Goal: Task Accomplishment & Management: Manage account settings

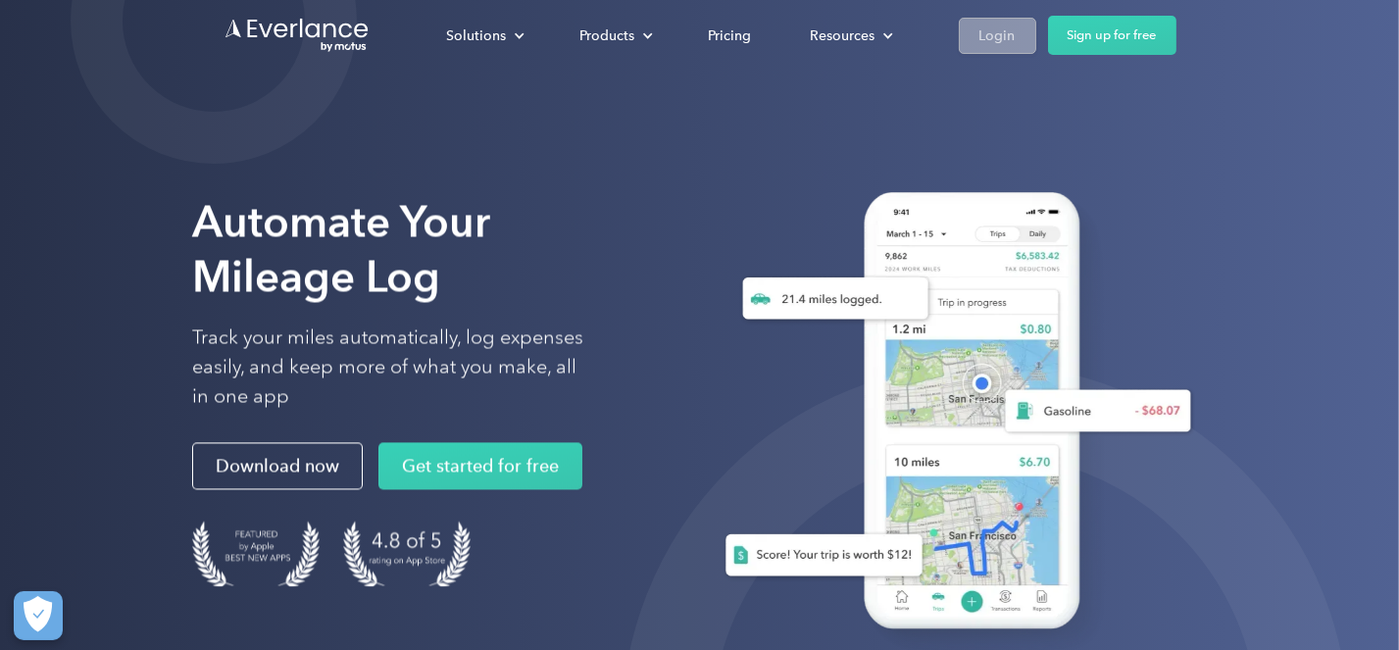
click at [1000, 39] on div "Login" at bounding box center [998, 36] width 36 height 25
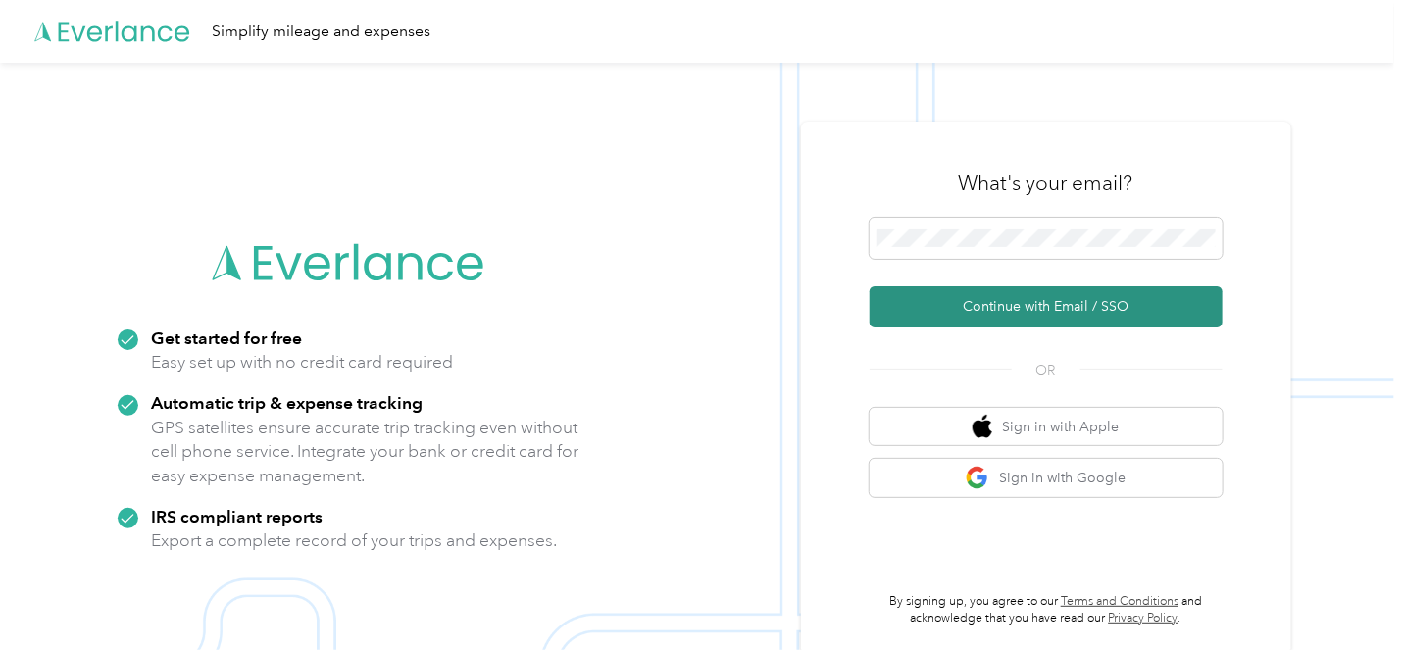
click at [1071, 305] on button "Continue with Email / SSO" at bounding box center [1046, 306] width 353 height 41
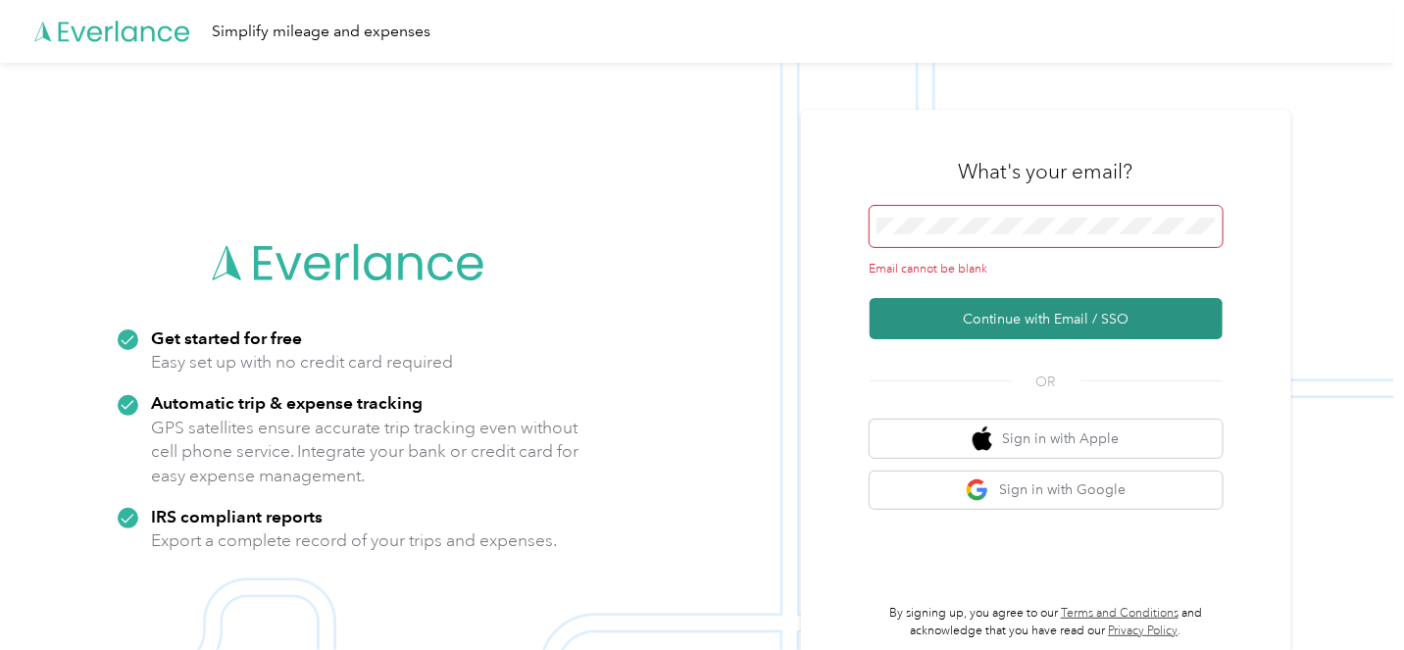
click at [1037, 322] on button "Continue with Email / SSO" at bounding box center [1046, 318] width 353 height 41
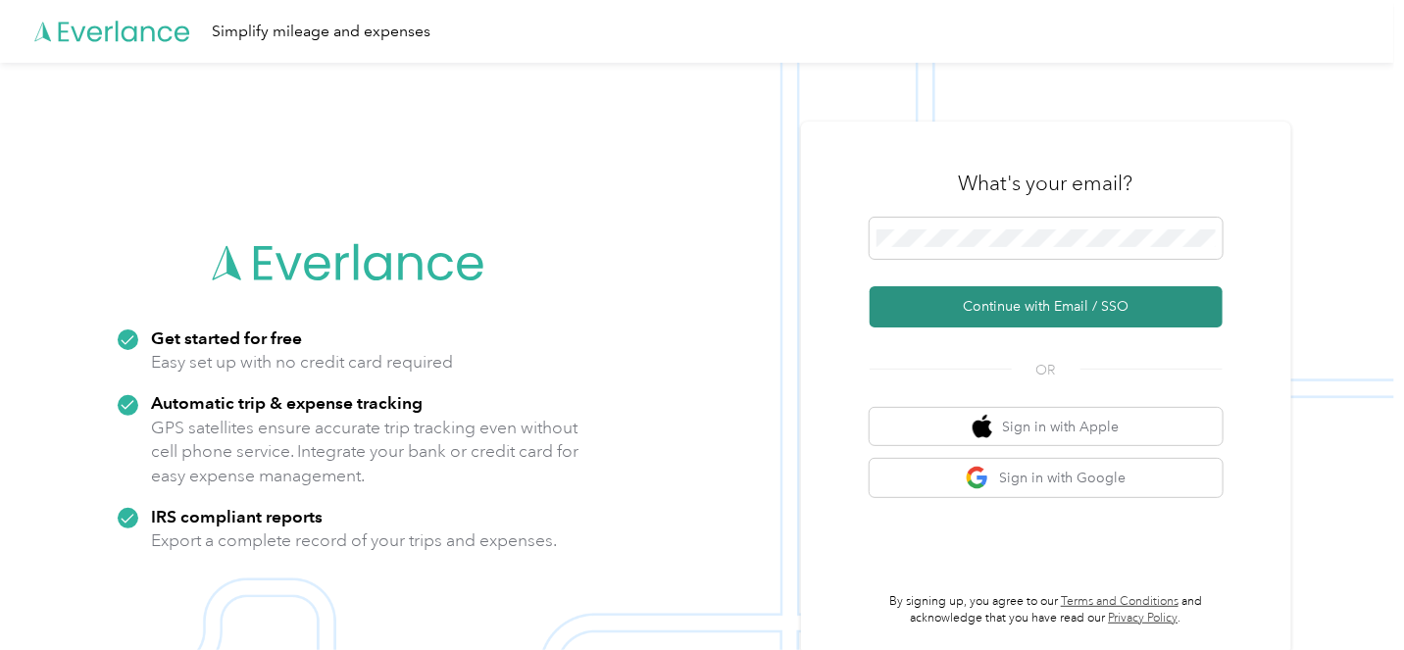
click at [1056, 312] on button "Continue with Email / SSO" at bounding box center [1046, 306] width 353 height 41
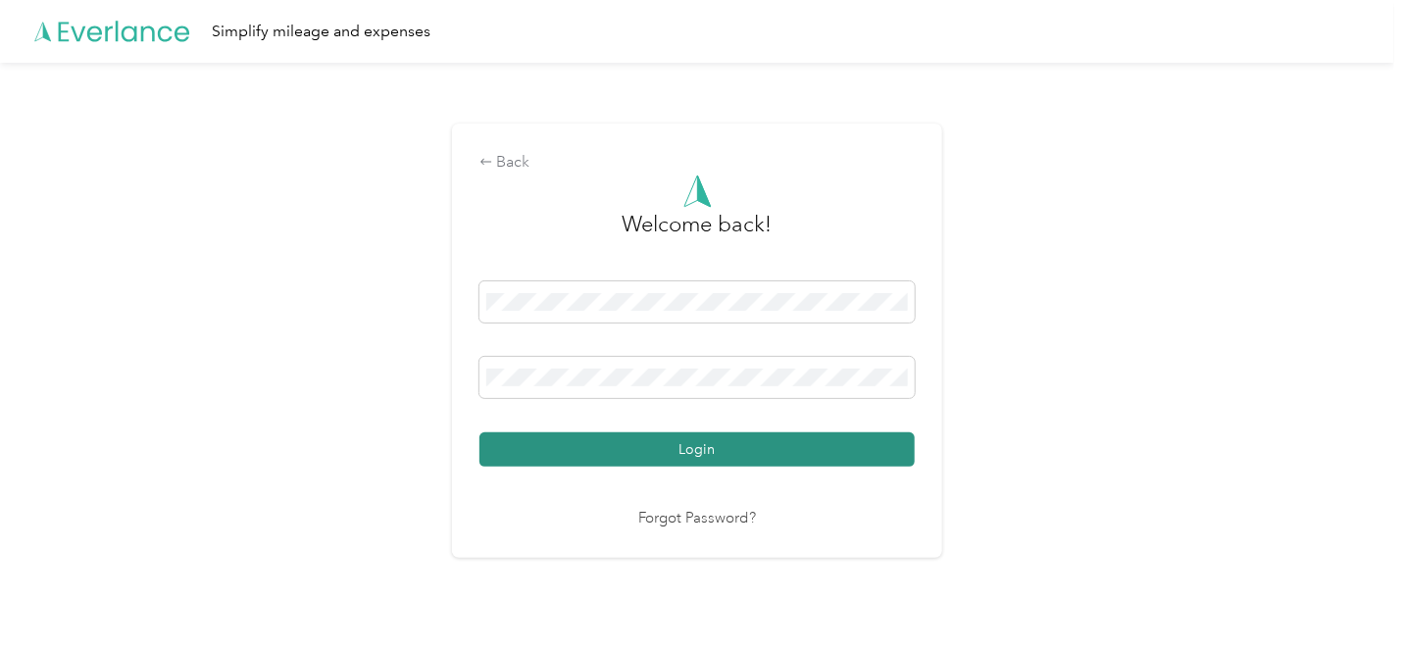
click at [690, 453] on button "Login" at bounding box center [696, 449] width 435 height 34
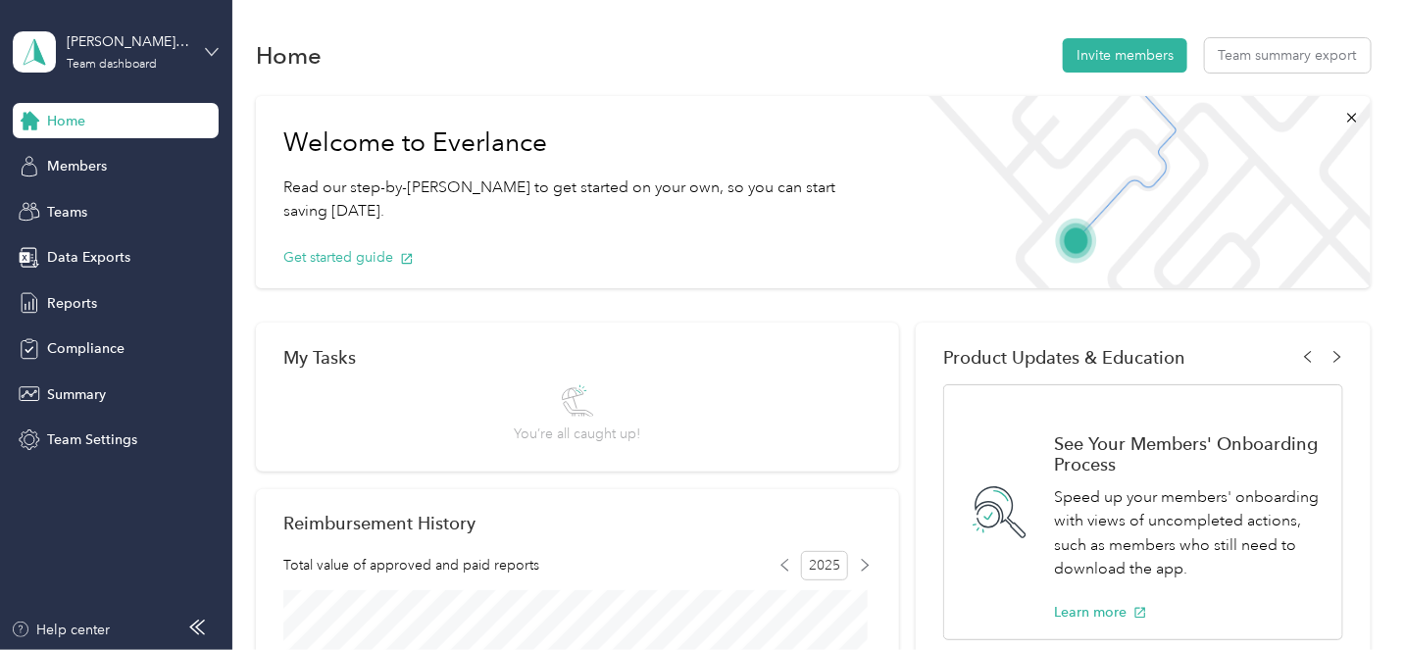
click at [210, 45] on icon at bounding box center [212, 52] width 14 height 14
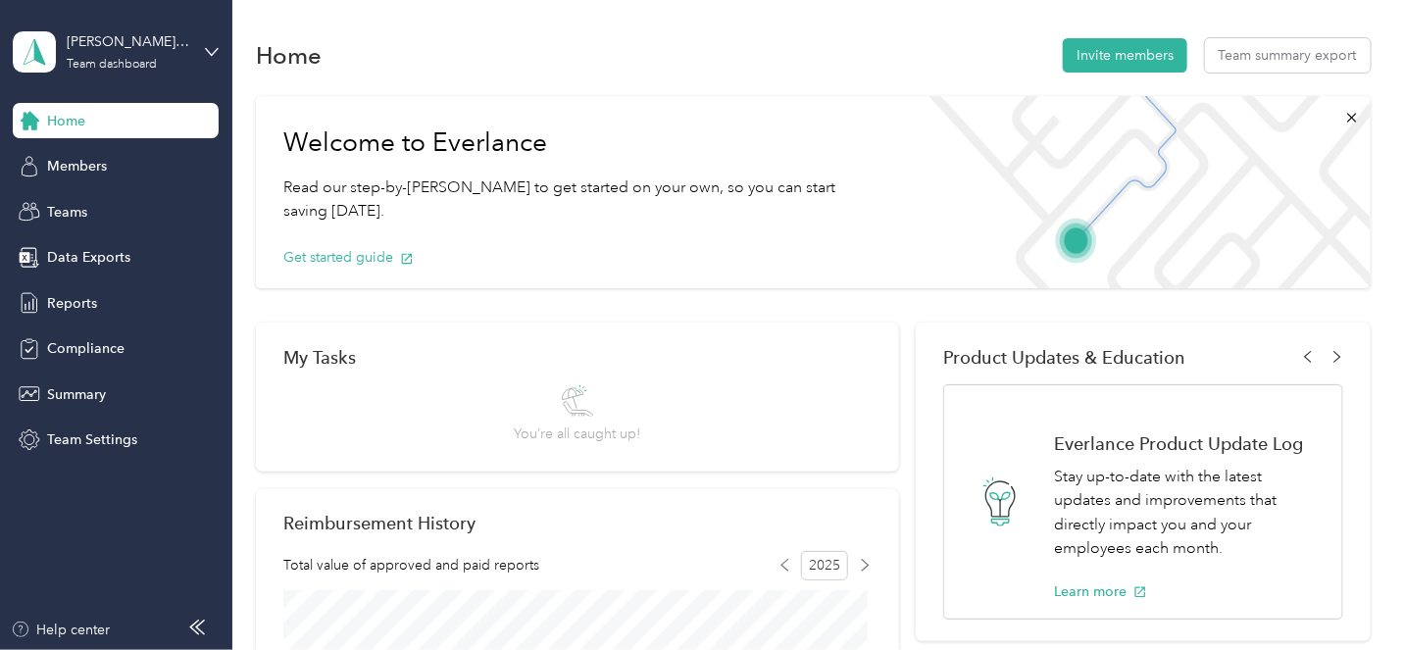
click at [127, 204] on div "Personal dashboard" at bounding box center [92, 205] width 124 height 21
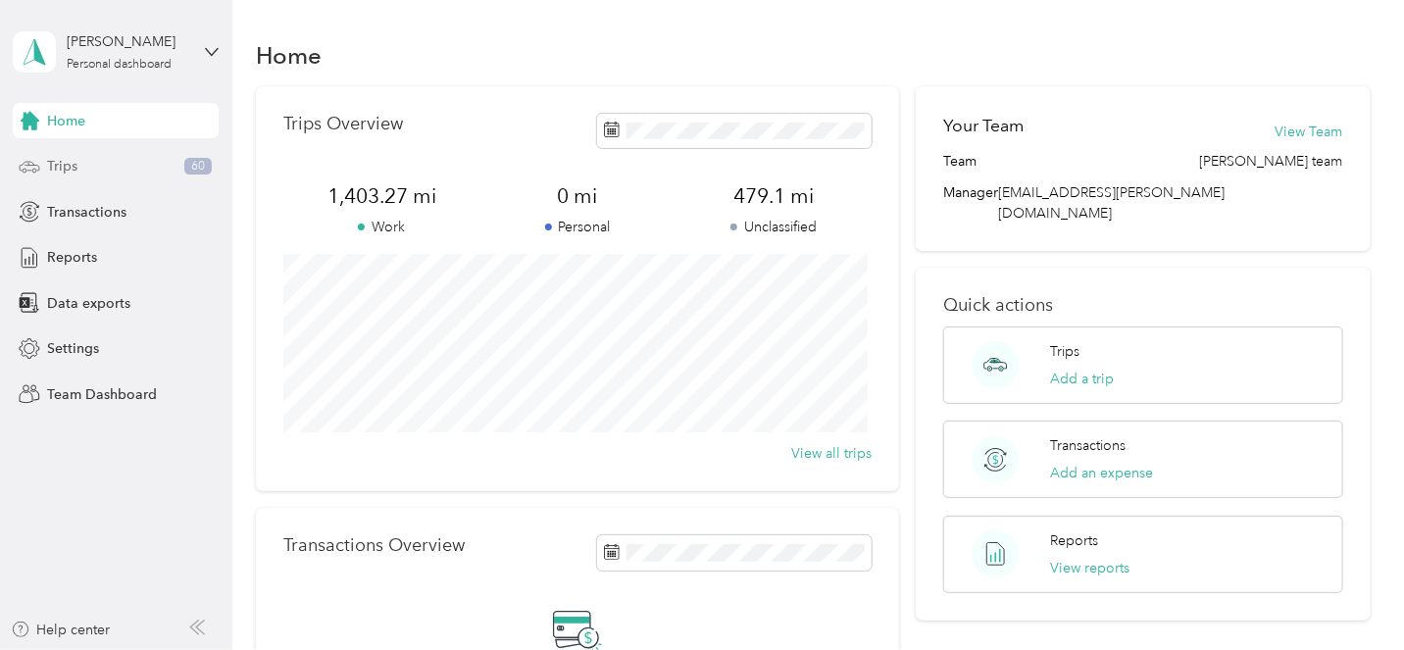
click at [68, 168] on span "Trips" at bounding box center [62, 166] width 30 height 21
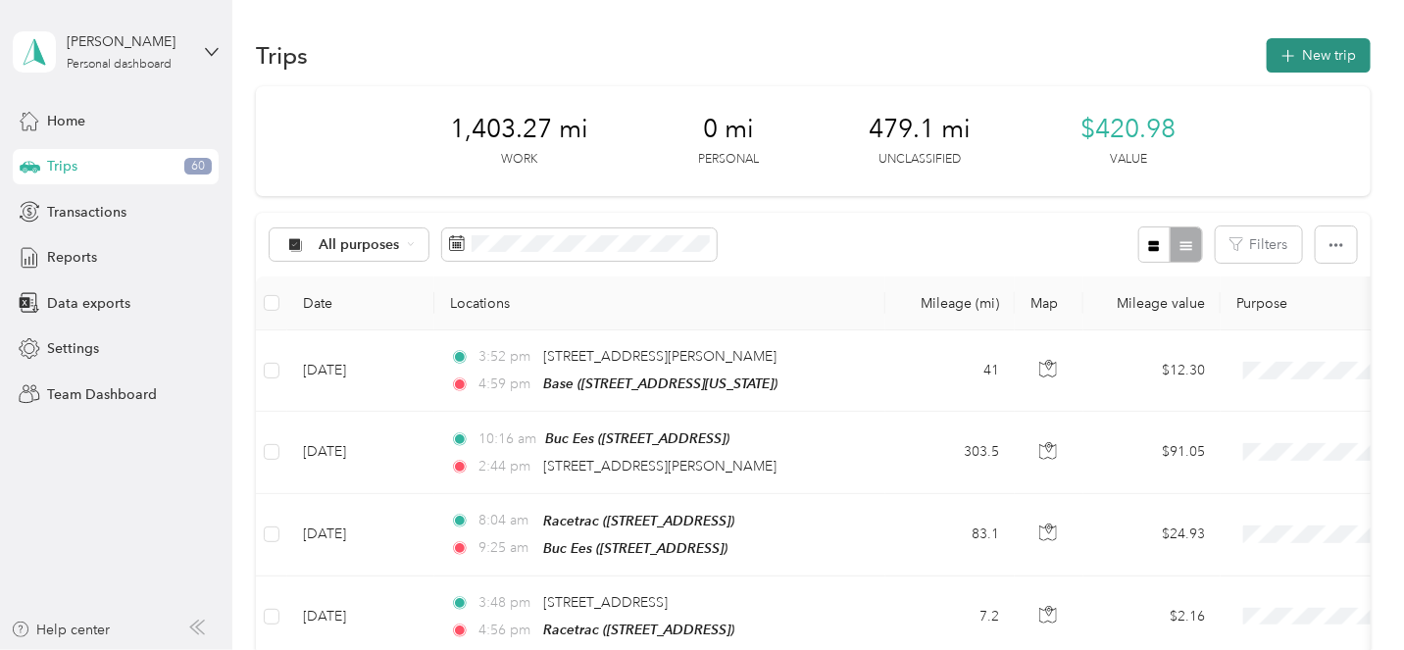
click at [1298, 55] on button "New trip" at bounding box center [1319, 55] width 104 height 34
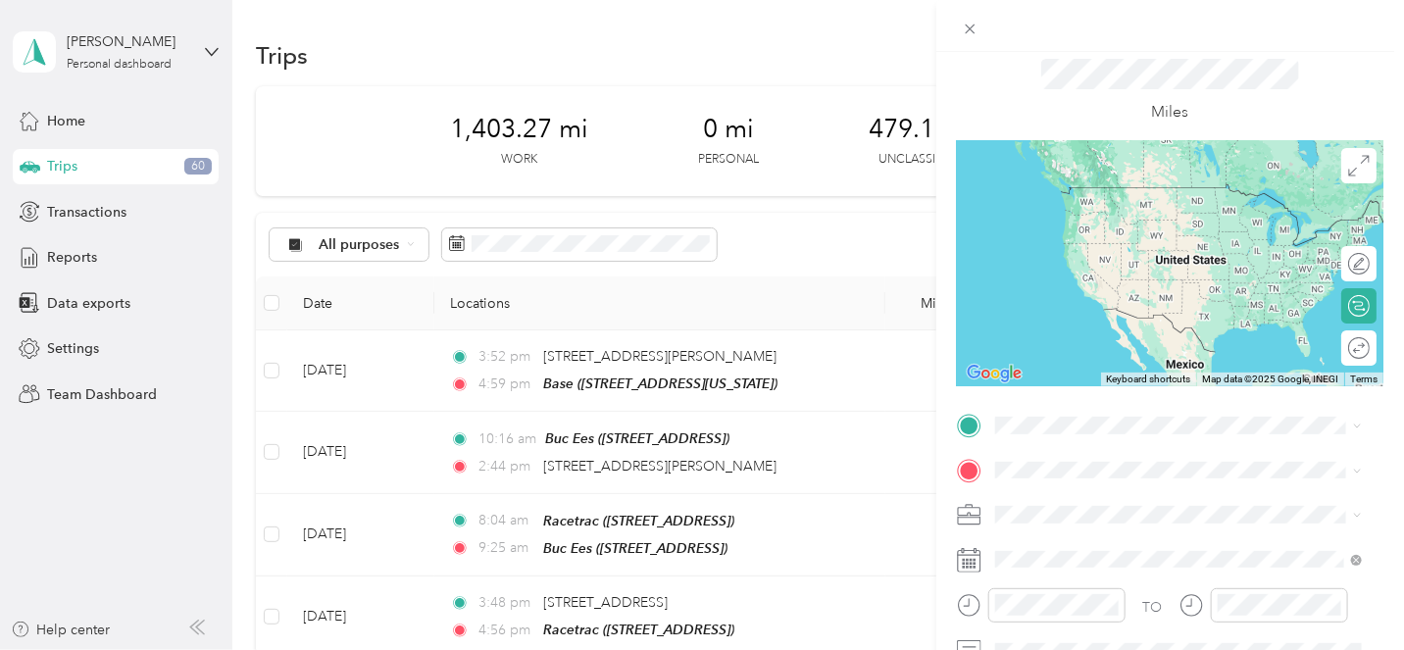
scroll to position [57, 0]
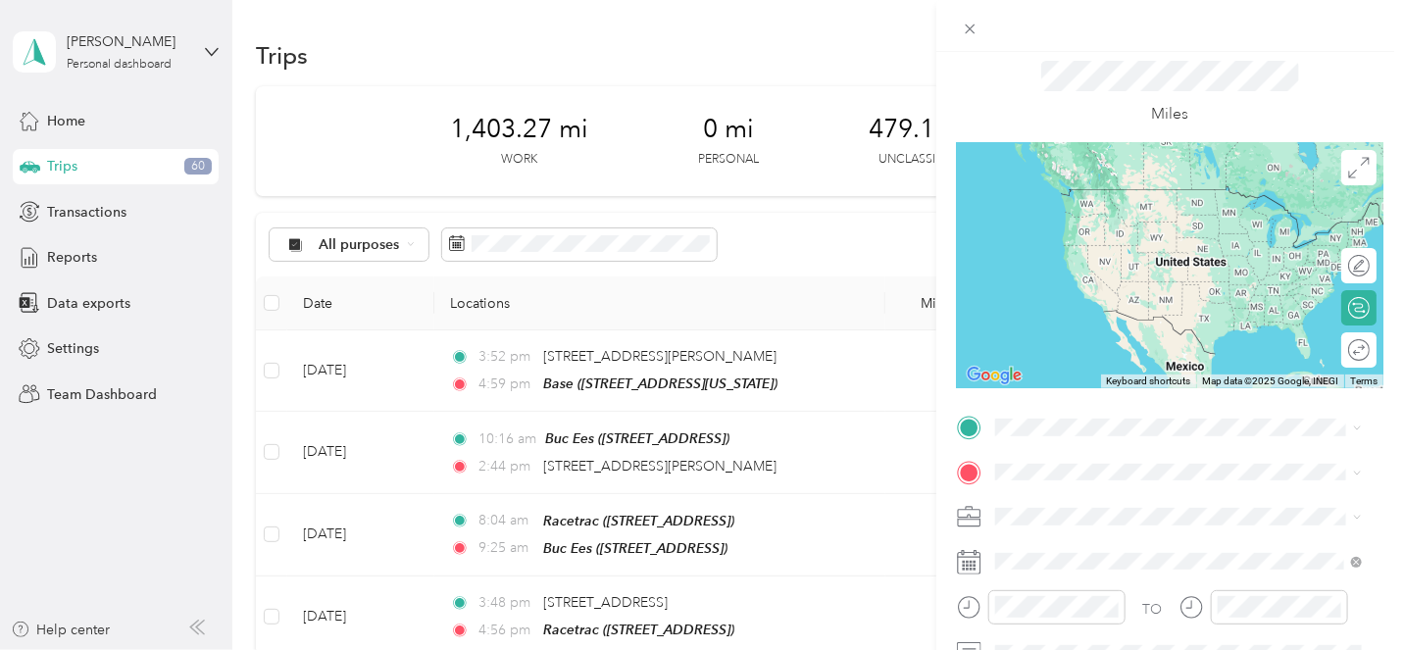
click at [851, 235] on div "New Trip Save This trip cannot be edited because it is either under review, app…" at bounding box center [702, 325] width 1404 height 650
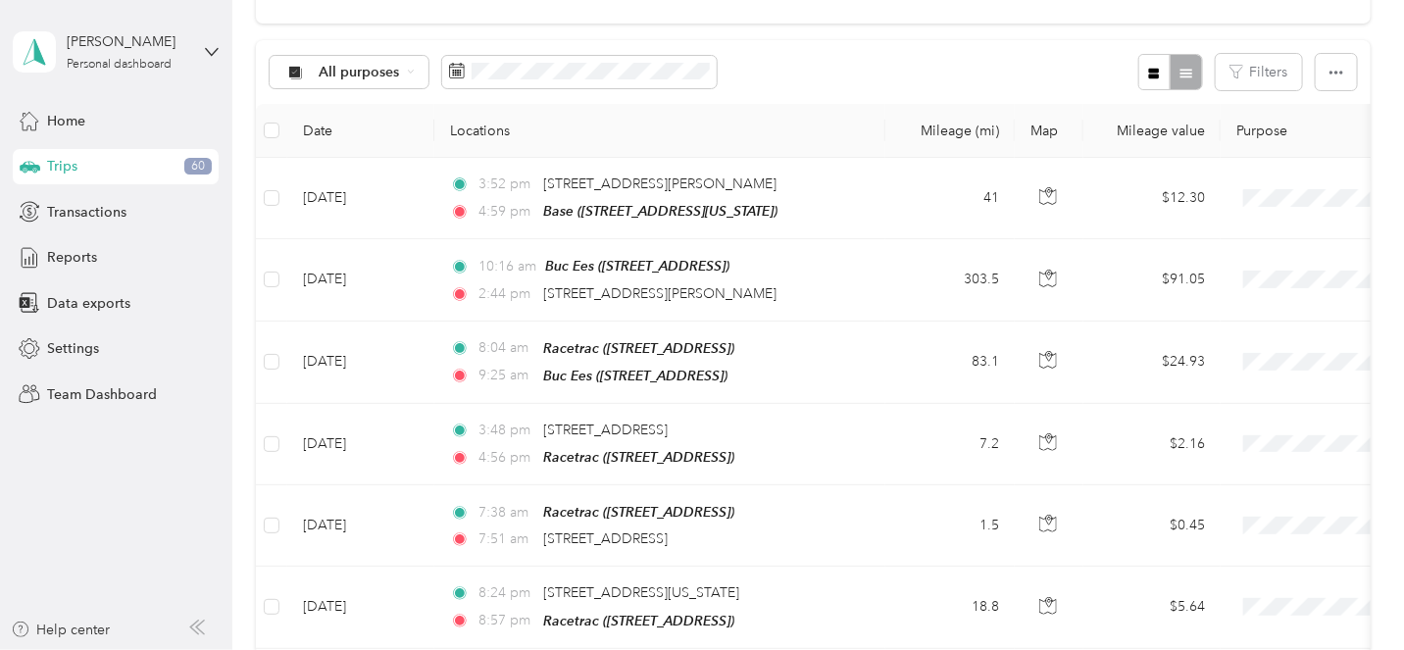
scroll to position [0, 0]
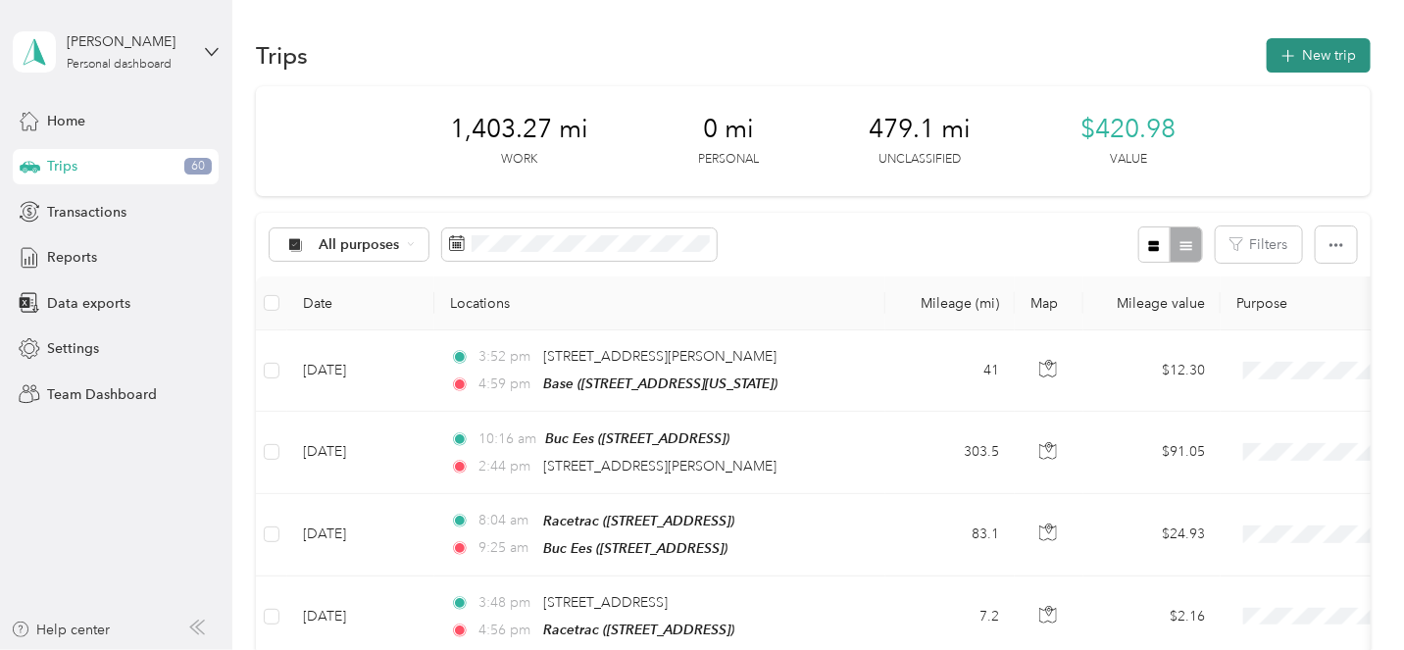
click at [1327, 55] on button "New trip" at bounding box center [1319, 55] width 104 height 34
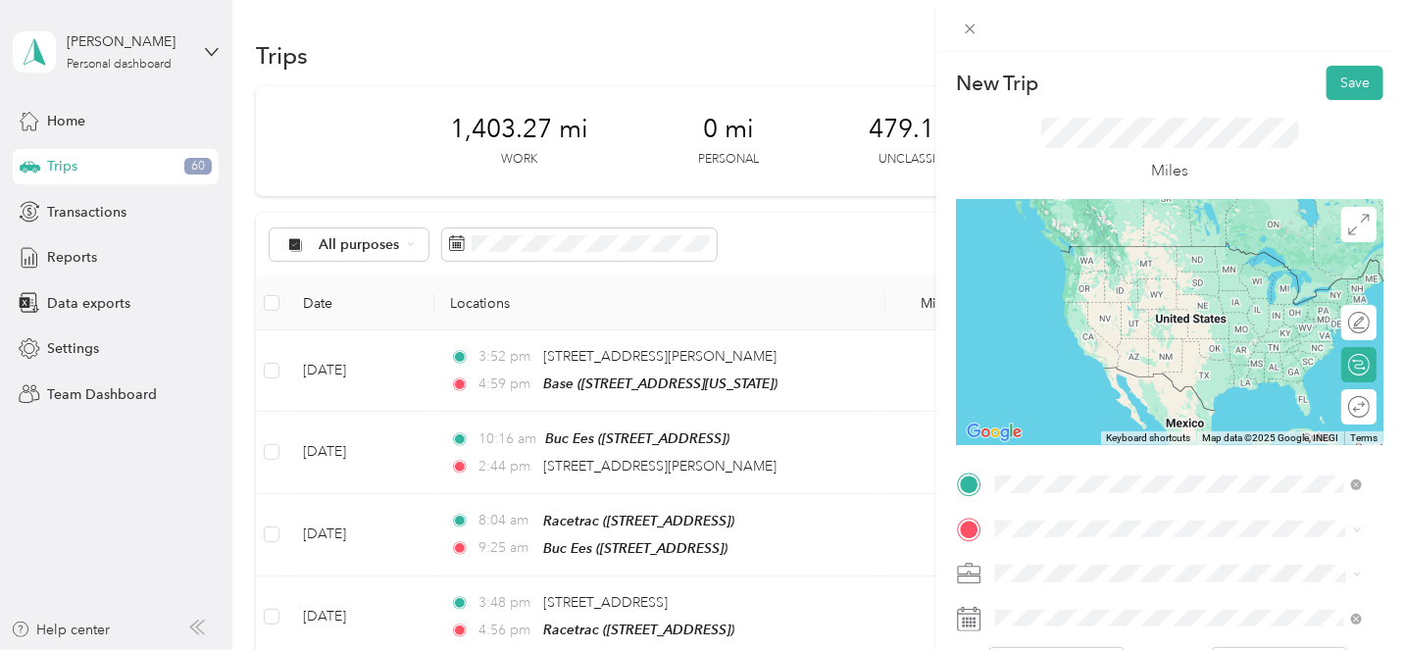
click at [1186, 265] on div "TEAM Loves Travel Stop [STREET_ADDRESS]" at bounding box center [1122, 267] width 180 height 48
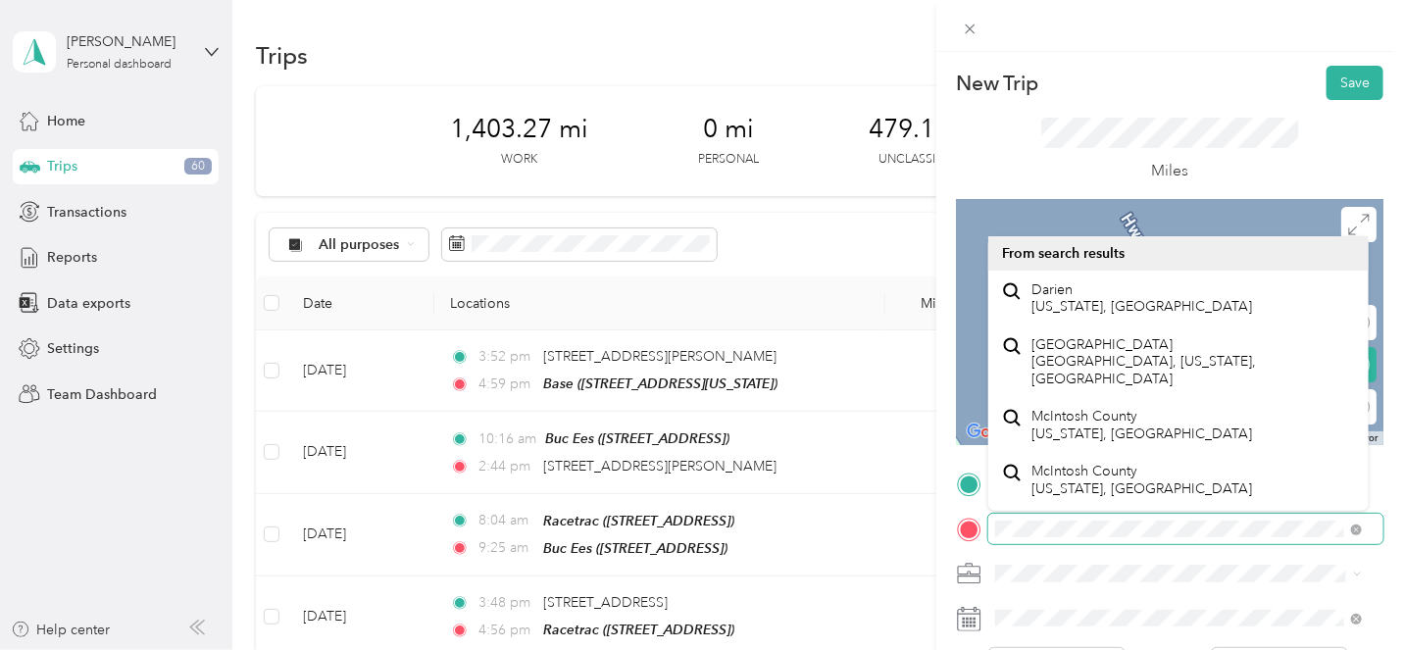
click at [988, 533] on div at bounding box center [1185, 529] width 395 height 31
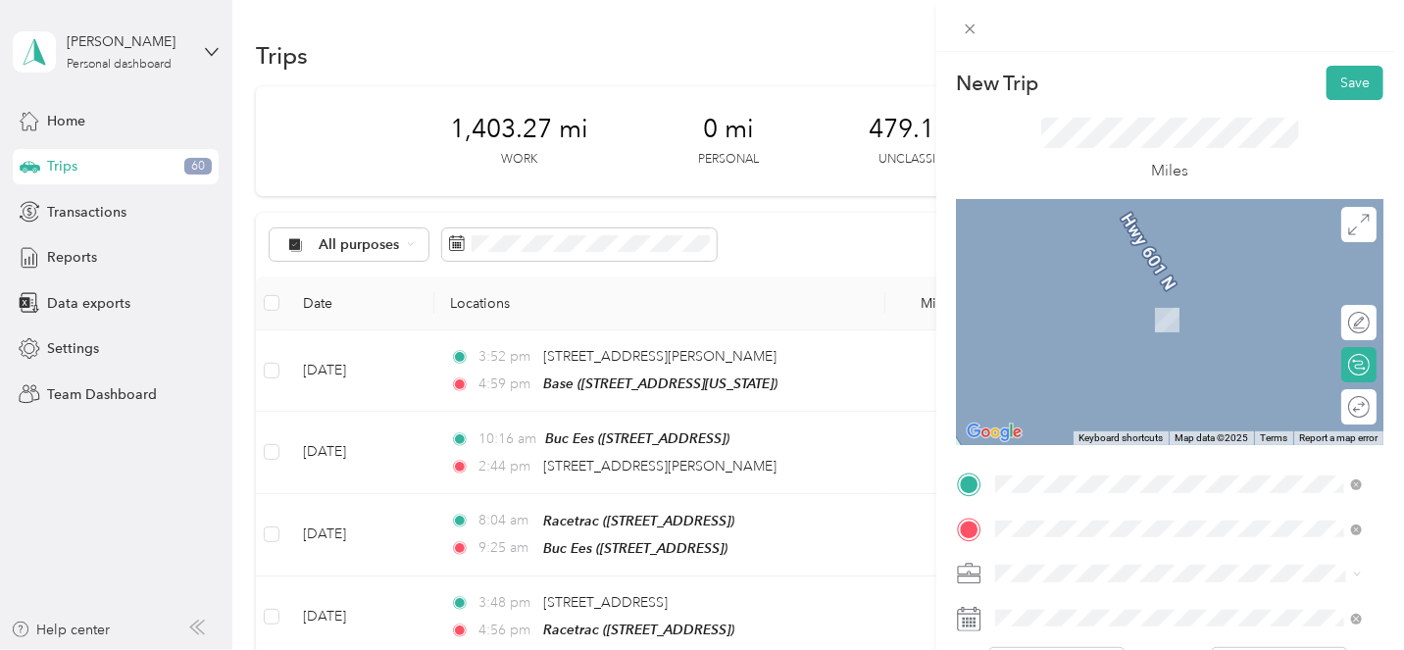
click at [1141, 292] on span "[STREET_ADDRESS][US_STATE]" at bounding box center [1130, 290] width 196 height 18
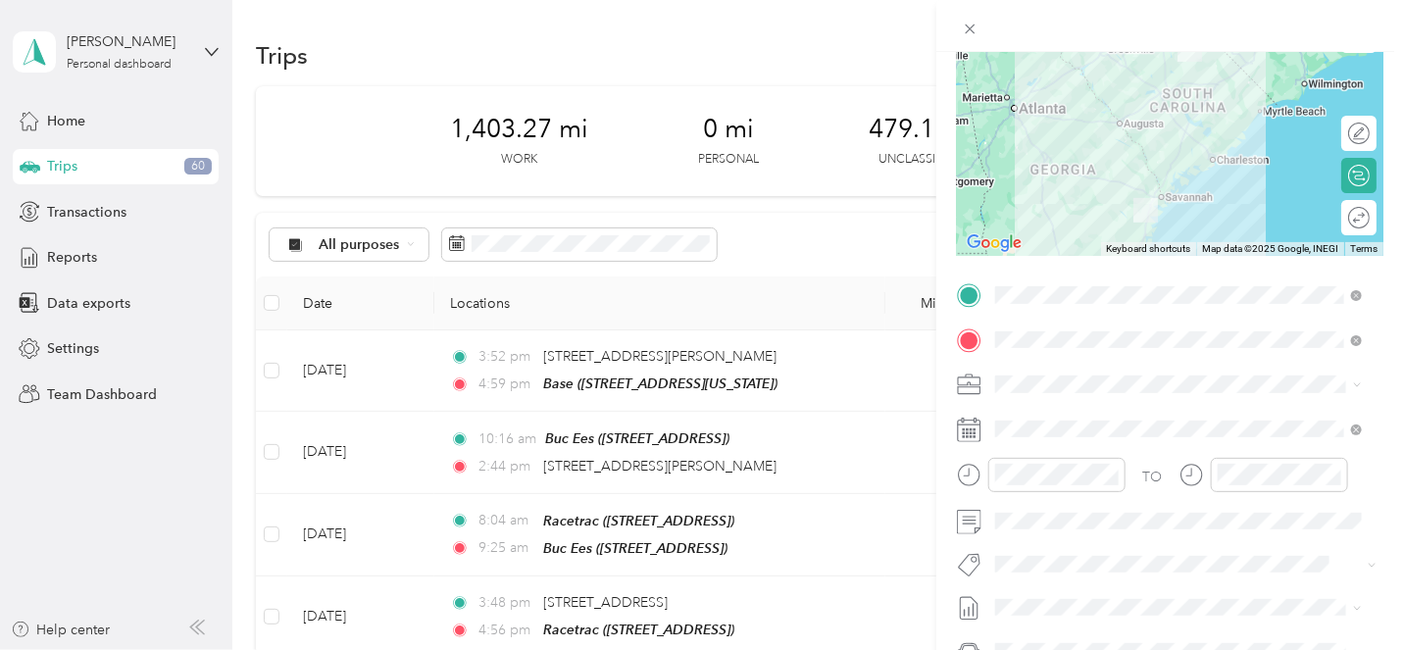
scroll to position [198, 0]
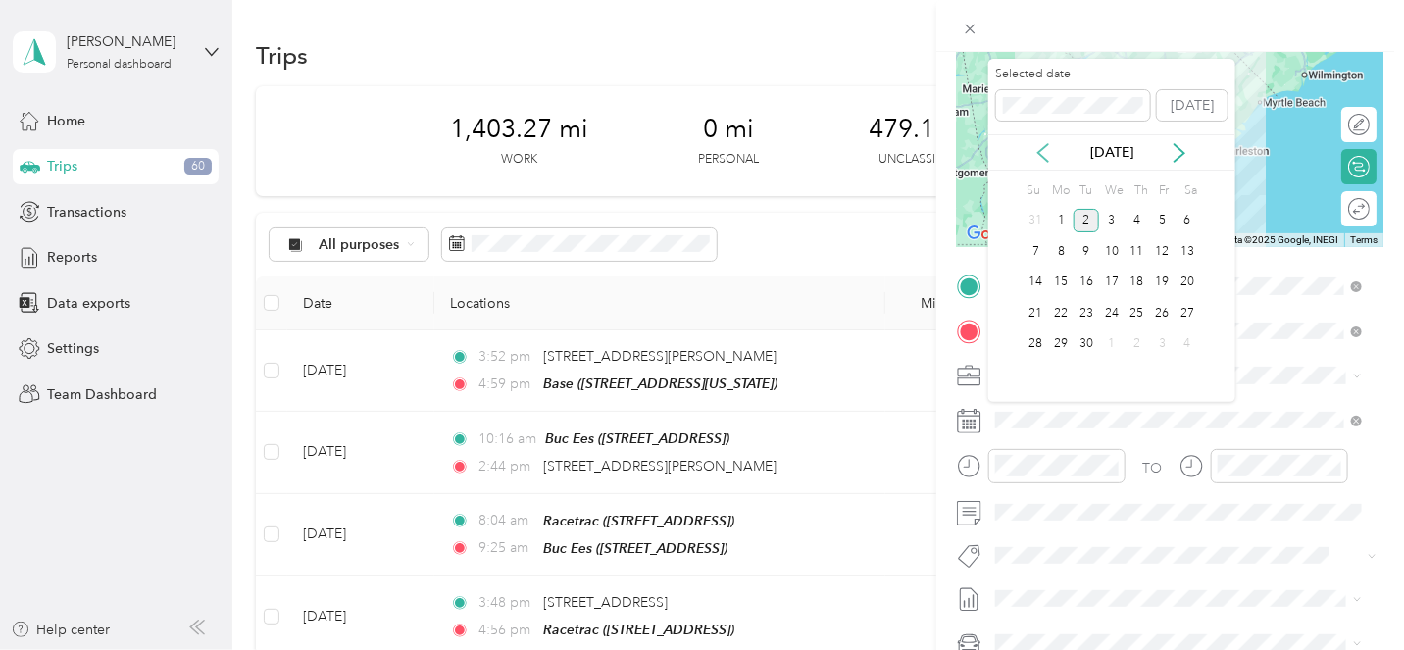
click at [1041, 151] on icon at bounding box center [1044, 153] width 20 height 20
click at [1061, 344] on div "25" at bounding box center [1061, 344] width 25 height 25
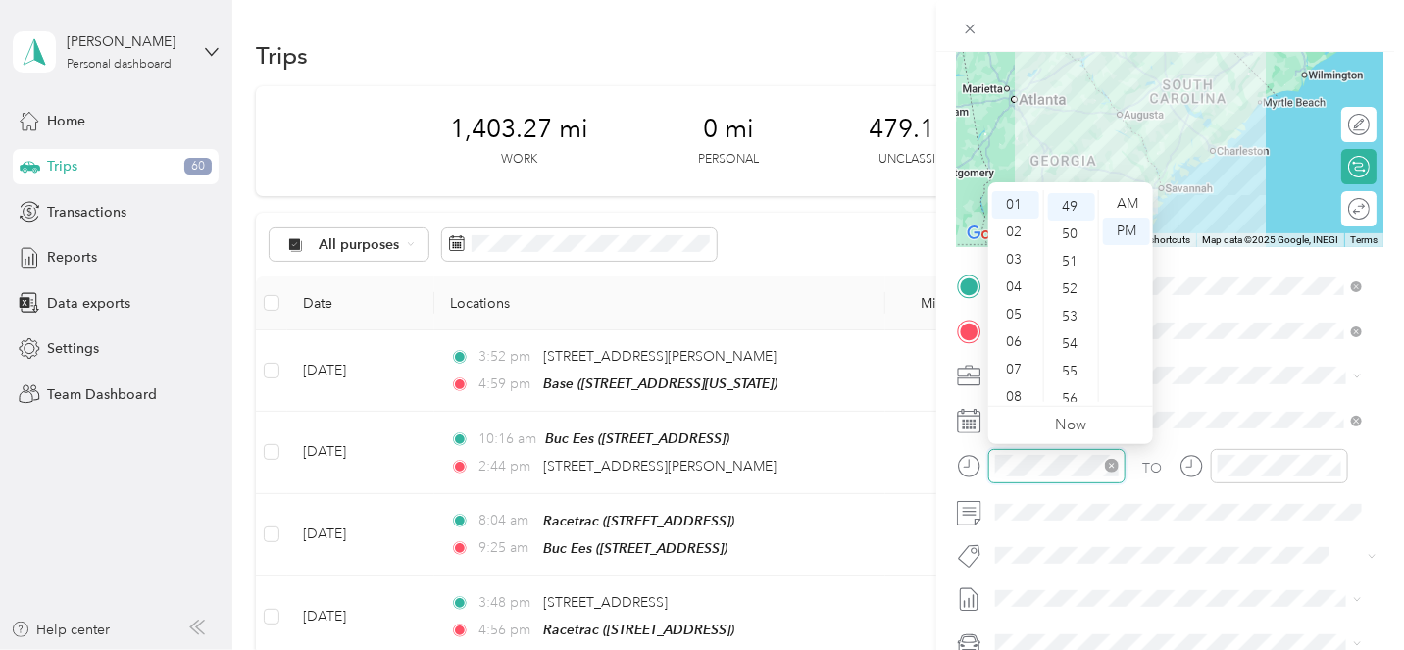
scroll to position [1345, 0]
click at [1022, 389] on div "08" at bounding box center [1015, 396] width 47 height 27
click at [1014, 331] on div "09" at bounding box center [1015, 333] width 47 height 27
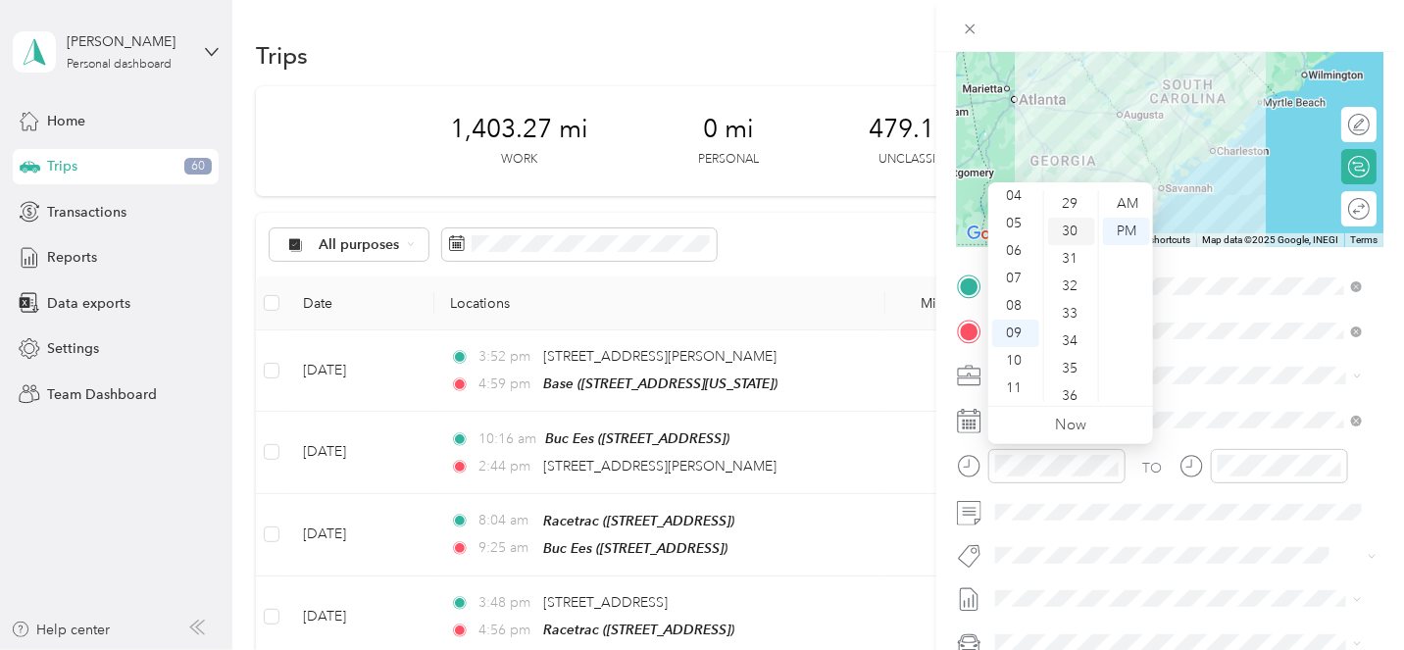
click at [1078, 227] on div "30" at bounding box center [1071, 231] width 47 height 27
click at [1139, 196] on div "AM" at bounding box center [1126, 203] width 47 height 27
click at [1134, 200] on div "AM" at bounding box center [1126, 203] width 47 height 27
click at [1372, 462] on form "New Trip Save This trip cannot be edited because it is either under review, app…" at bounding box center [1170, 306] width 468 height 877
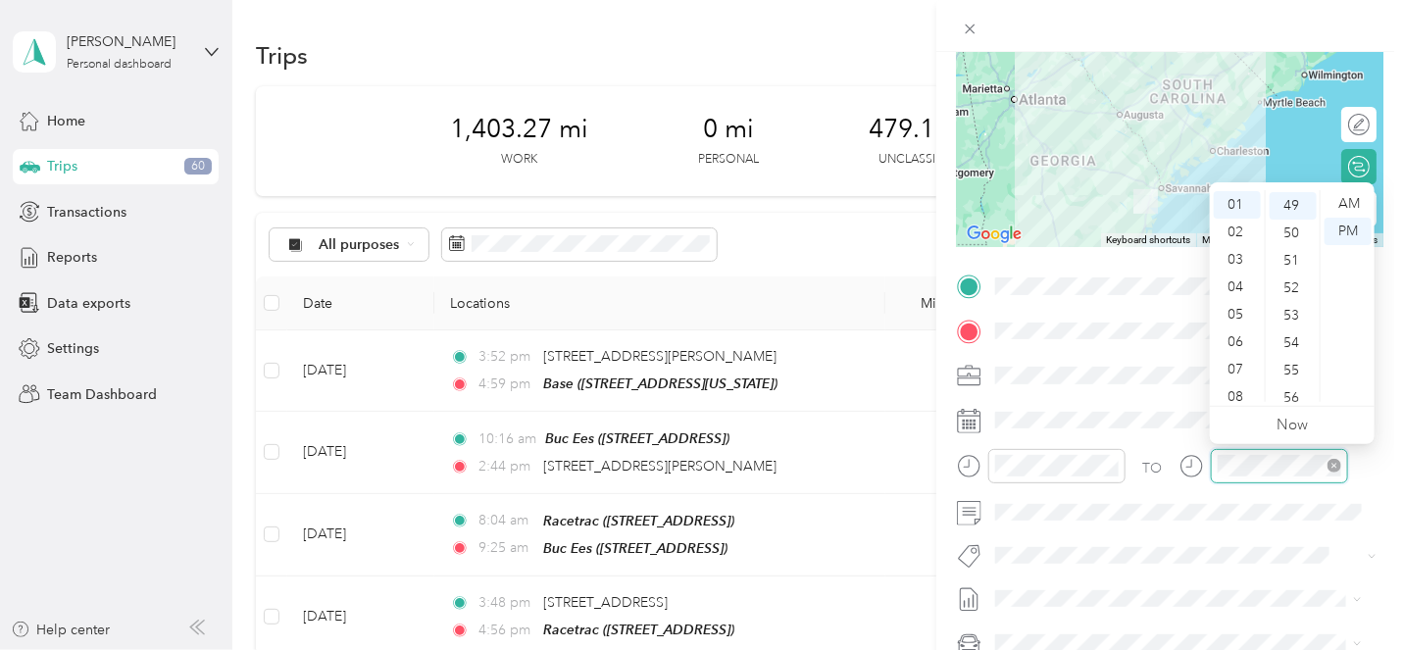
scroll to position [1345, 0]
click at [1238, 215] on div "01" at bounding box center [1237, 204] width 47 height 27
click at [1236, 227] on div "02" at bounding box center [1237, 232] width 47 height 27
click at [1299, 284] on div "15" at bounding box center [1293, 287] width 47 height 27
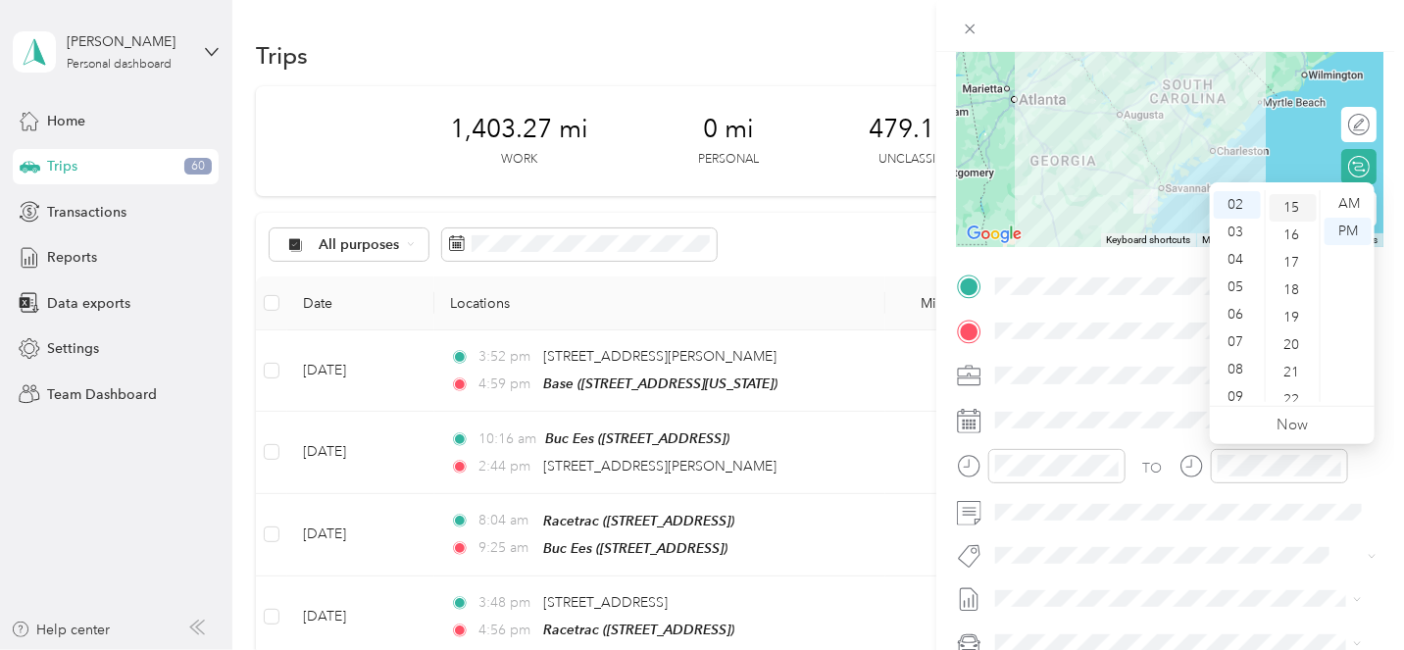
scroll to position [412, 0]
click at [1345, 229] on div "PM" at bounding box center [1348, 231] width 47 height 27
click at [1365, 467] on div "TO" at bounding box center [1170, 473] width 427 height 48
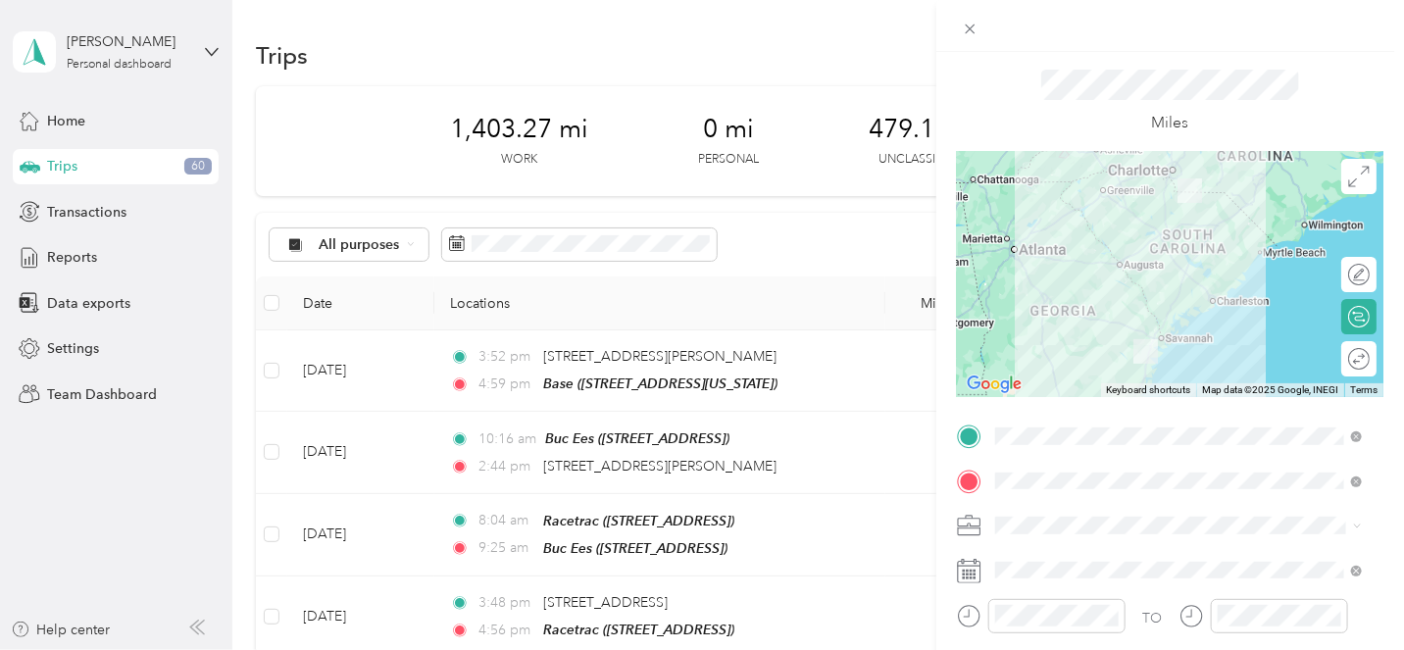
scroll to position [0, 0]
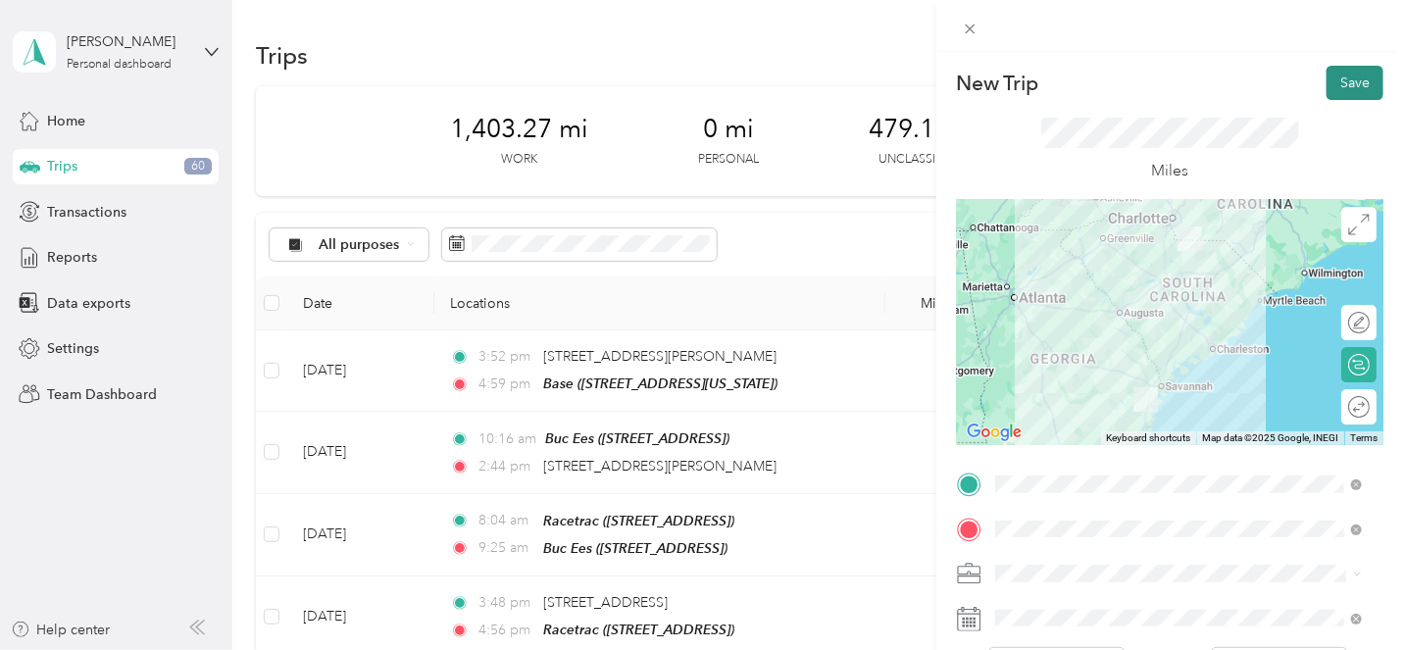
click at [1333, 84] on button "Save" at bounding box center [1355, 83] width 57 height 34
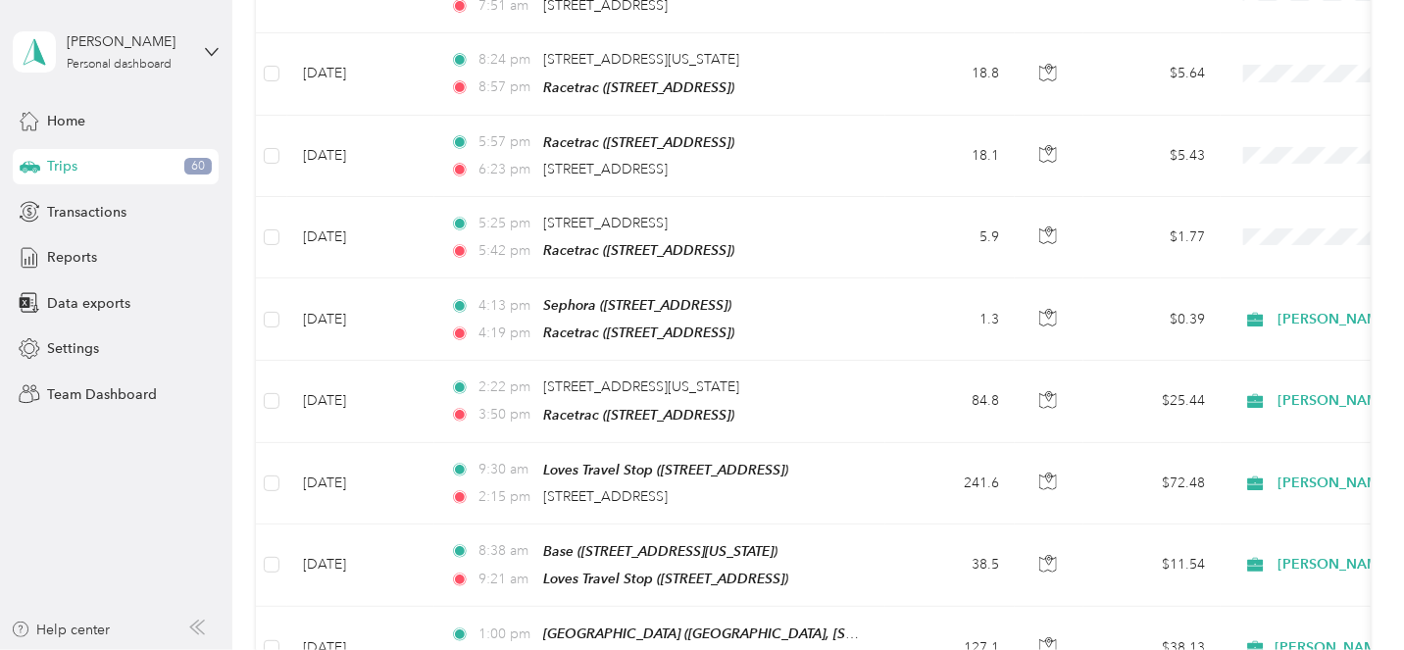
scroll to position [693, 0]
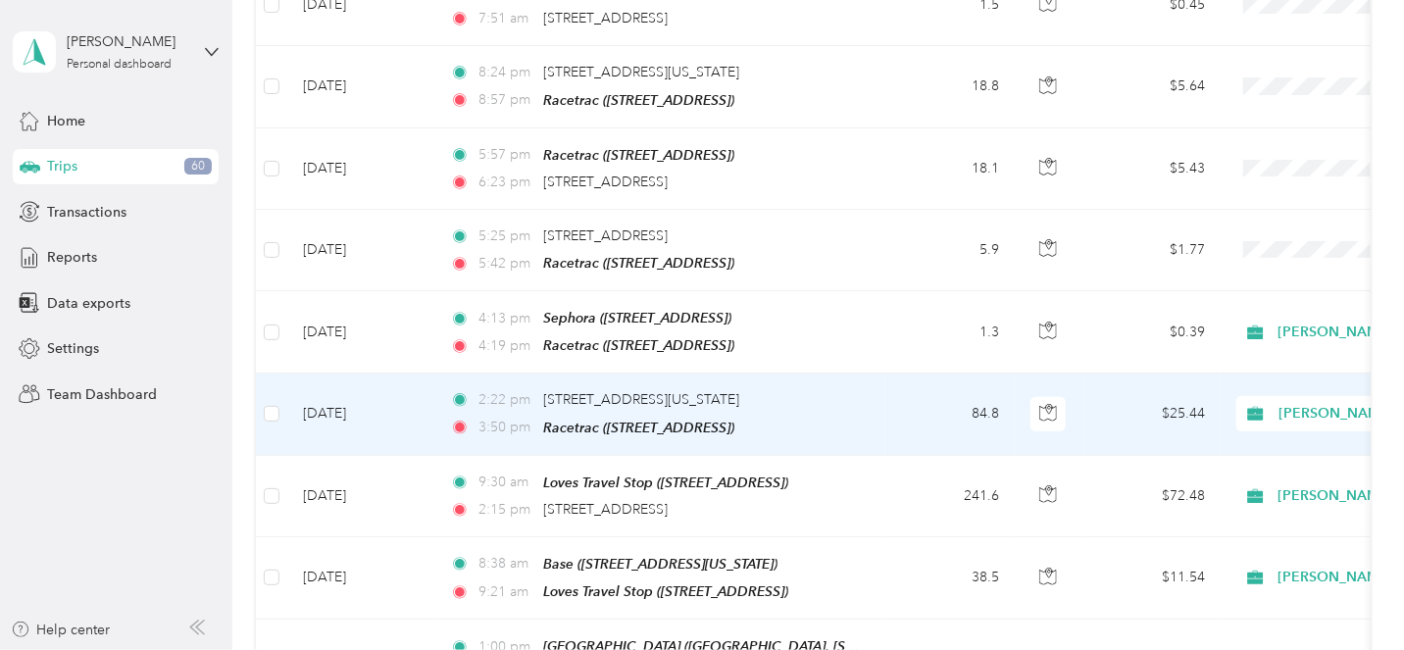
click at [391, 393] on td "[DATE]" at bounding box center [360, 414] width 147 height 81
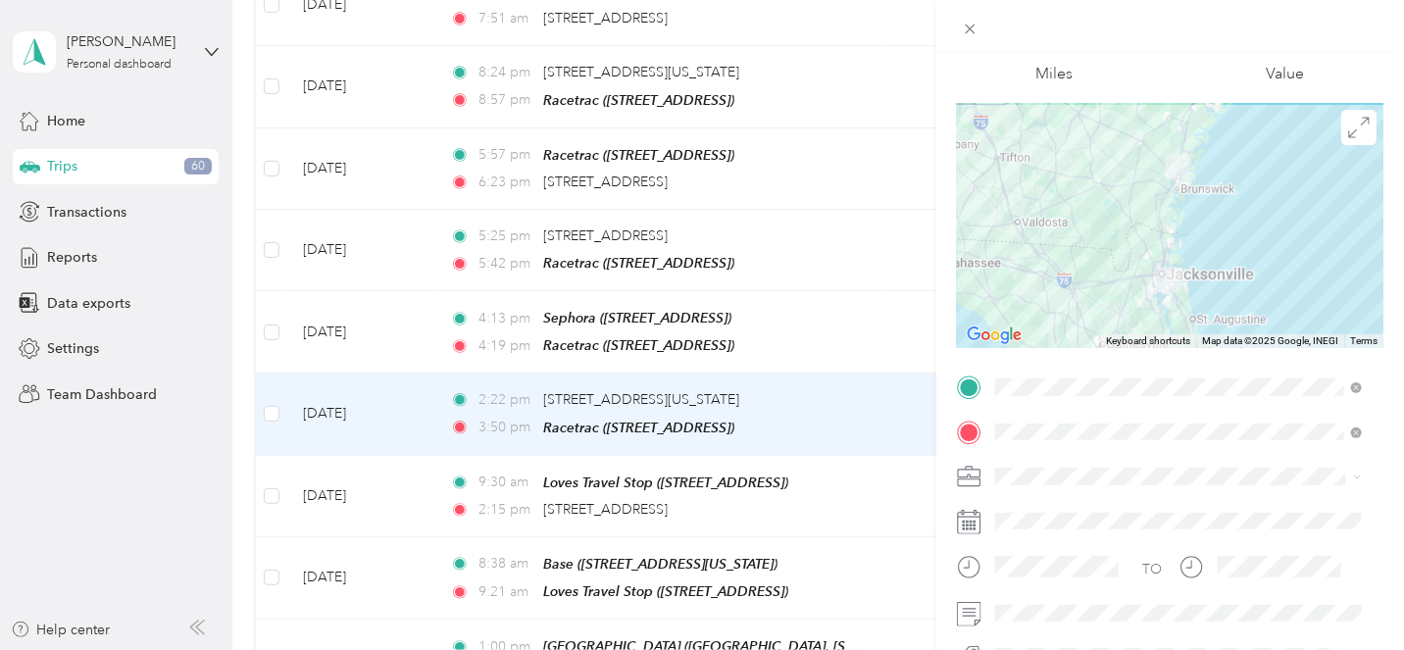
scroll to position [132, 0]
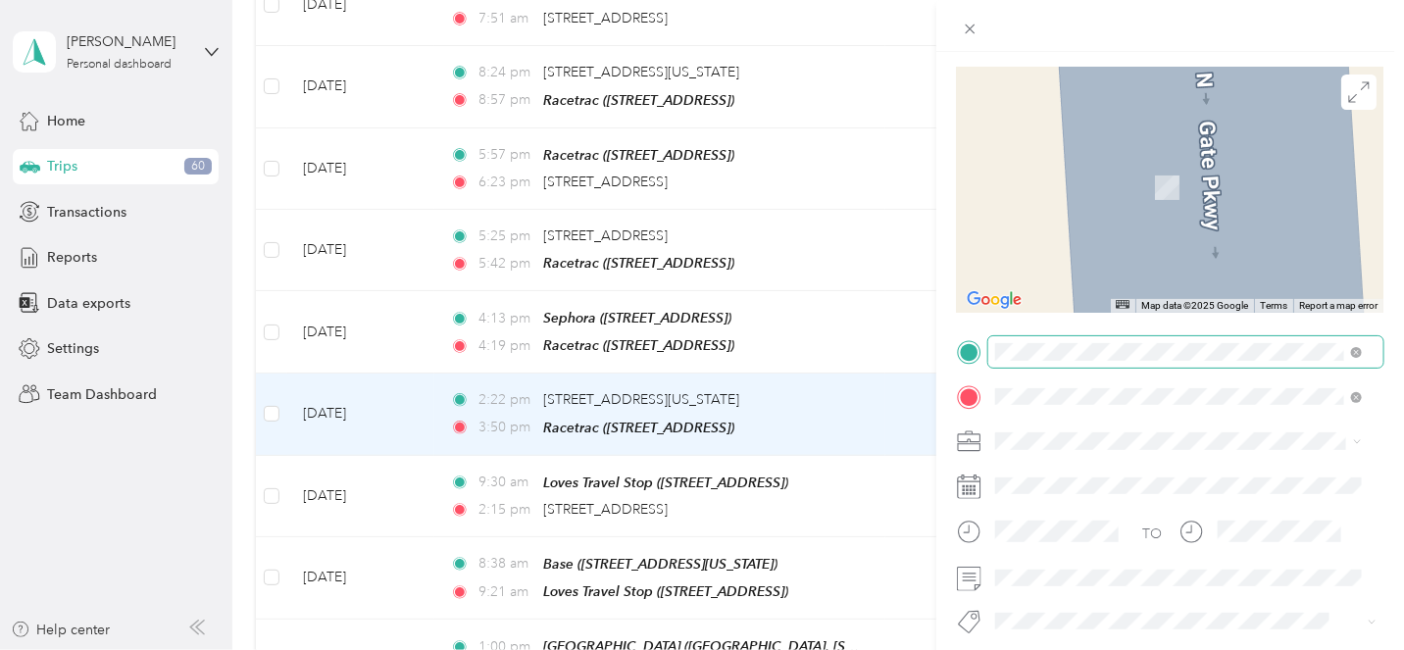
click at [1110, 546] on div "[STREET_ADDRESS][US_STATE]" at bounding box center [1178, 533] width 353 height 26
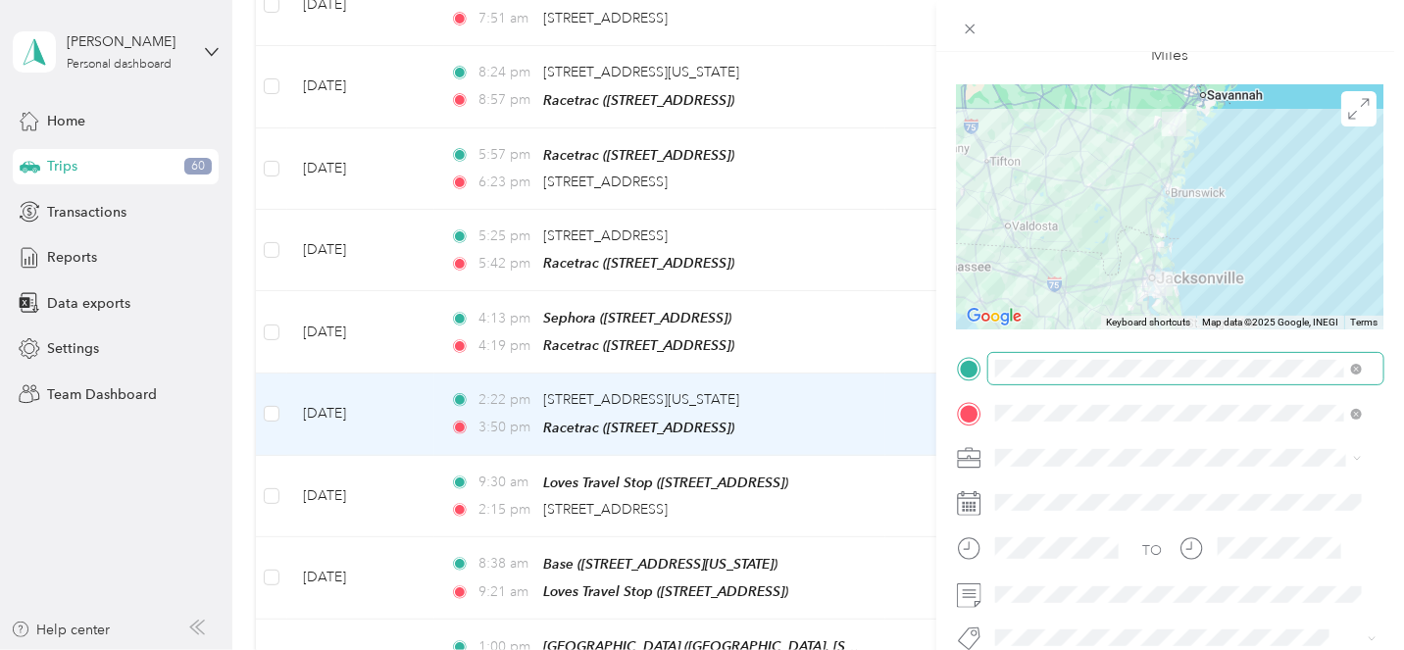
scroll to position [0, 0]
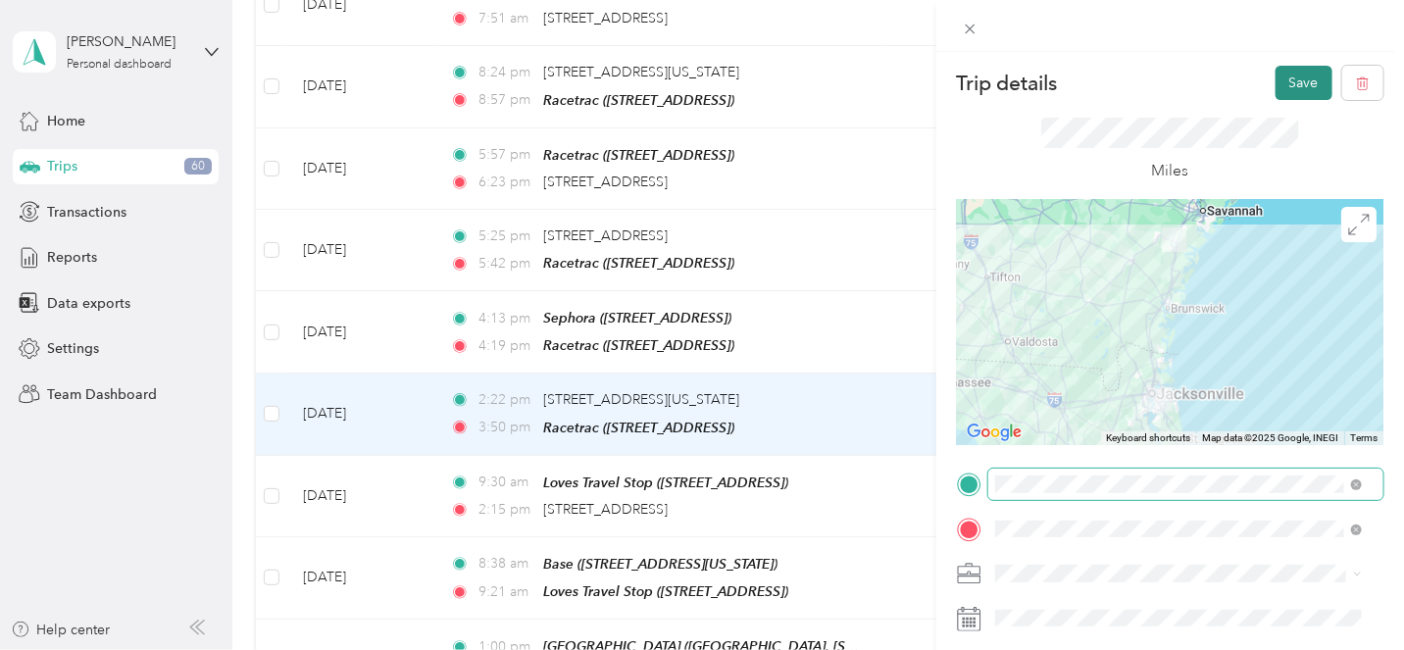
click at [1284, 77] on button "Save" at bounding box center [1304, 83] width 57 height 34
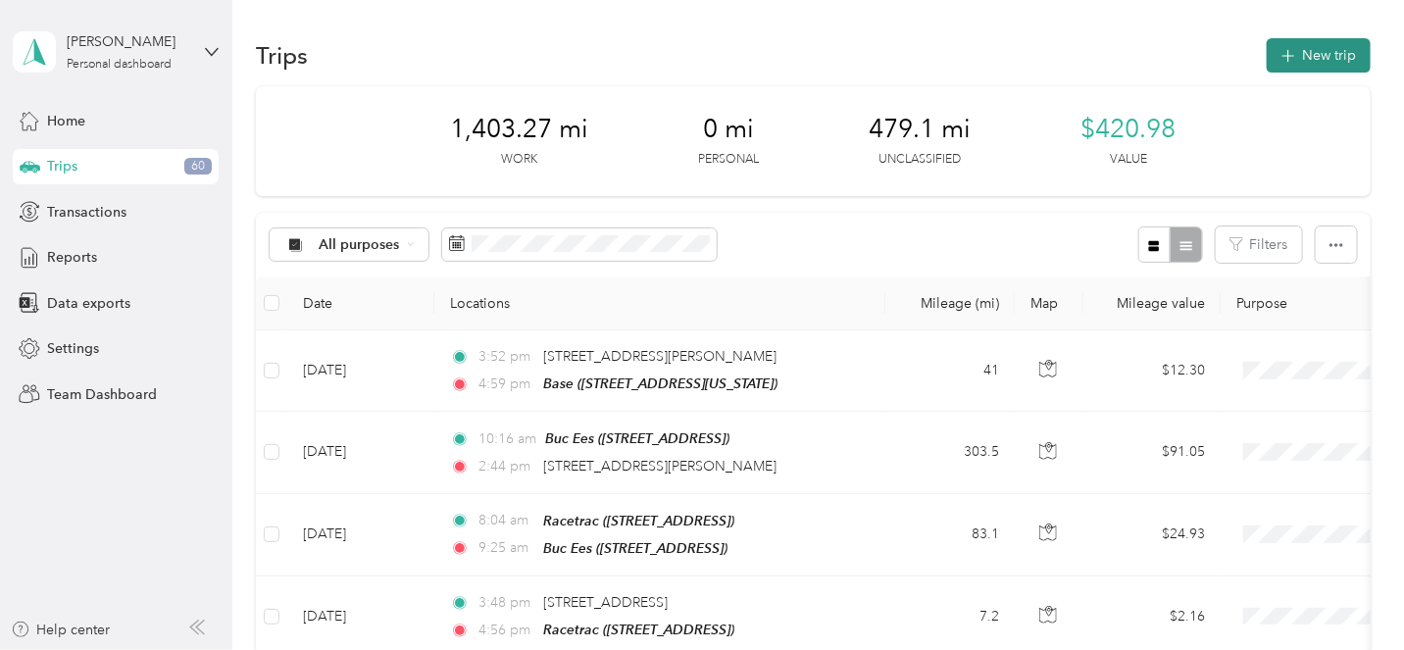
click at [1310, 60] on button "New trip" at bounding box center [1319, 55] width 104 height 34
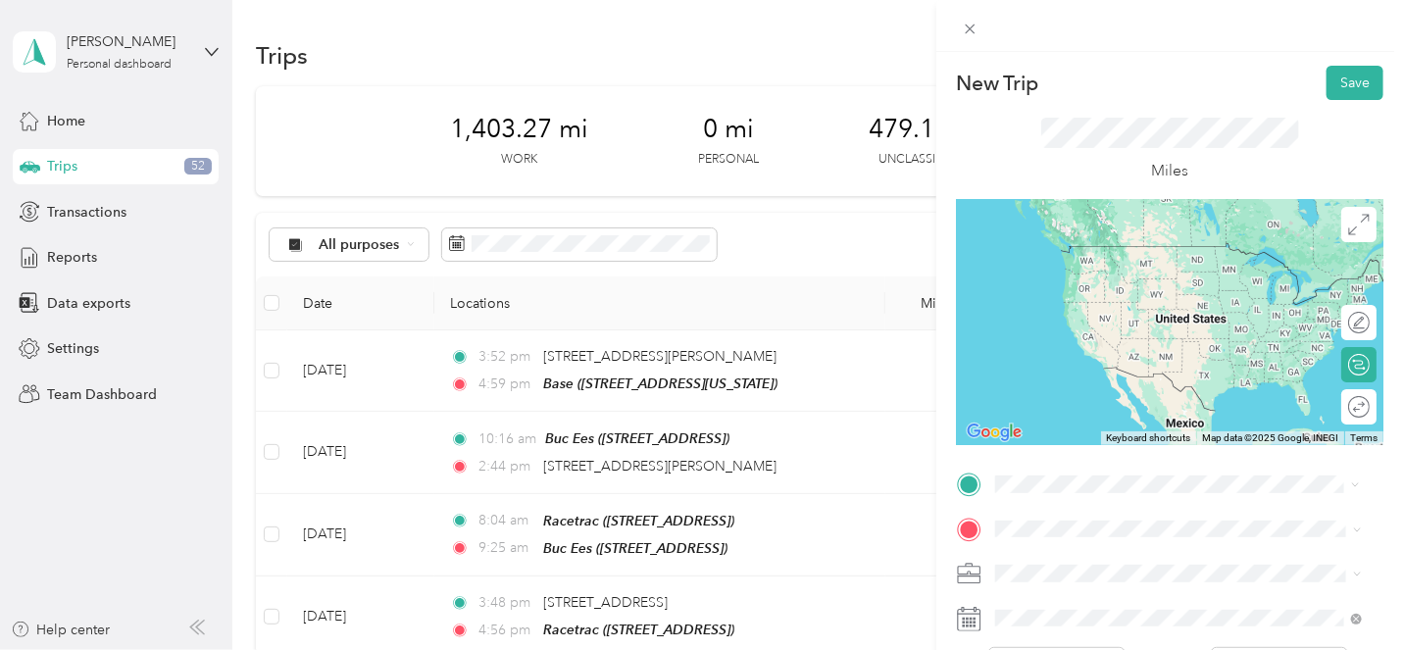
click at [1109, 263] on div "Sheraton JAX [GEOGRAPHIC_DATA], [STREET_ADDRESS][GEOGRAPHIC_DATA], [GEOGRAPHIC_…" at bounding box center [1194, 274] width 324 height 62
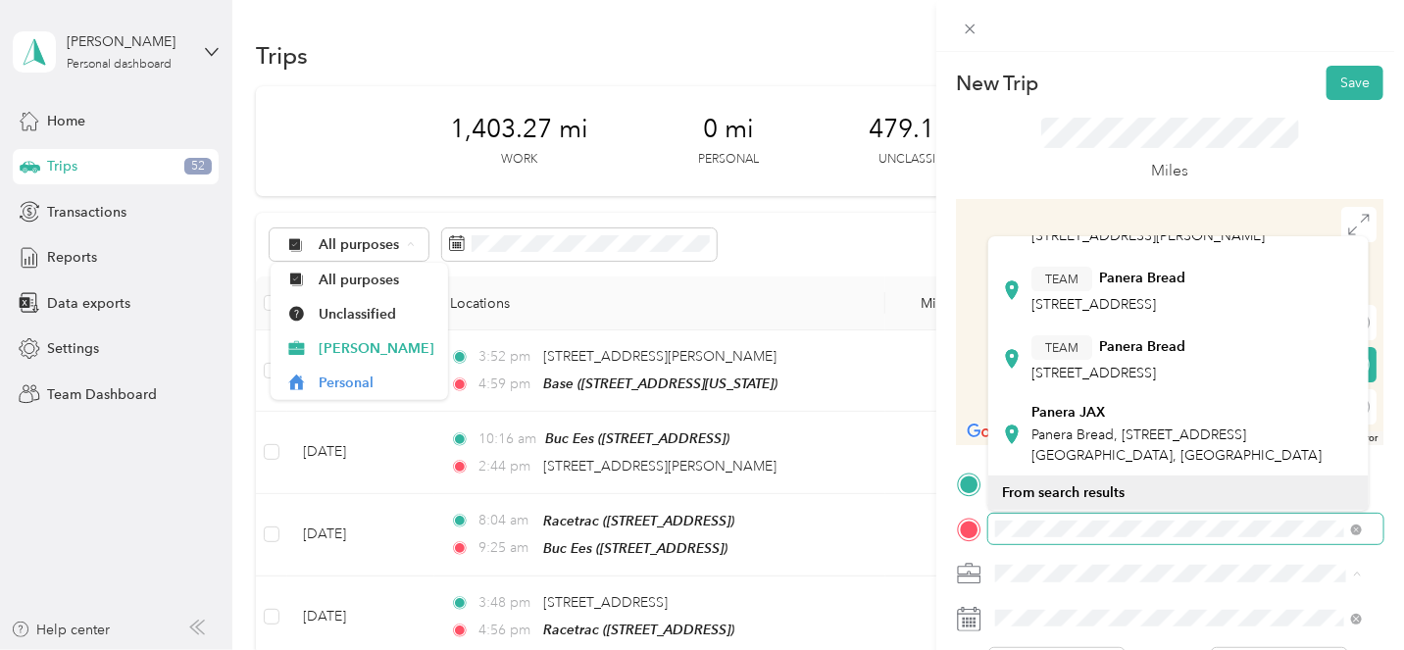
scroll to position [138, 0]
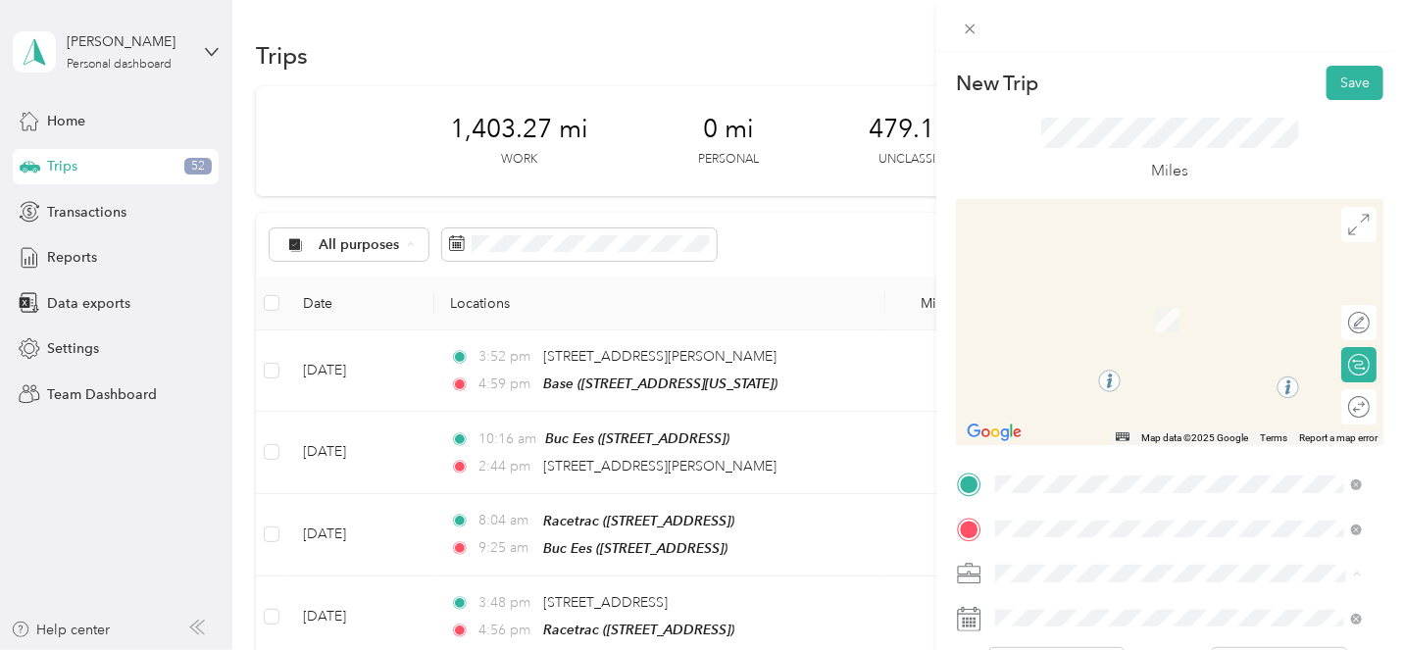
click at [1061, 406] on div "Panera JAX Panera Bread, [STREET_ADDRESS][GEOGRAPHIC_DATA], [GEOGRAPHIC_DATA]" at bounding box center [1194, 387] width 324 height 62
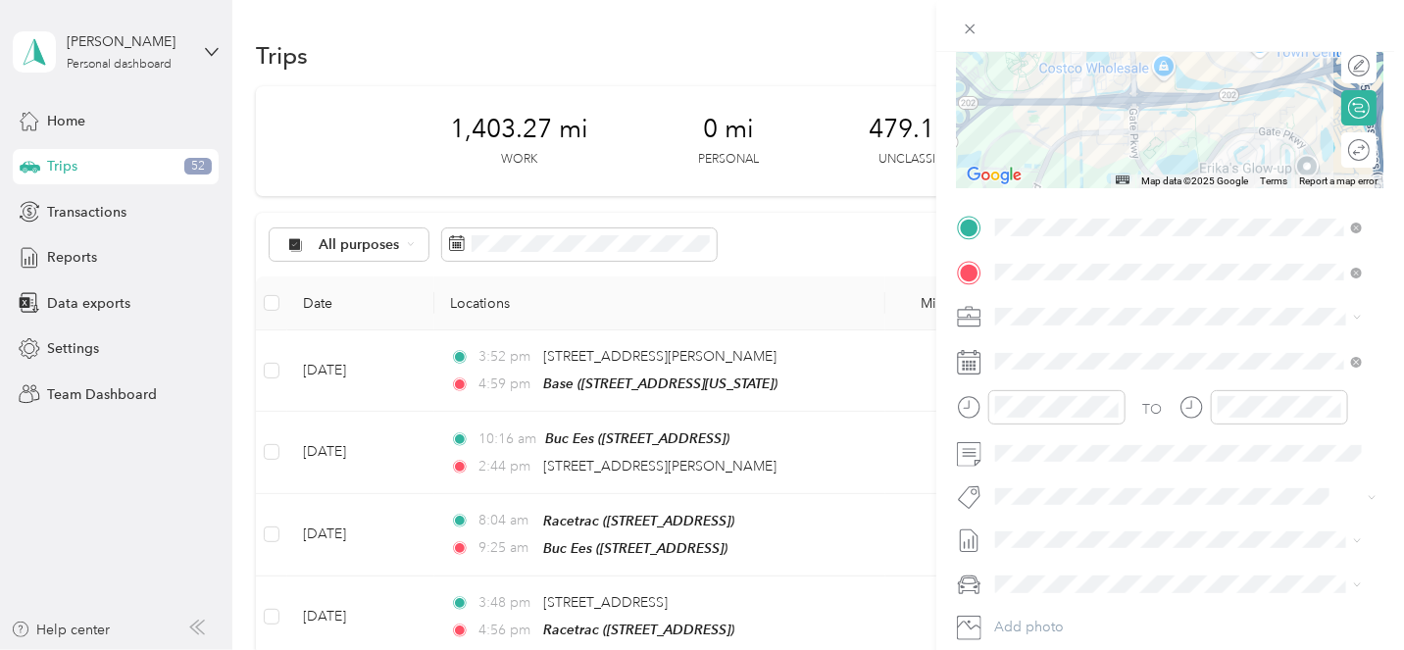
scroll to position [260, 0]
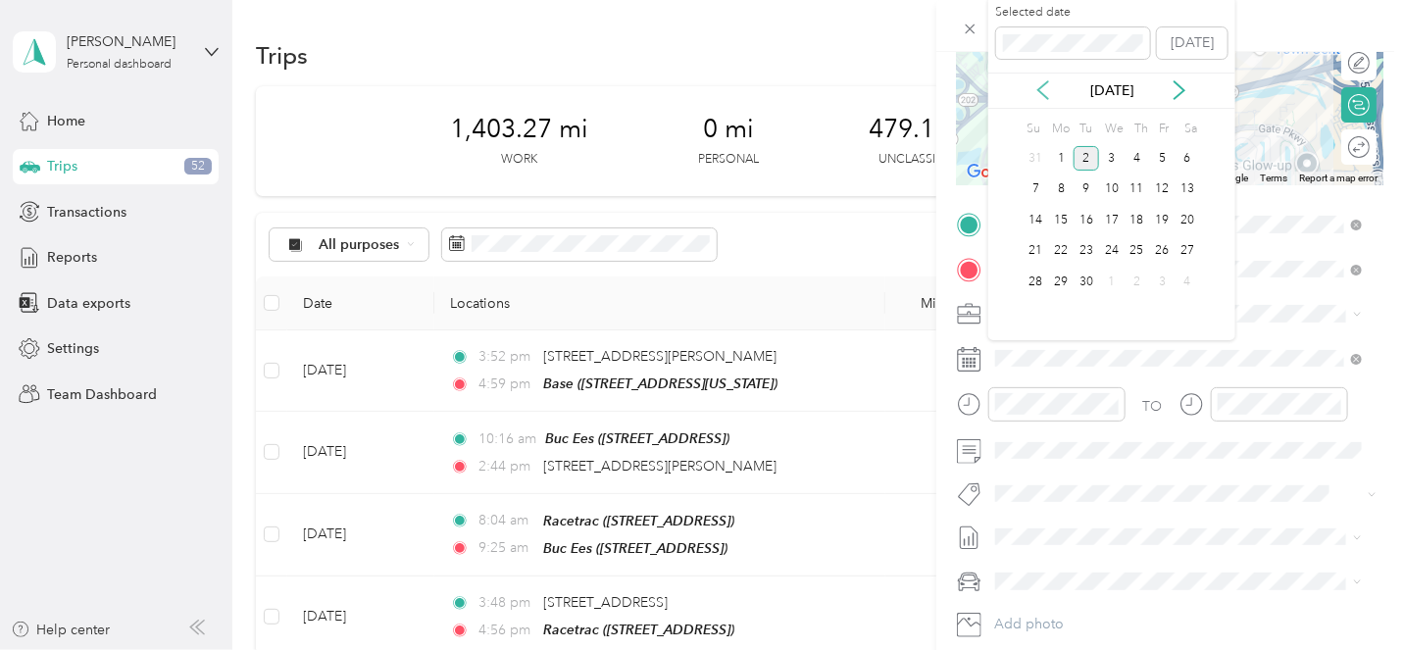
click at [1040, 80] on icon at bounding box center [1044, 90] width 20 height 20
click at [1064, 281] on div "25" at bounding box center [1061, 282] width 25 height 25
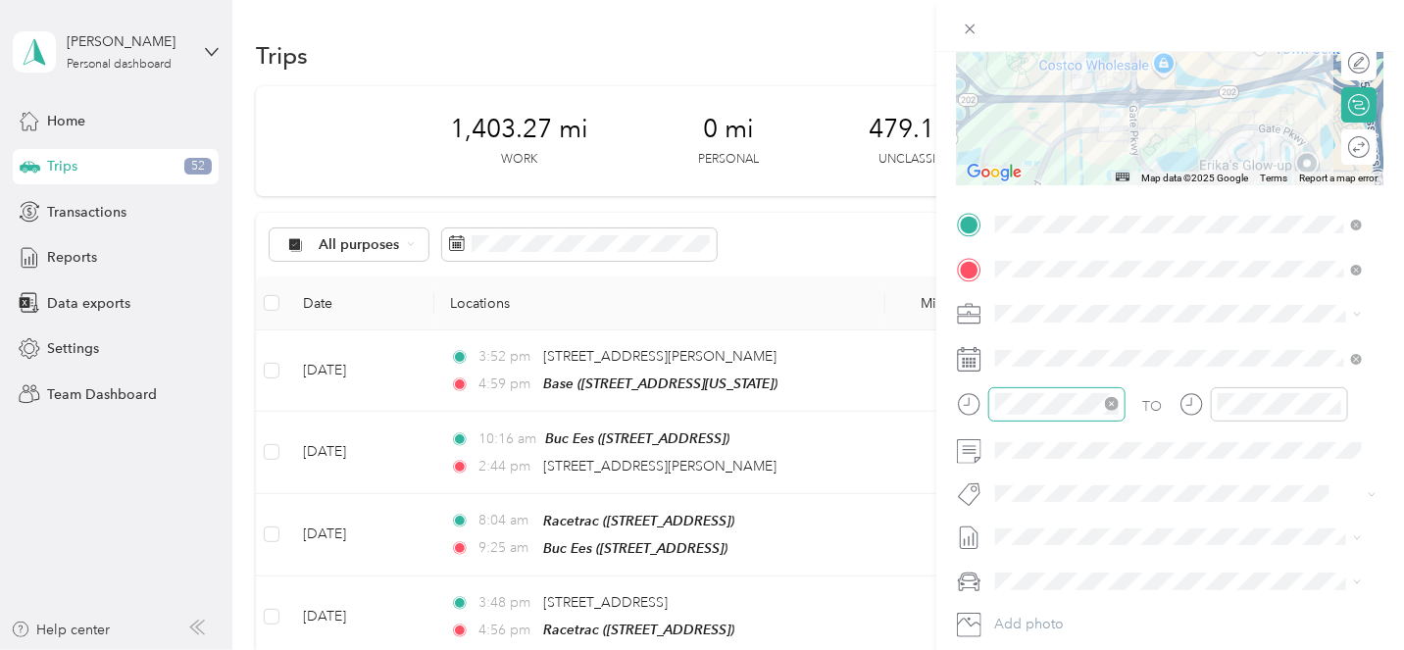
click at [1074, 416] on div at bounding box center [1056, 404] width 137 height 34
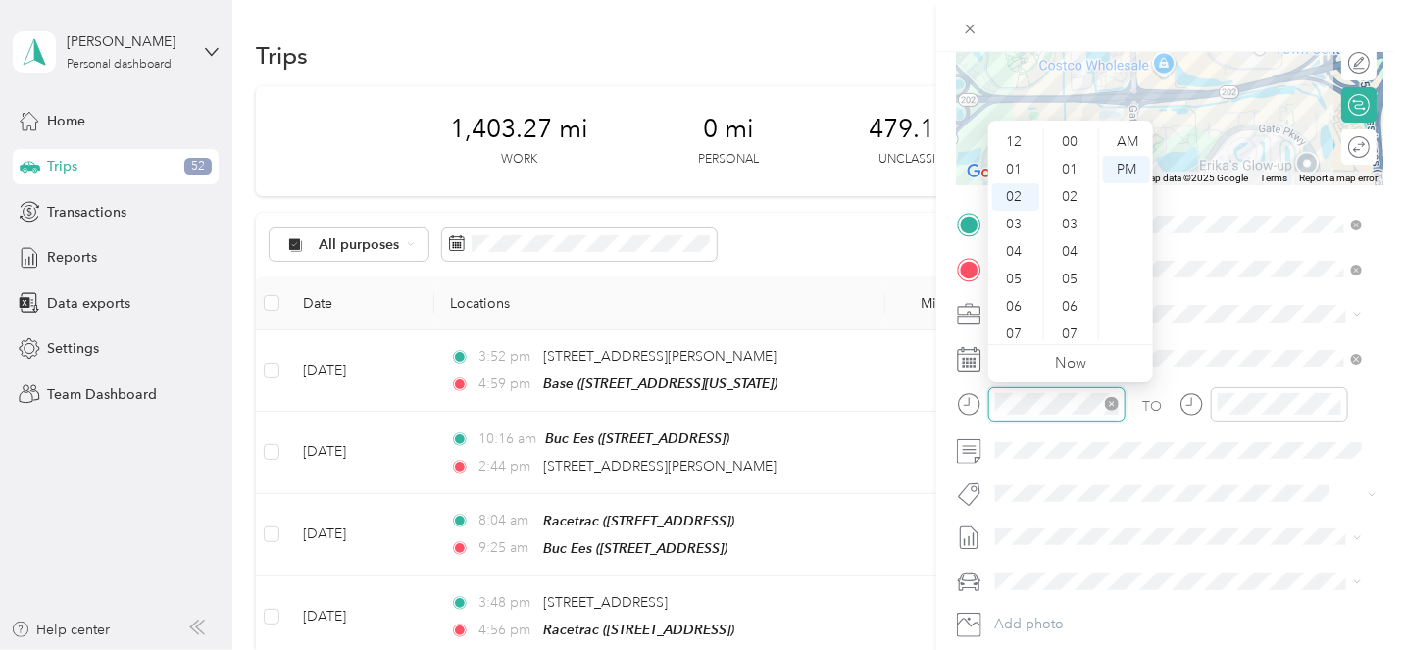
scroll to position [328, 0]
click at [1018, 193] on div "04" at bounding box center [1015, 197] width 47 height 27
click at [1066, 130] on div "00" at bounding box center [1071, 130] width 47 height 27
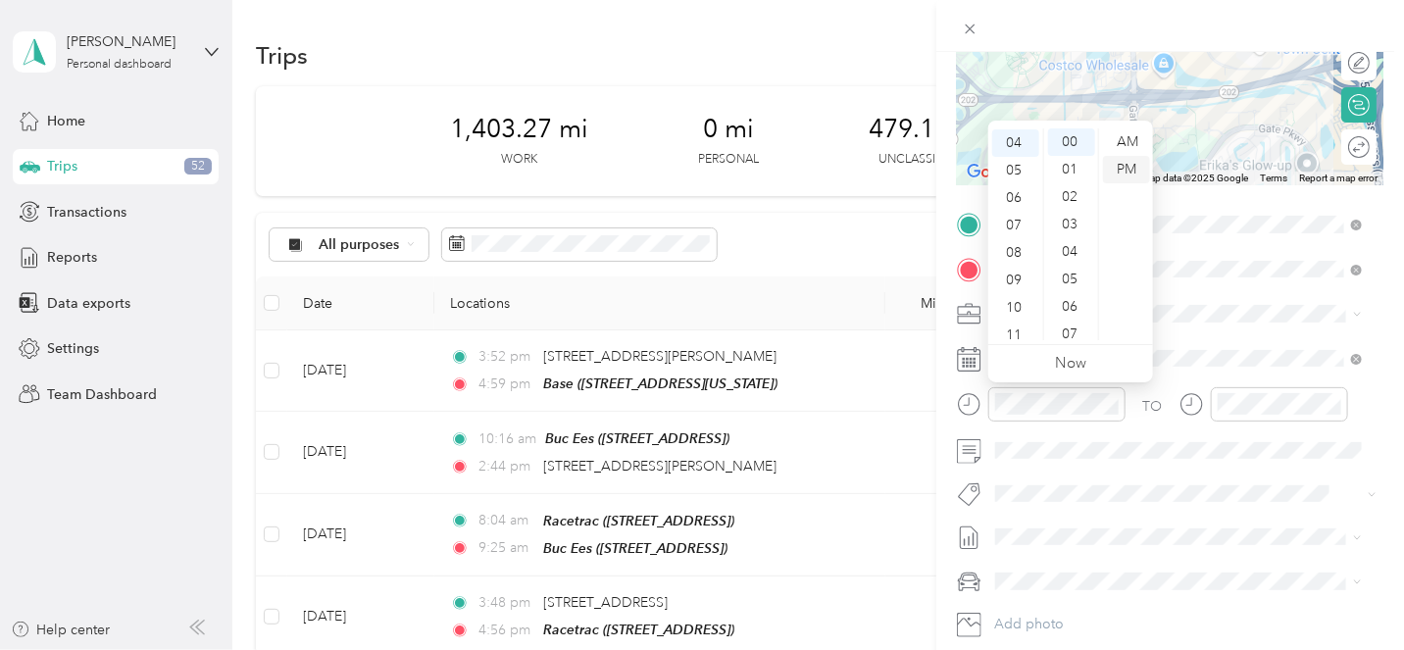
click at [1118, 169] on div "PM" at bounding box center [1126, 169] width 47 height 27
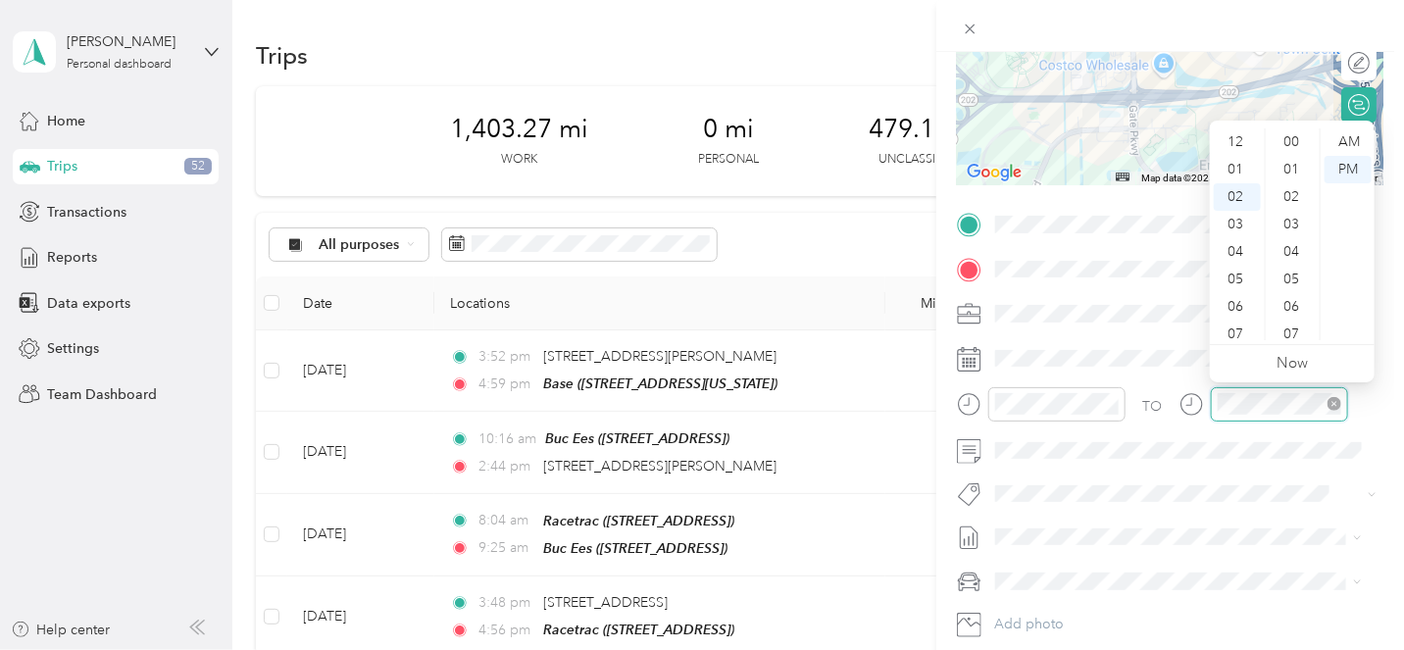
scroll to position [328, 0]
click at [1237, 196] on div "04" at bounding box center [1237, 197] width 47 height 27
click at [1290, 170] on div "10" at bounding box center [1293, 169] width 47 height 27
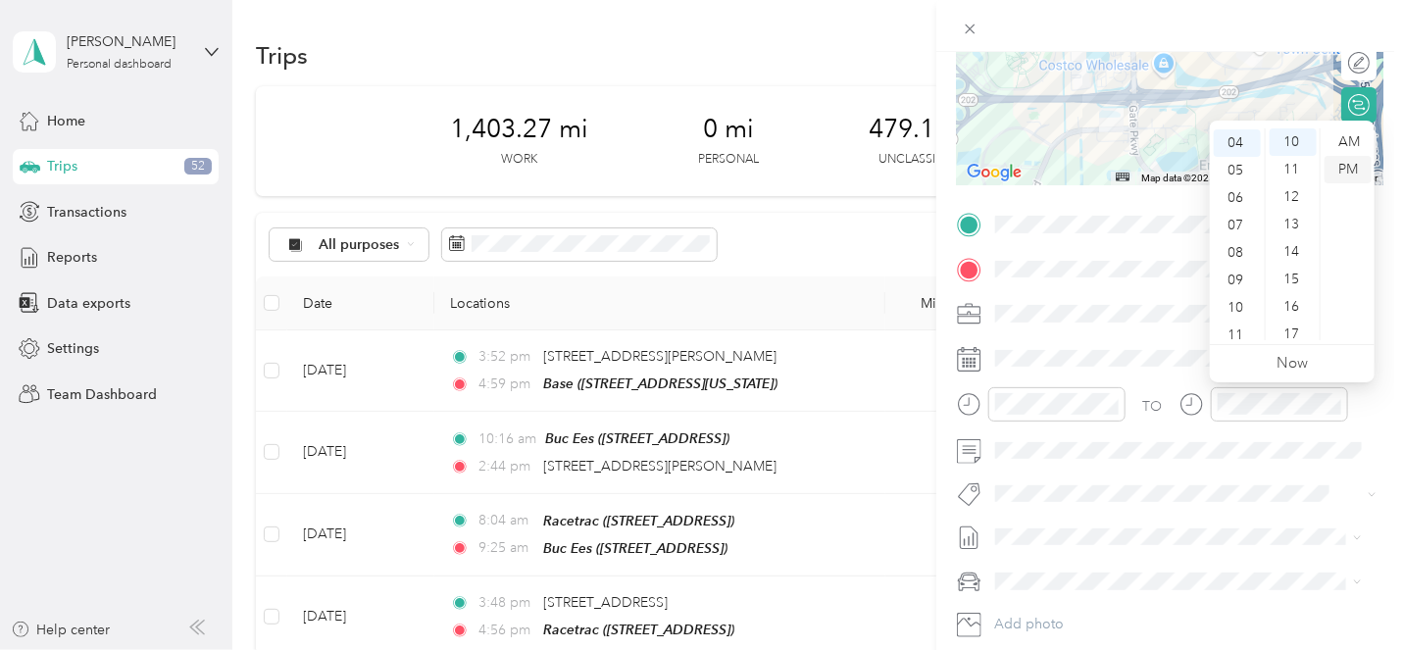
click at [1344, 166] on div "PM" at bounding box center [1348, 169] width 47 height 27
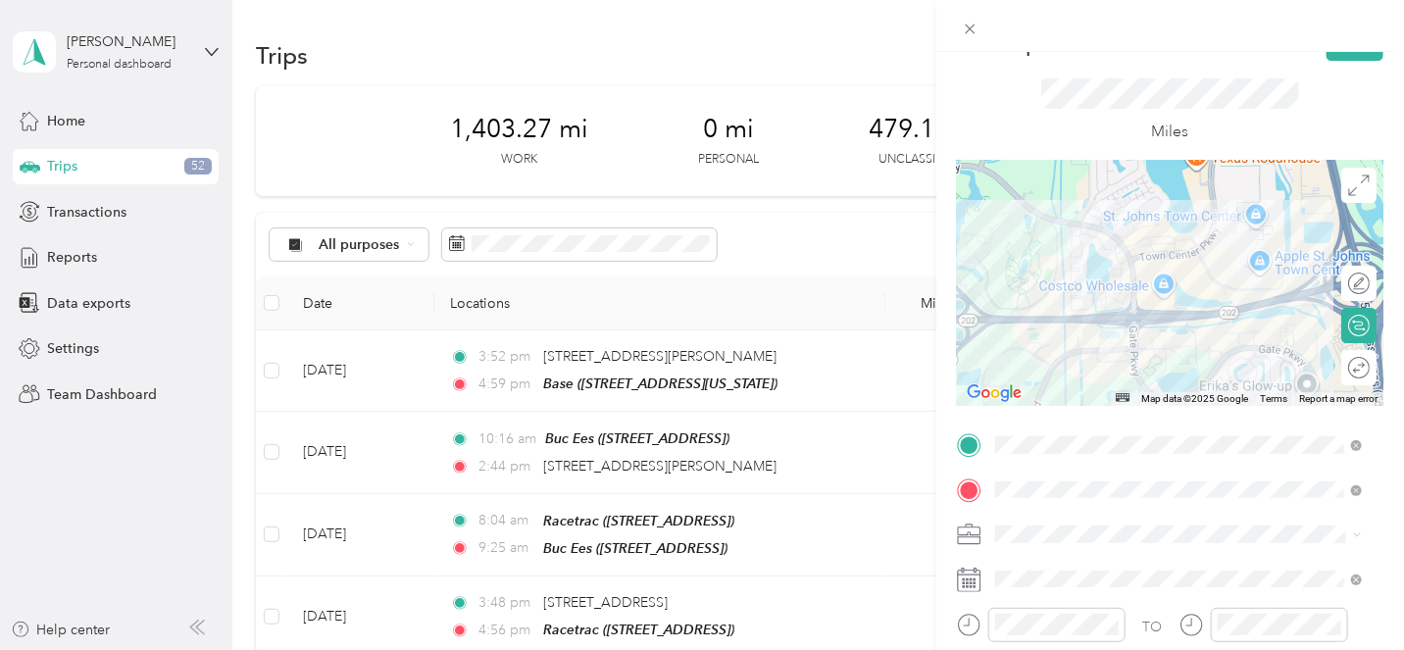
scroll to position [0, 0]
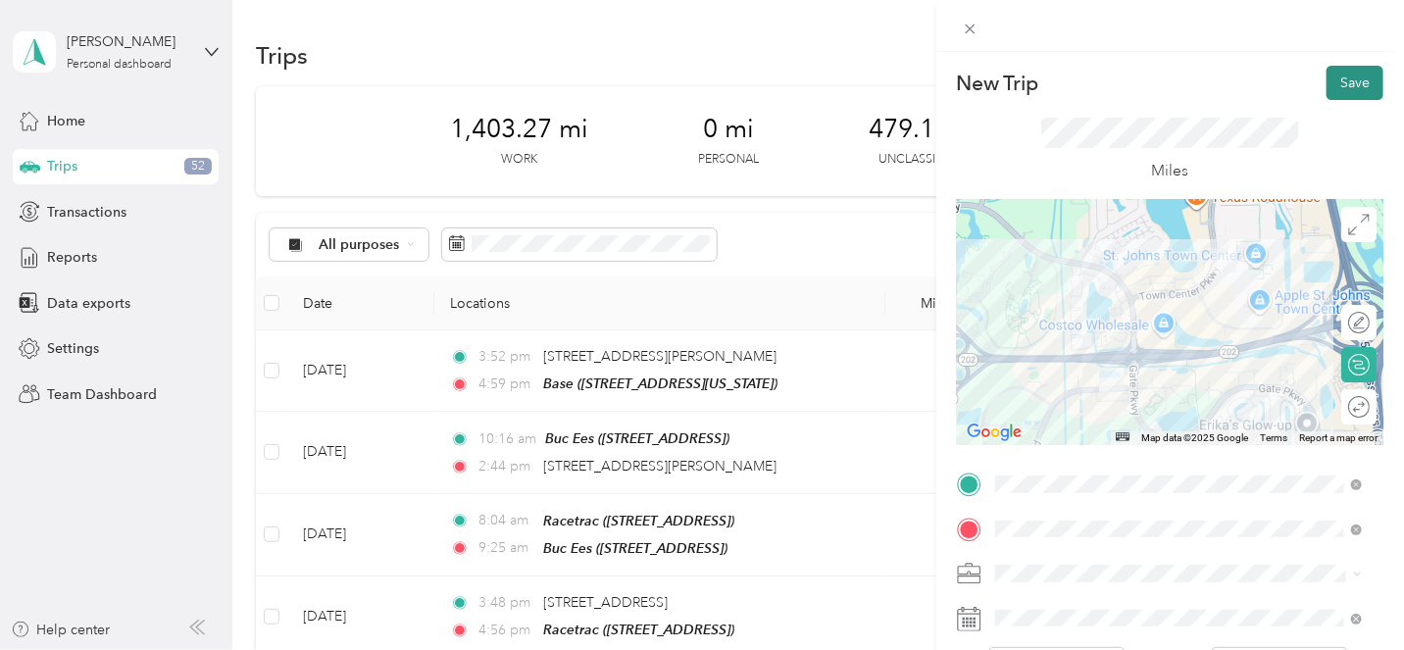
click at [1341, 78] on button "Save" at bounding box center [1355, 83] width 57 height 34
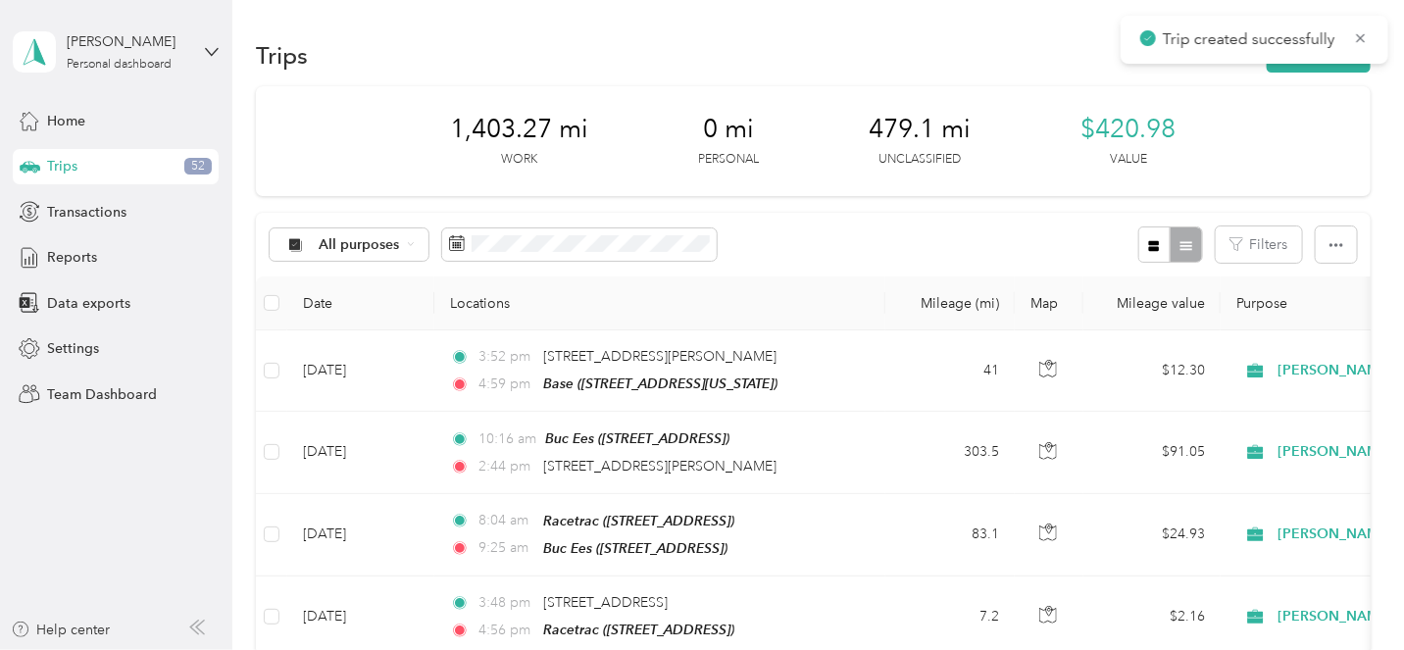
drag, startPoint x: 1358, startPoint y: 37, endPoint x: 1299, endPoint y: 94, distance: 81.8
click at [1356, 39] on icon at bounding box center [1361, 38] width 16 height 18
click at [1304, 58] on button "New trip" at bounding box center [1319, 55] width 104 height 34
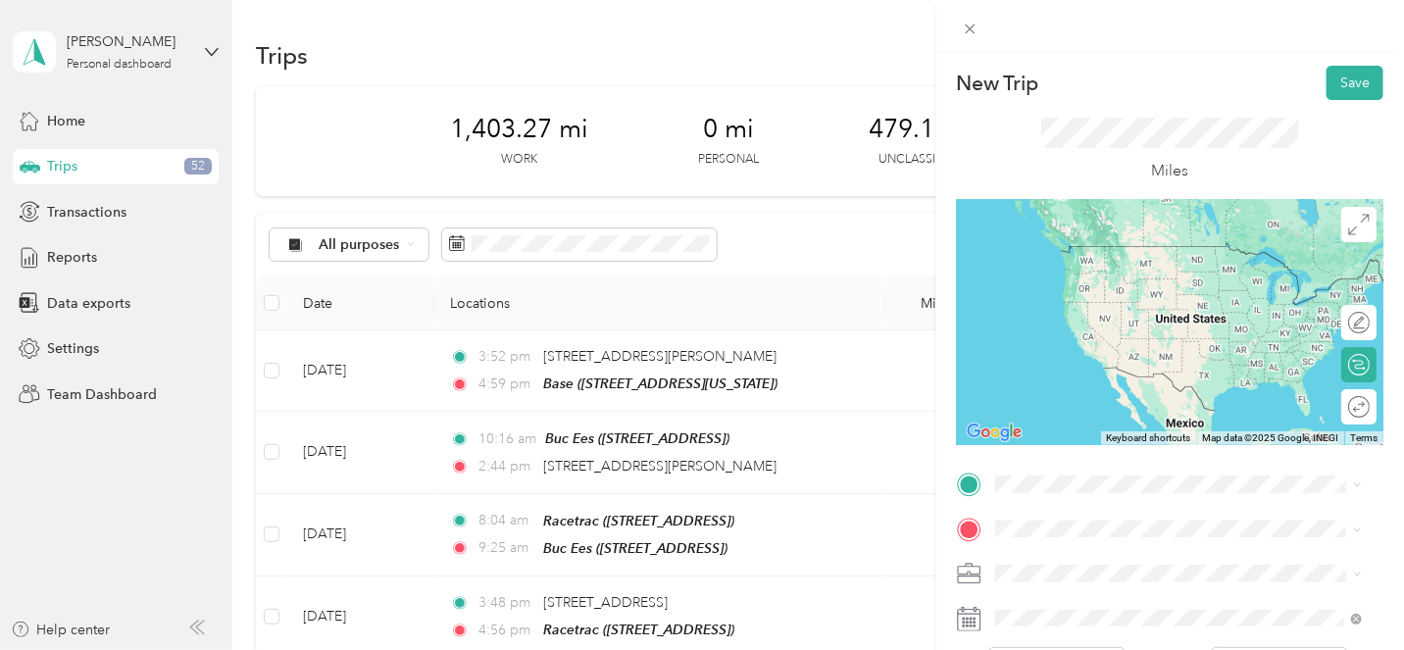
click at [1112, 266] on span "[GEOGRAPHIC_DATA][STREET_ADDRESS], [GEOGRAPHIC_DATA]" at bounding box center [1167, 275] width 270 height 37
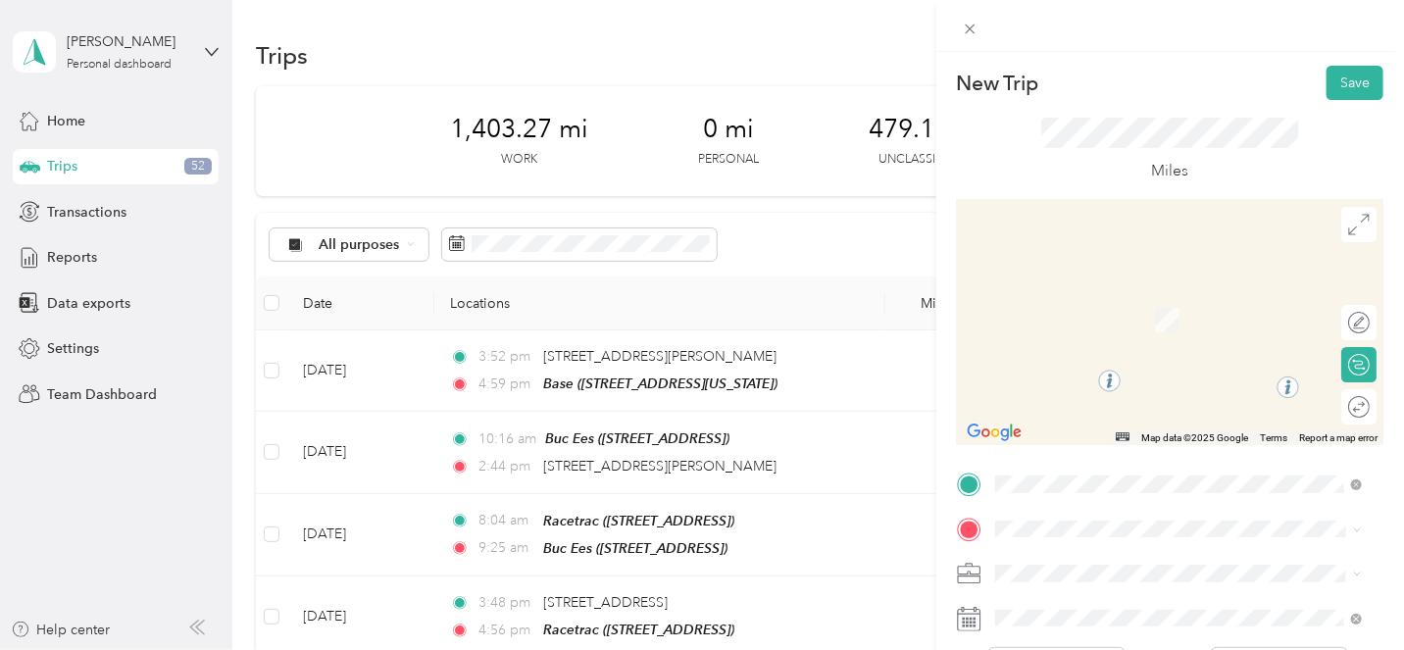
click at [1119, 283] on span "[STREET_ADDRESS][US_STATE]" at bounding box center [1130, 290] width 196 height 18
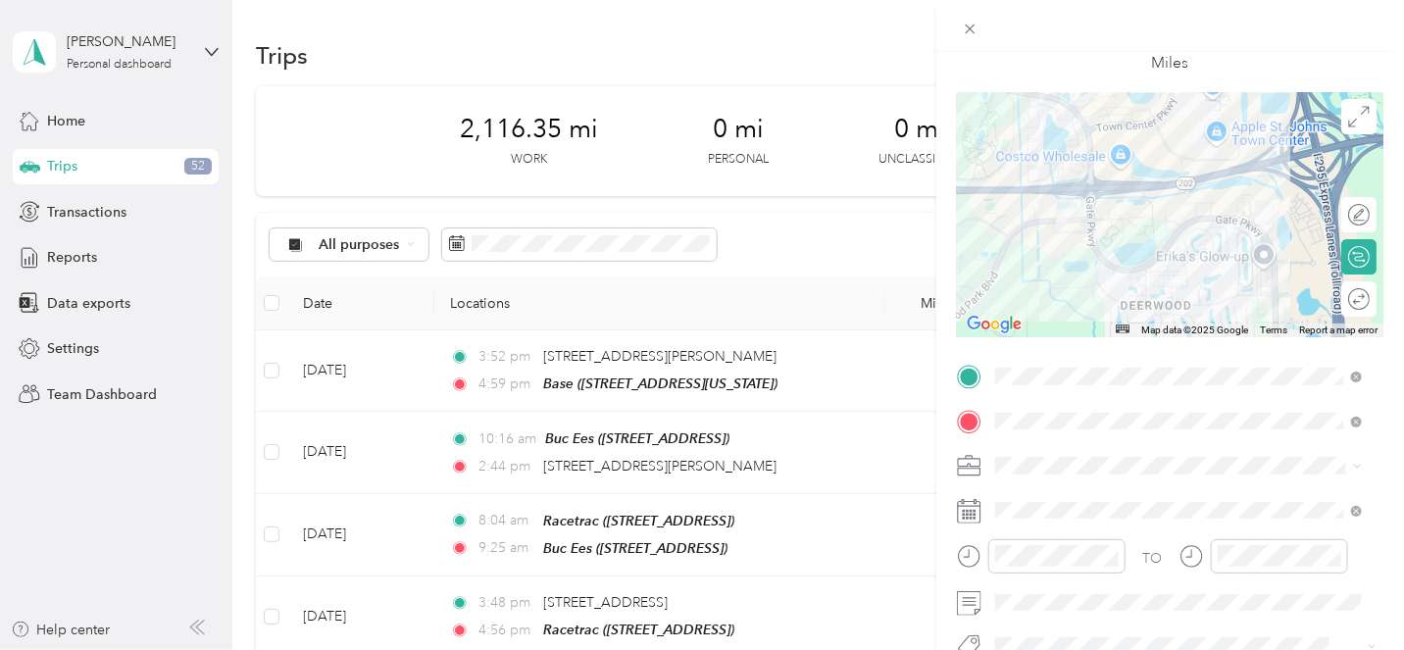
scroll to position [126, 0]
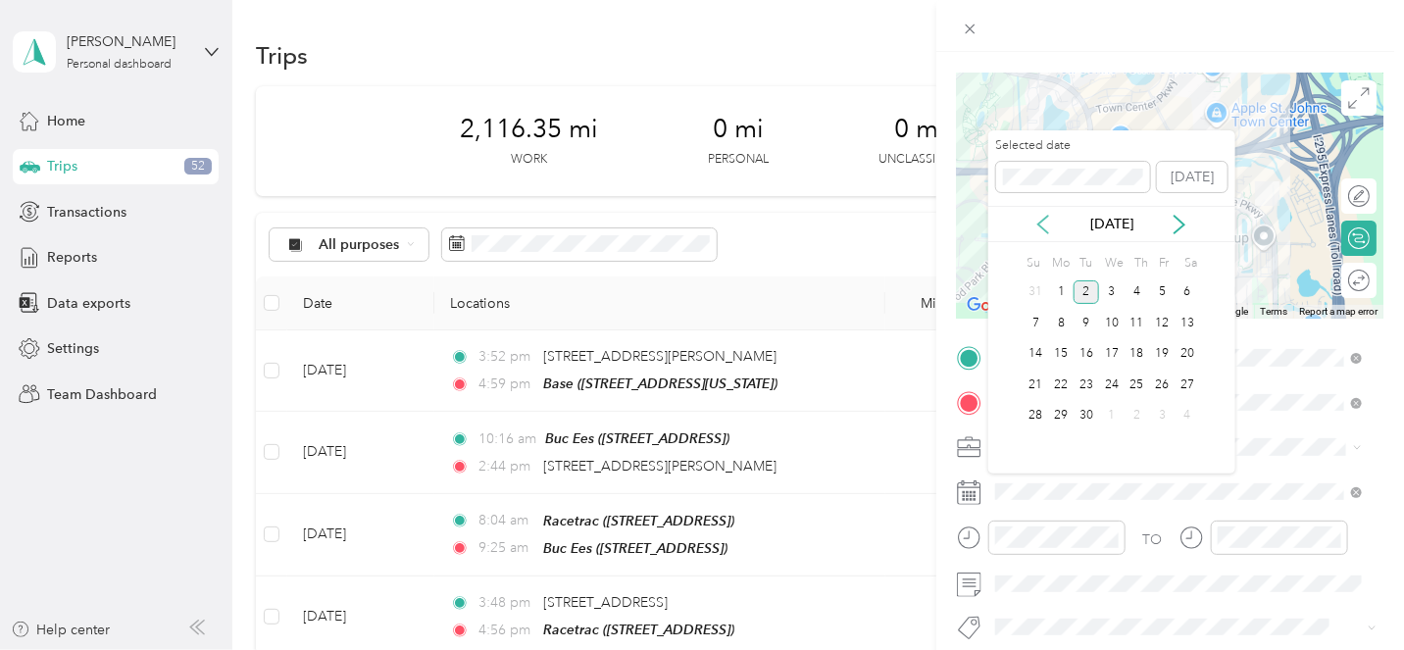
click at [1044, 224] on icon at bounding box center [1044, 225] width 20 height 20
click at [1090, 414] on div "26" at bounding box center [1086, 416] width 25 height 25
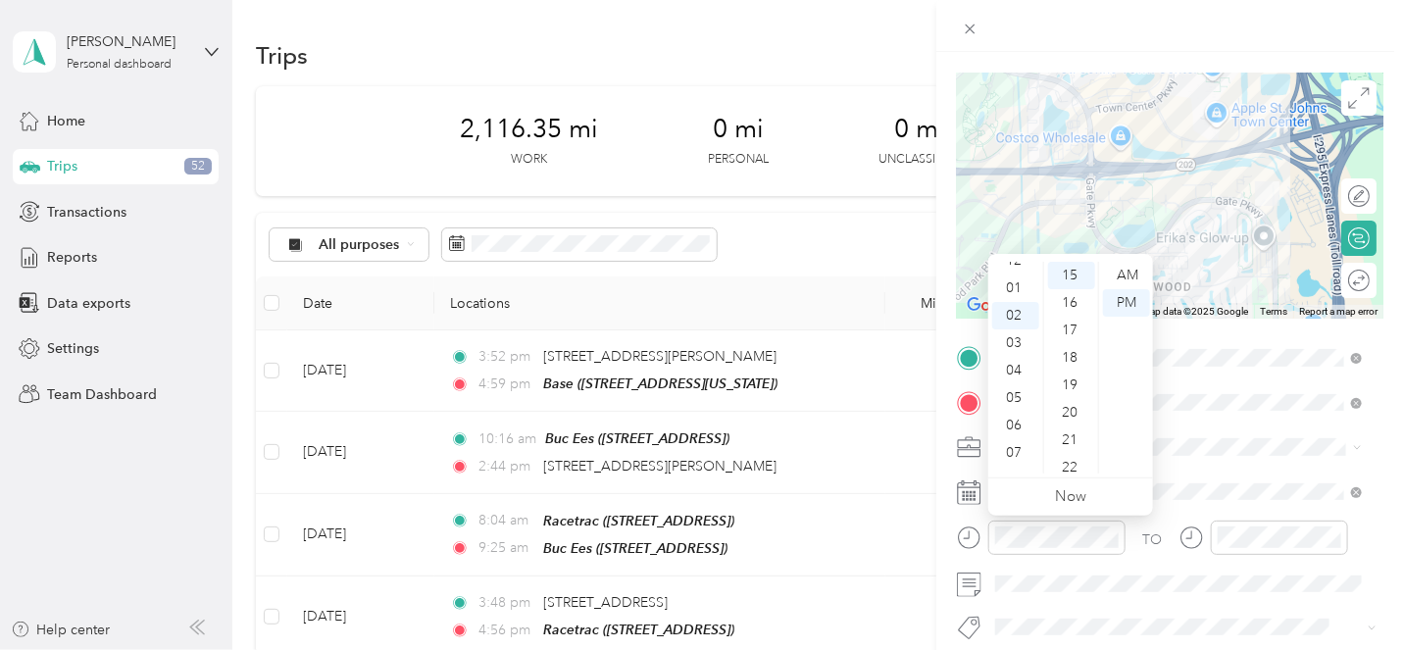
scroll to position [0, 0]
click at [1018, 303] on div "01" at bounding box center [1015, 302] width 47 height 27
click at [1072, 391] on div "20" at bounding box center [1071, 400] width 47 height 27
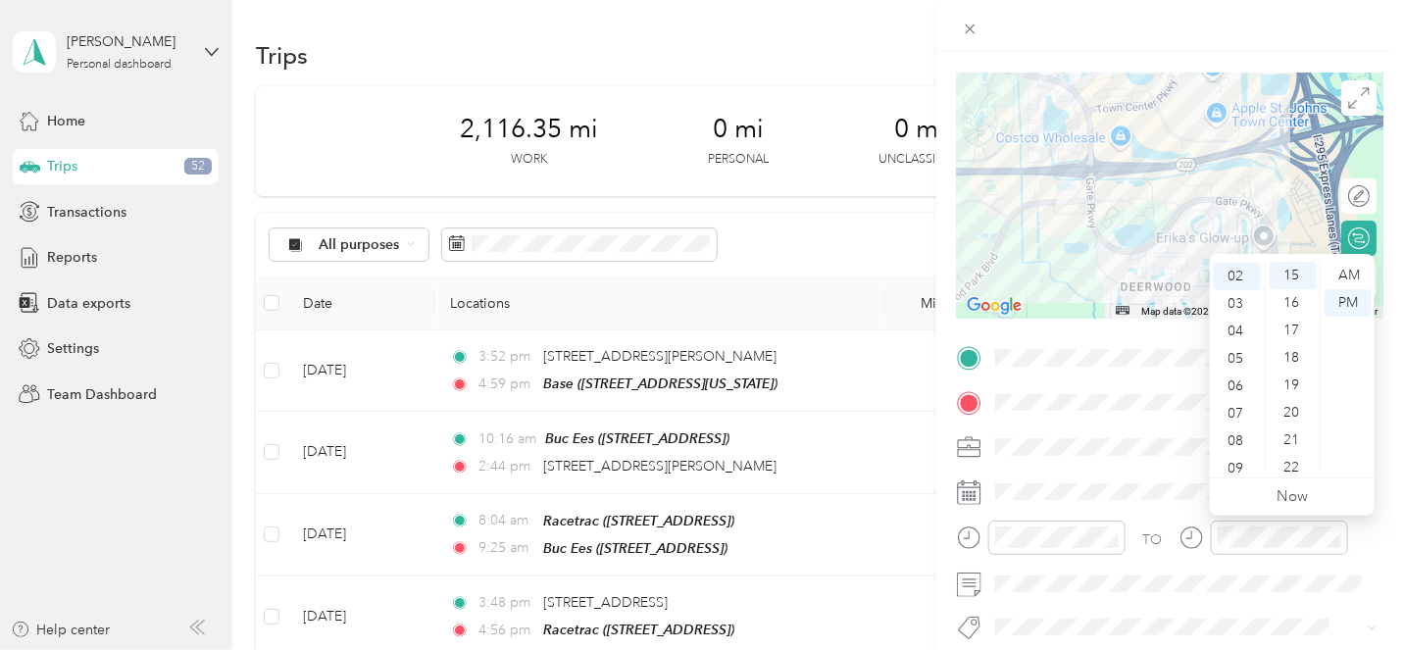
scroll to position [0, 0]
click at [1238, 300] on div "01" at bounding box center [1237, 302] width 47 height 27
click at [1290, 344] on div "30" at bounding box center [1293, 346] width 47 height 27
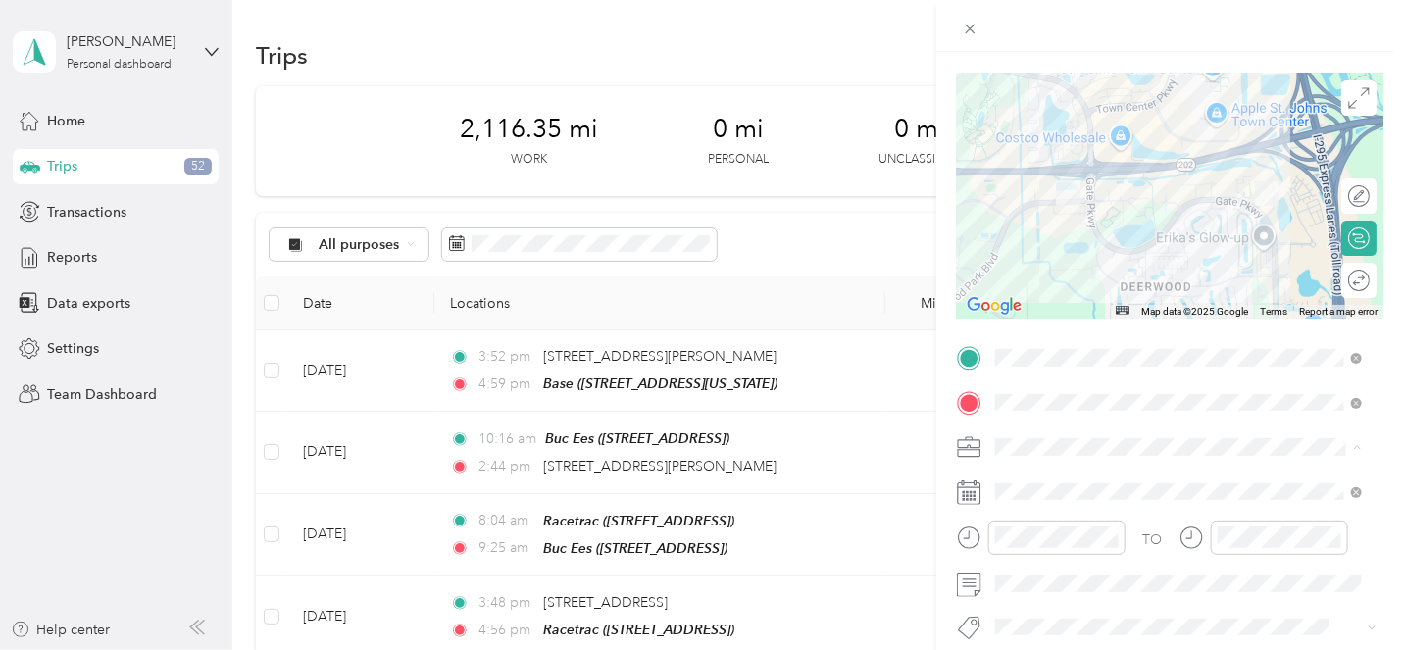
click at [1155, 477] on div "[PERSON_NAME]" at bounding box center [1167, 481] width 330 height 21
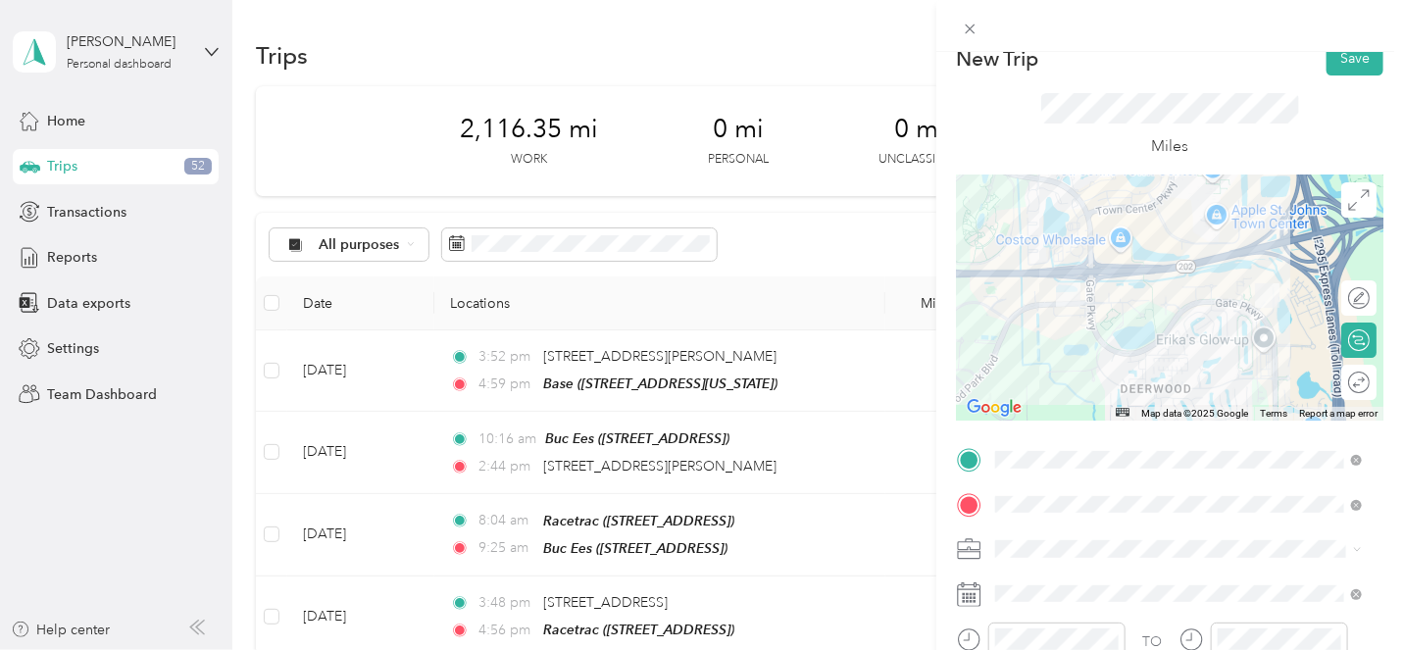
scroll to position [0, 0]
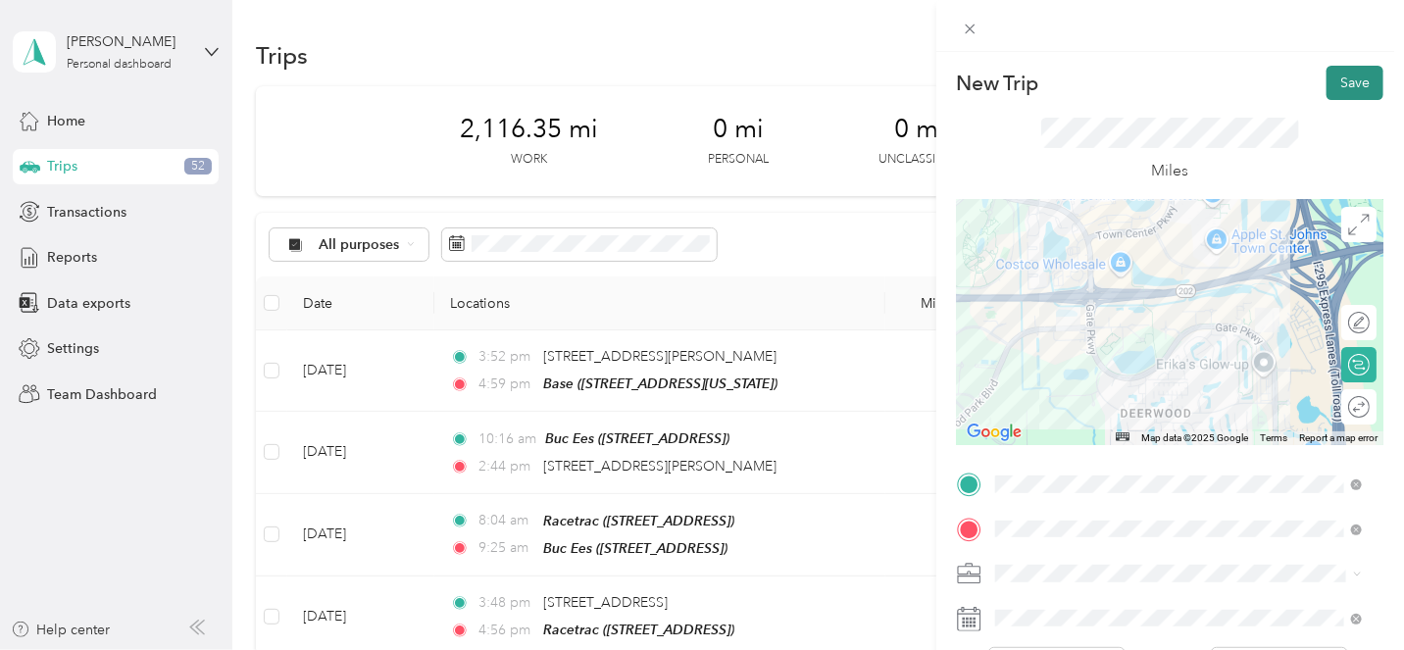
click at [1339, 73] on button "Save" at bounding box center [1355, 83] width 57 height 34
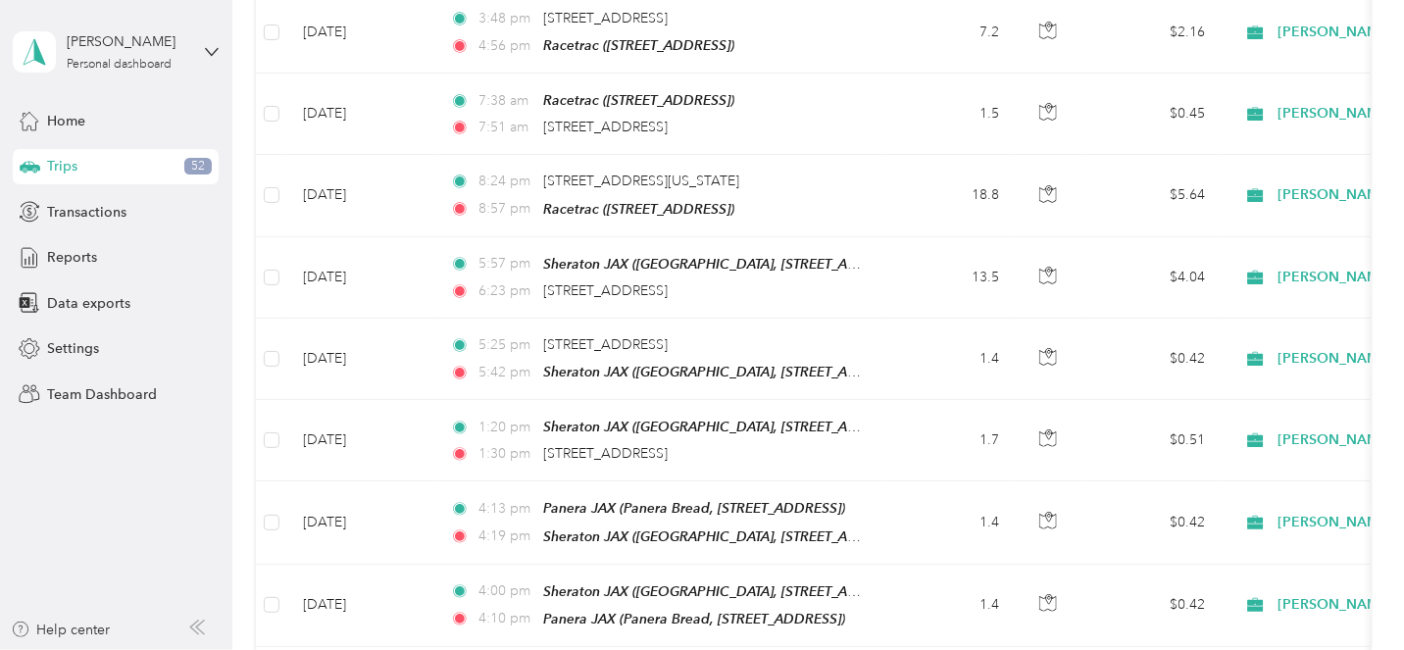
scroll to position [562, 0]
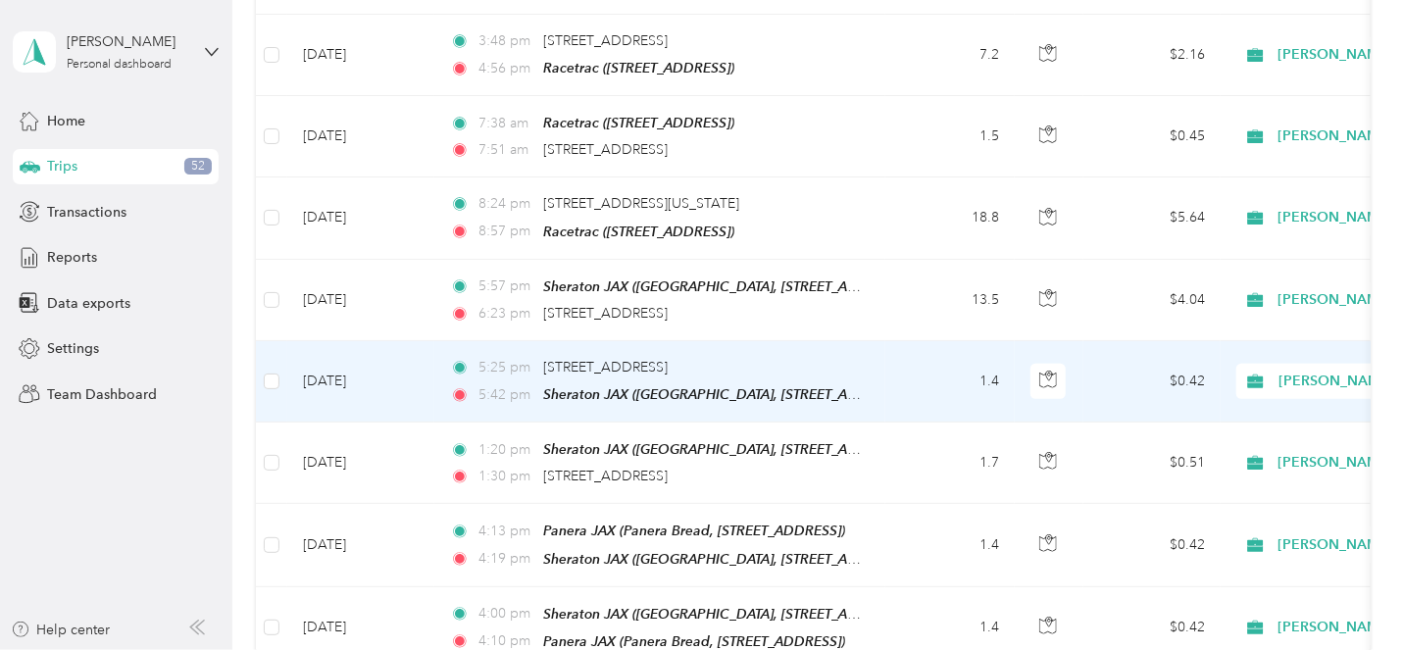
click at [913, 384] on td "1.4" at bounding box center [949, 381] width 129 height 81
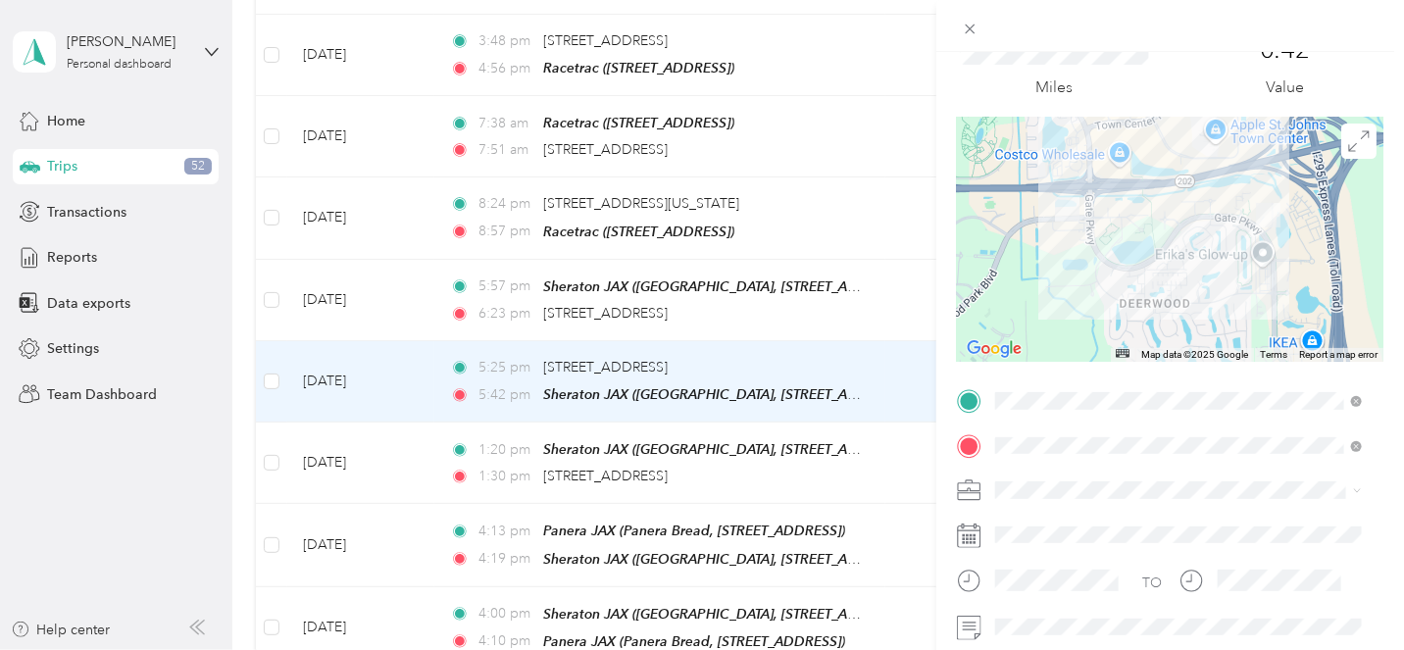
scroll to position [81, 0]
click at [781, 451] on div "Trip details Save This trip cannot be edited because it is either under review,…" at bounding box center [702, 325] width 1404 height 650
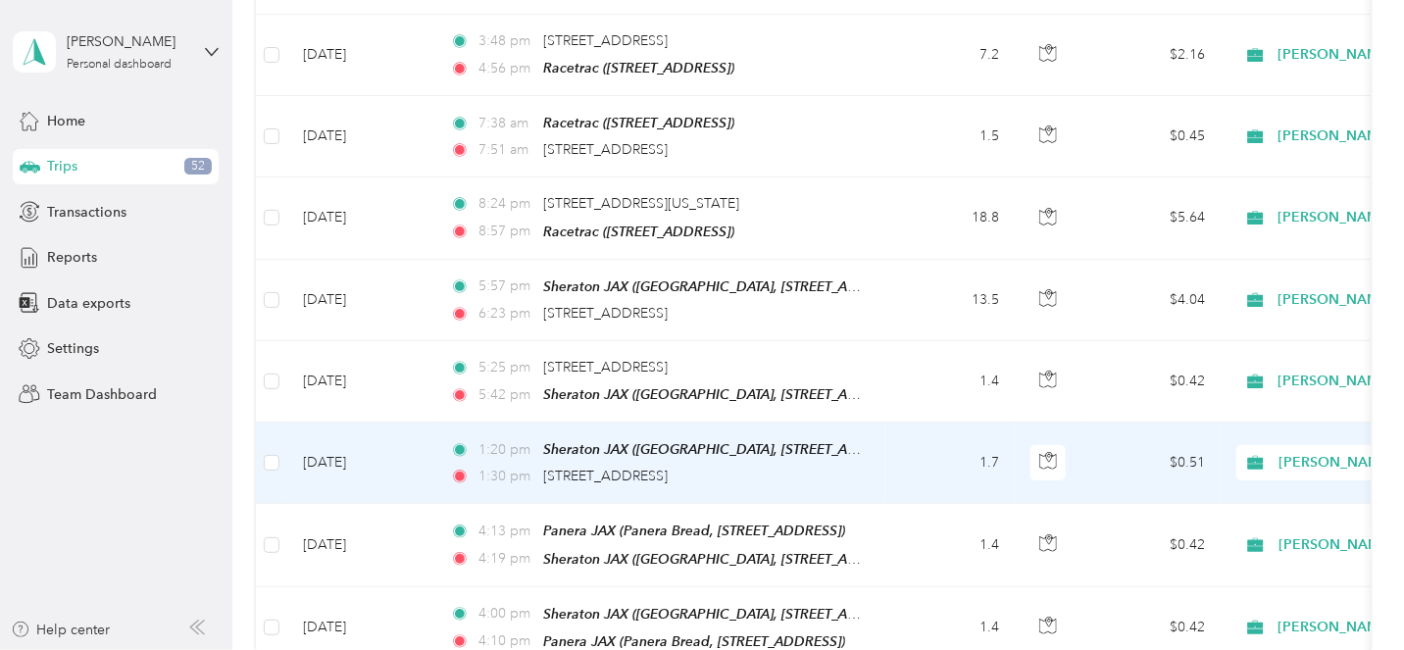
click at [781, 451] on div "1:20 pm Sheraton JAX ([GEOGRAPHIC_DATA][STREET_ADDRESS]) 1:30 pm [STREET_ADDRES…" at bounding box center [656, 462] width 412 height 49
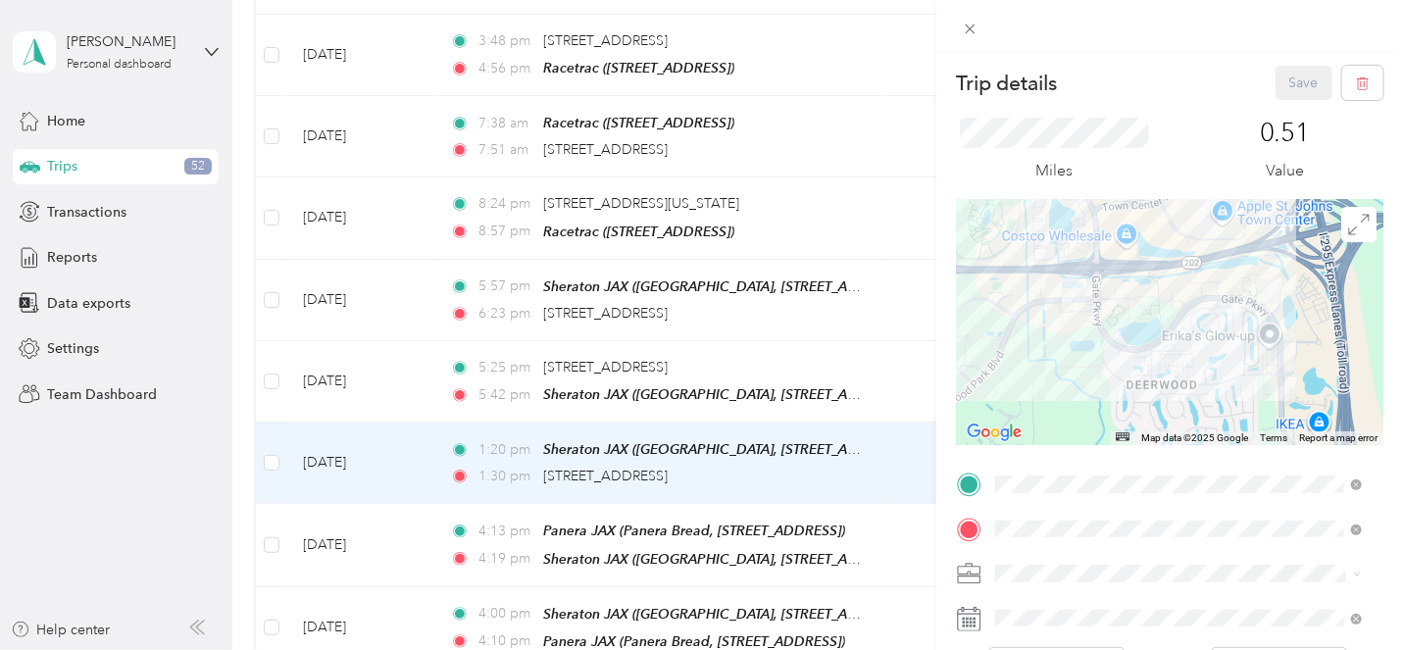
click at [765, 369] on div "Trip details Save This trip cannot be edited because it is either under review,…" at bounding box center [702, 325] width 1404 height 650
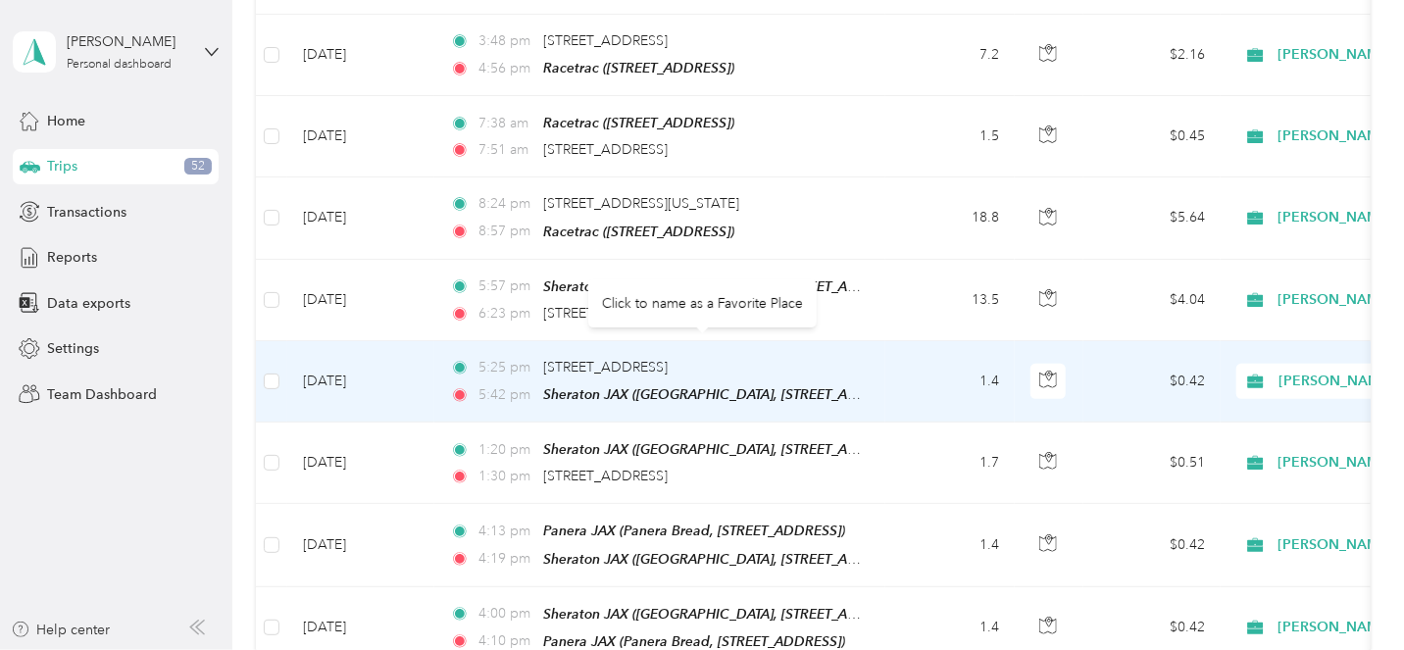
click at [900, 370] on td "1.4" at bounding box center [949, 381] width 129 height 81
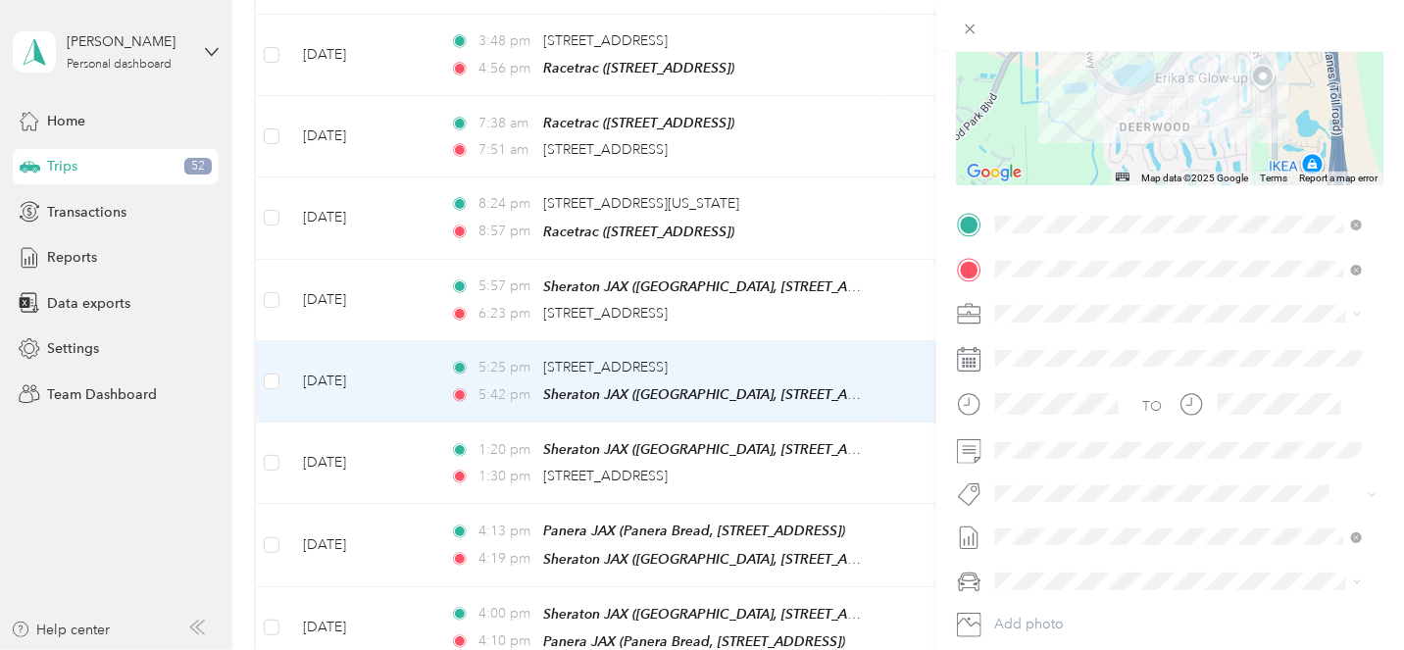
scroll to position [264, 0]
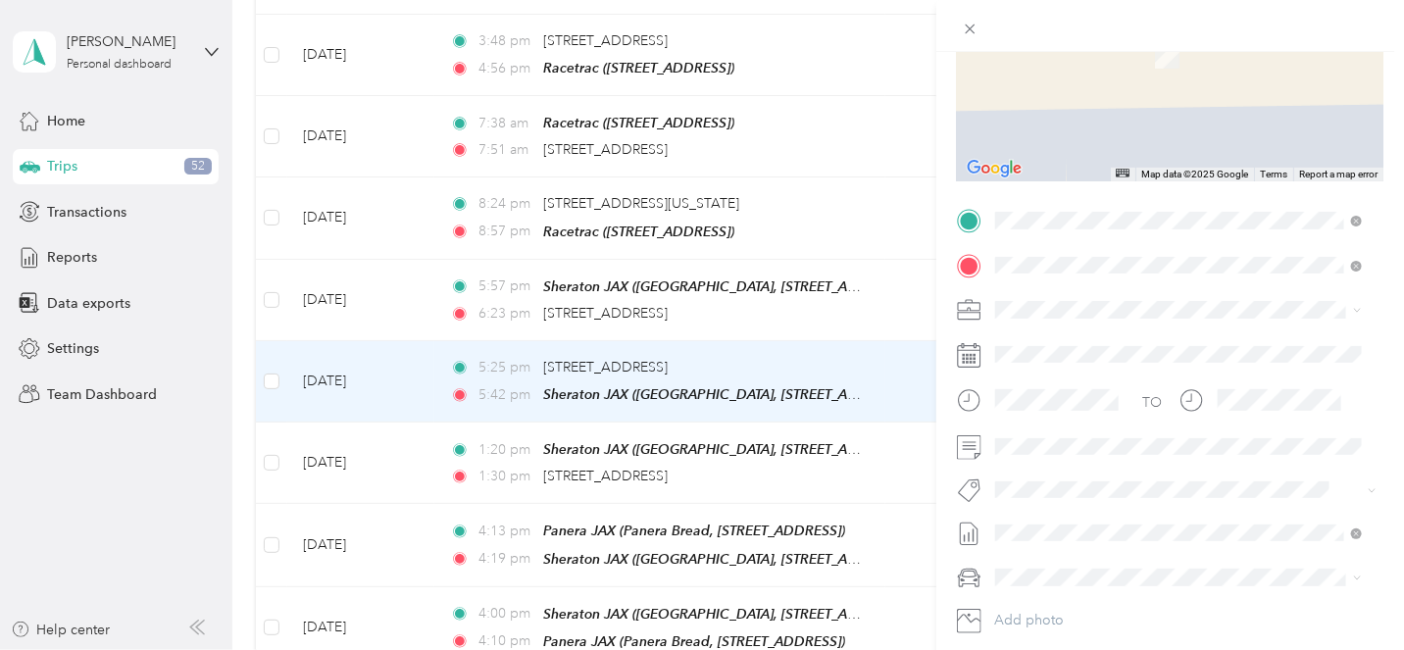
click at [1122, 468] on span "[STREET_ADDRESS][US_STATE]" at bounding box center [1130, 459] width 196 height 18
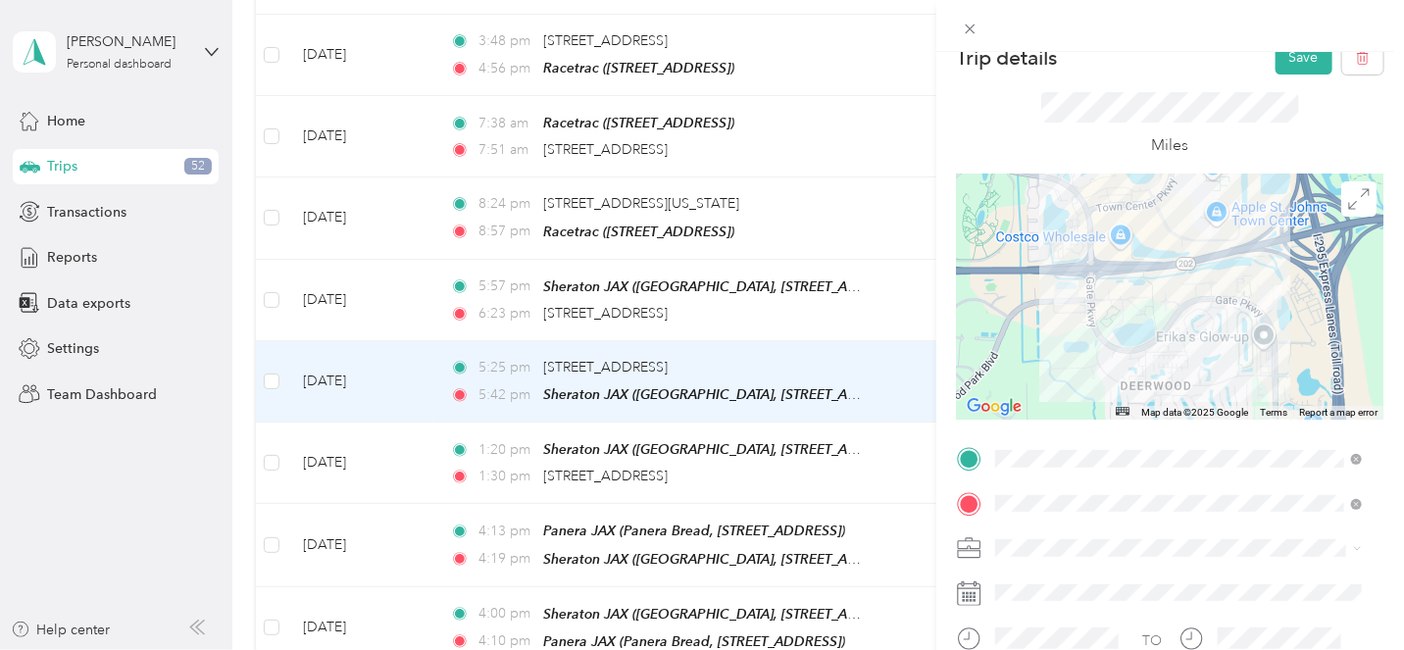
scroll to position [0, 0]
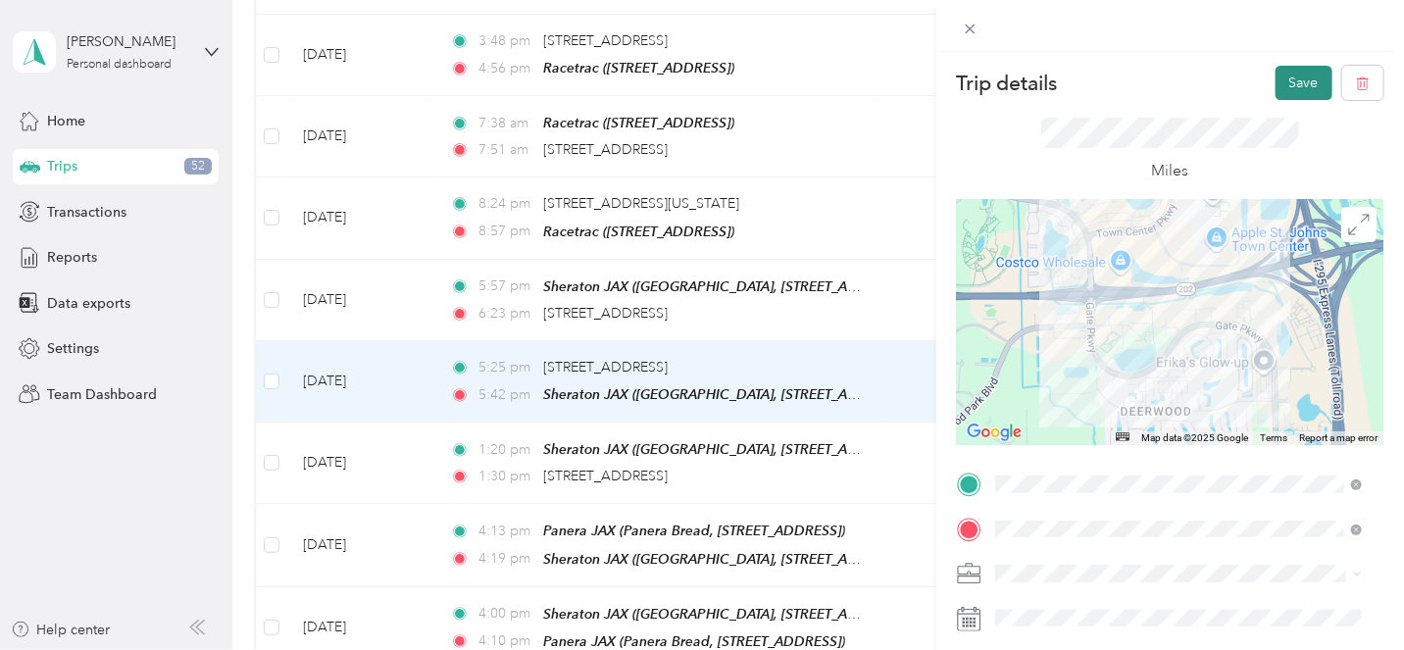
click at [1287, 77] on button "Save" at bounding box center [1304, 83] width 57 height 34
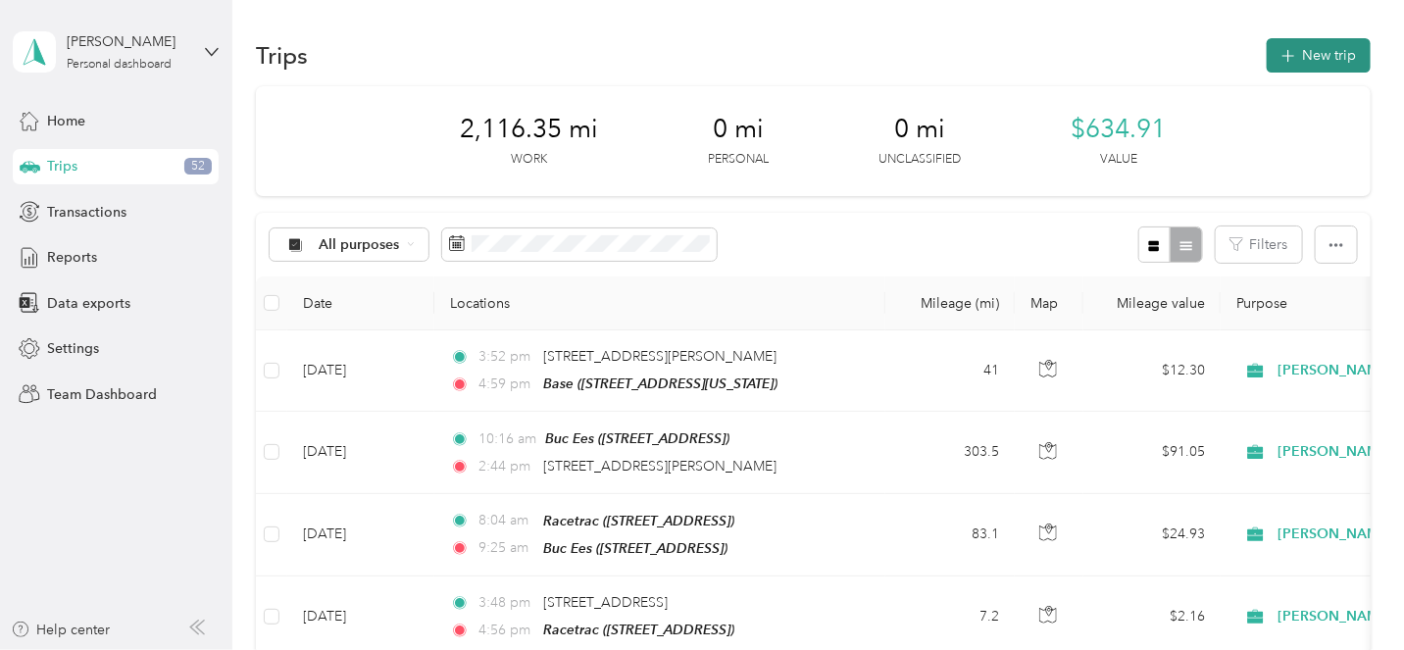
click at [1302, 62] on button "New trip" at bounding box center [1319, 55] width 104 height 34
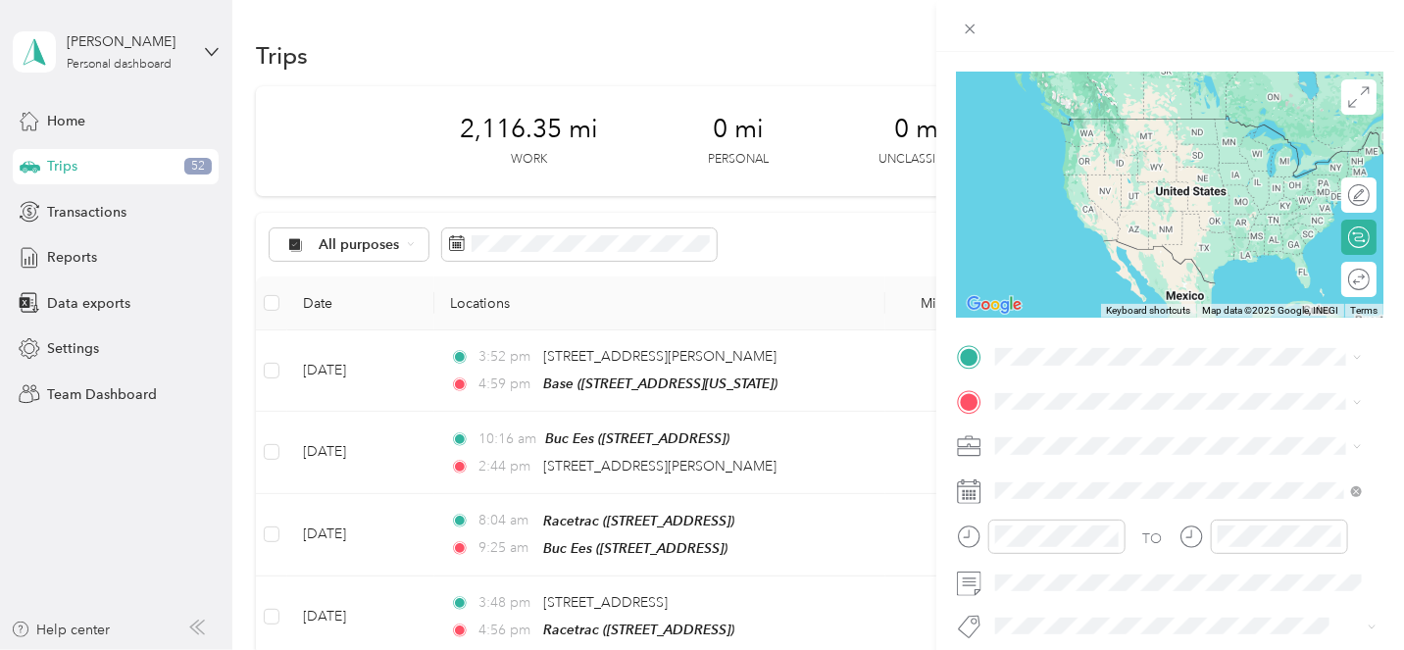
scroll to position [144, 0]
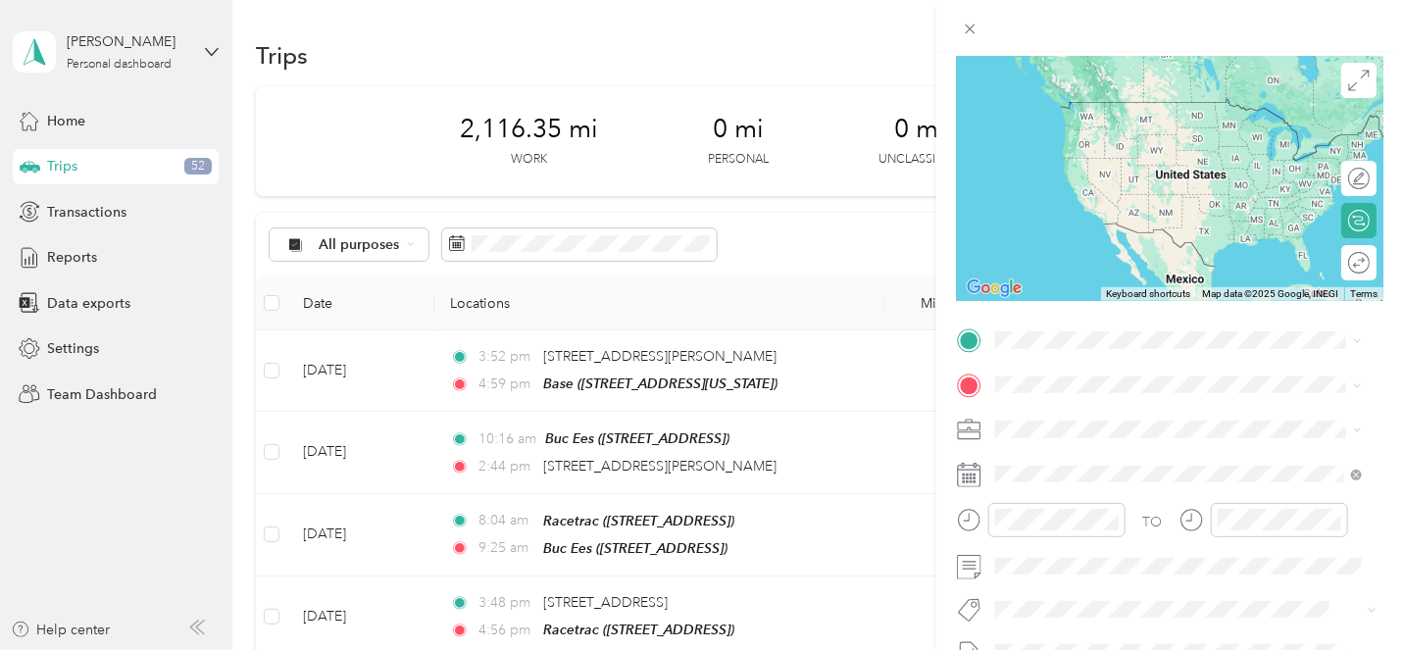
click at [1074, 538] on span "[STREET_ADDRESS][US_STATE]" at bounding box center [1130, 530] width 196 height 18
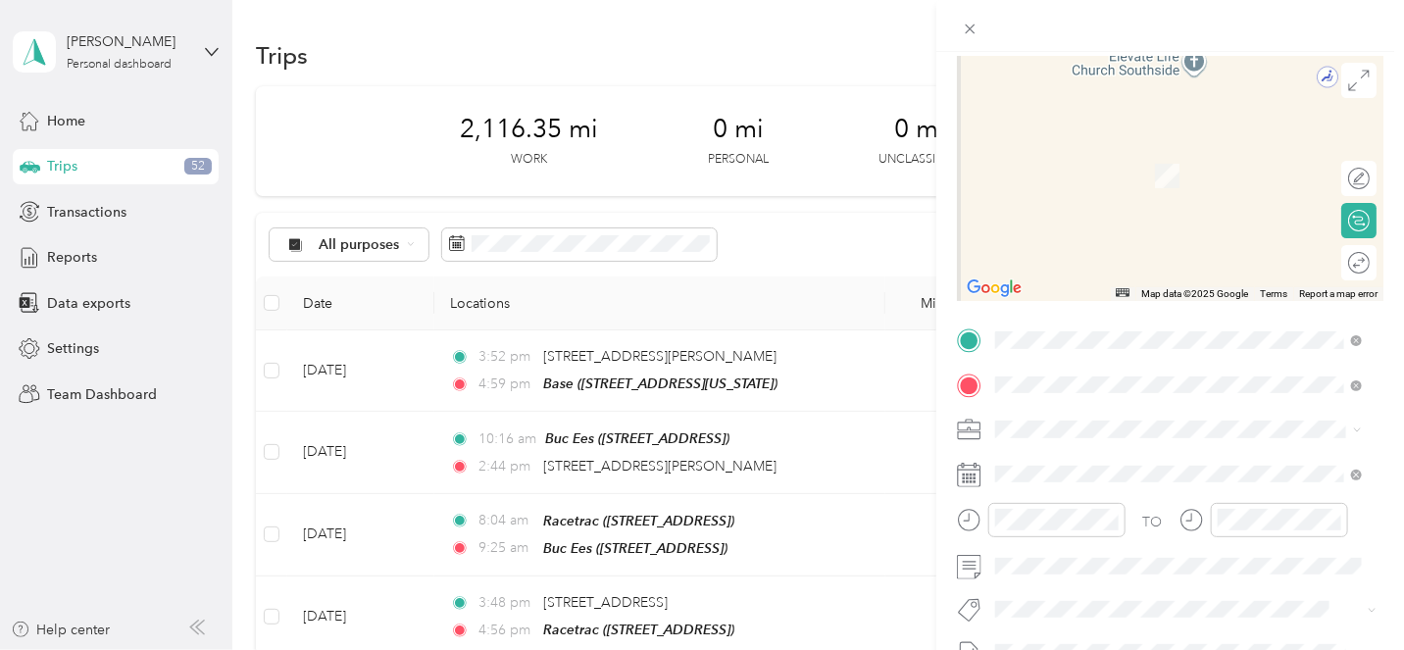
click at [1085, 185] on span "[GEOGRAPHIC_DATA][STREET_ADDRESS], [GEOGRAPHIC_DATA]" at bounding box center [1167, 184] width 270 height 37
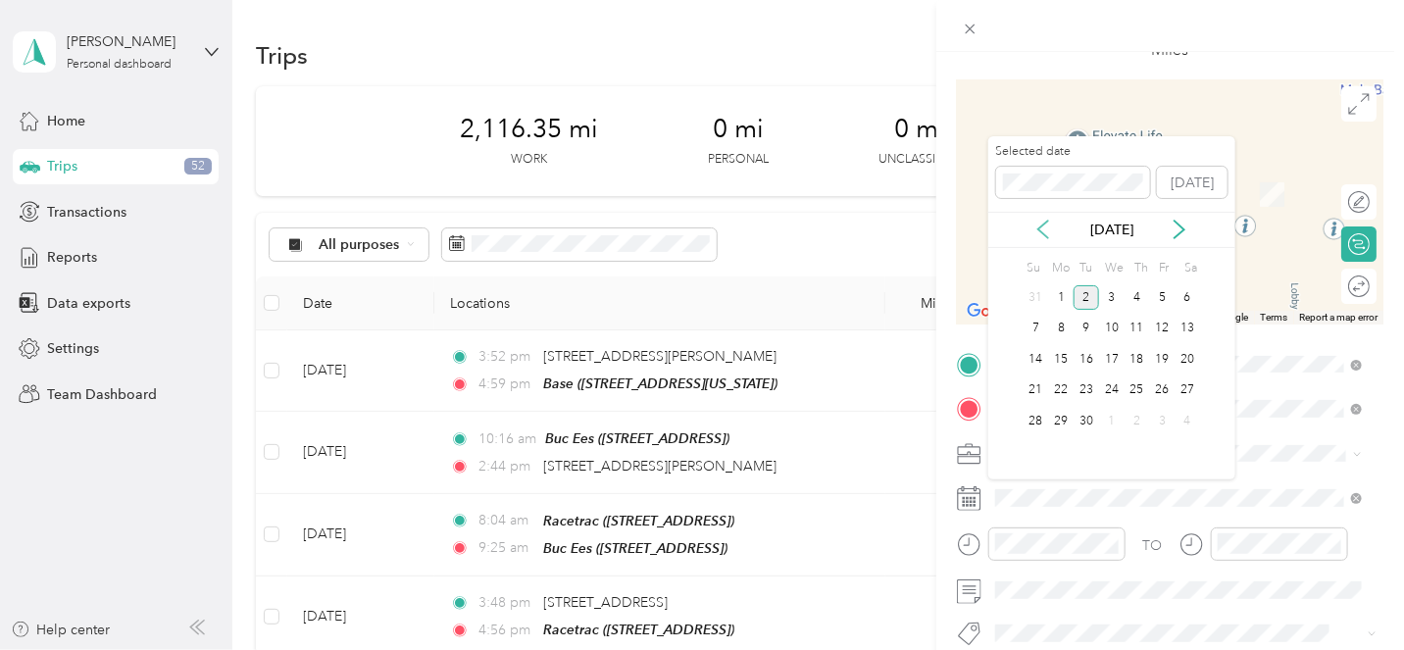
click at [1043, 224] on icon at bounding box center [1043, 231] width 10 height 18
click at [1084, 414] on div "26" at bounding box center [1086, 421] width 25 height 25
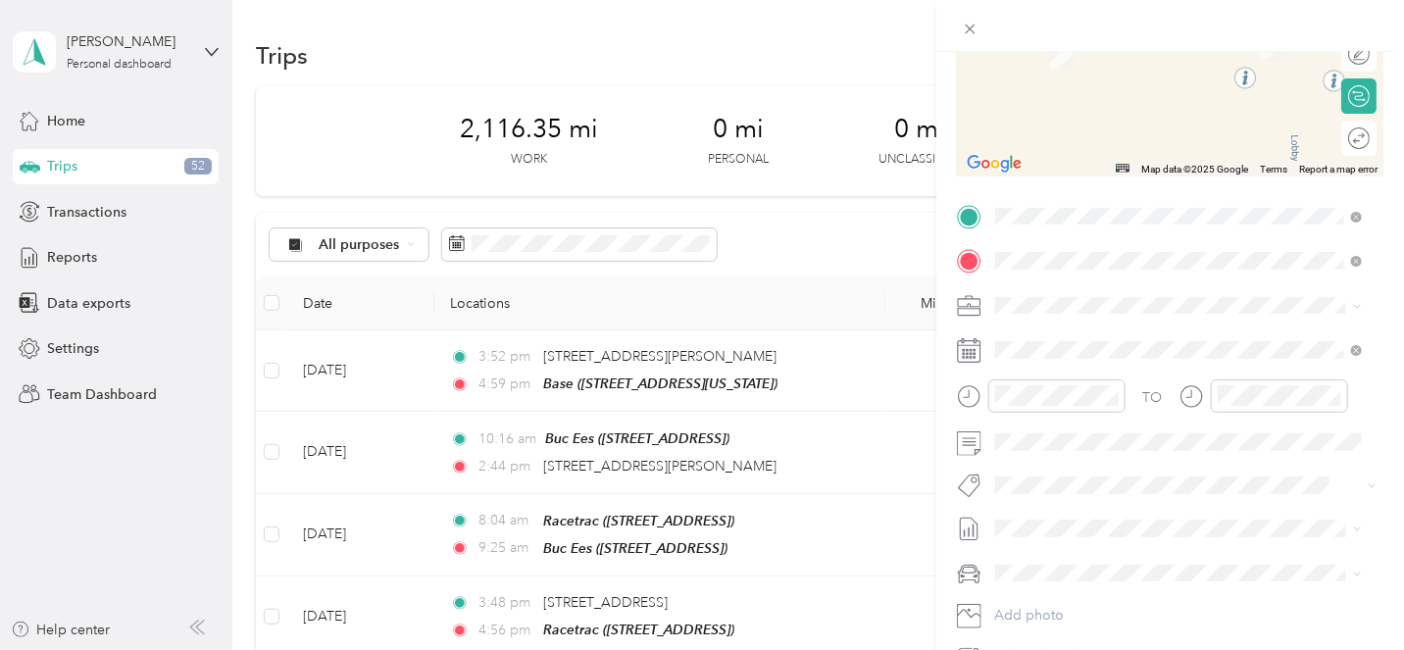
scroll to position [305, 0]
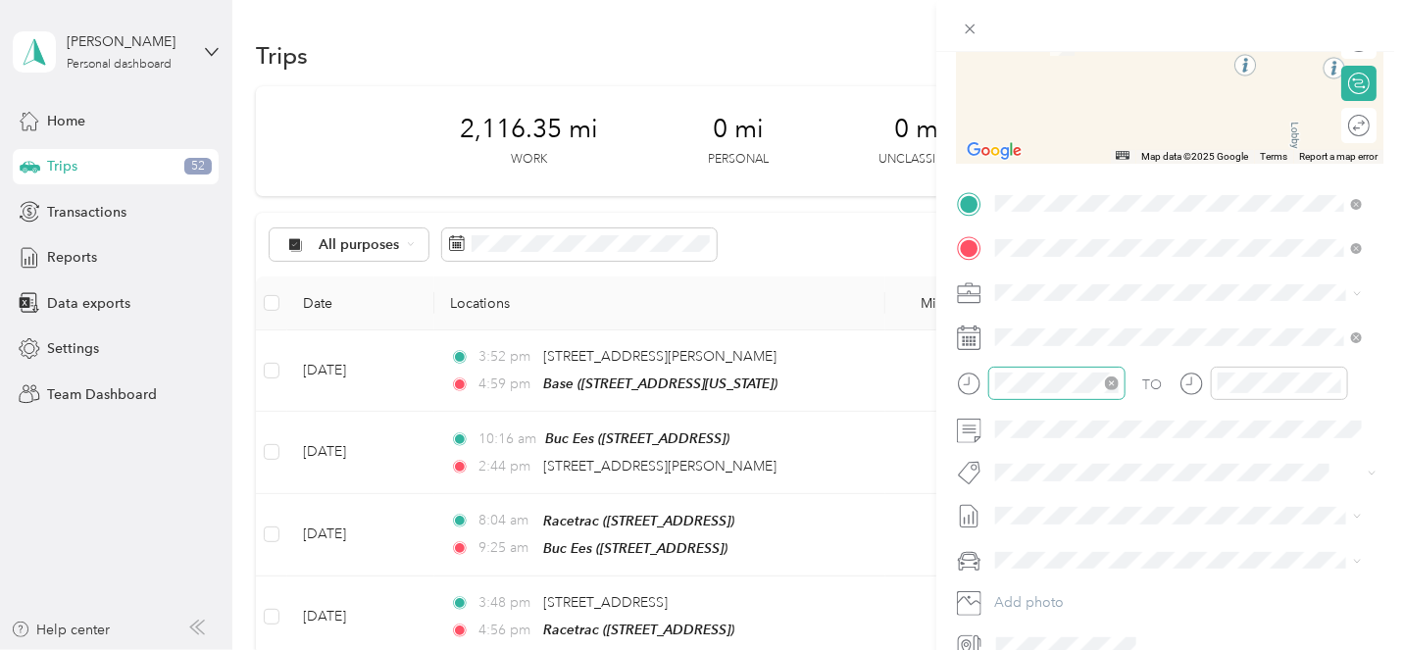
click at [1106, 378] on icon "close-circle" at bounding box center [1112, 384] width 14 height 14
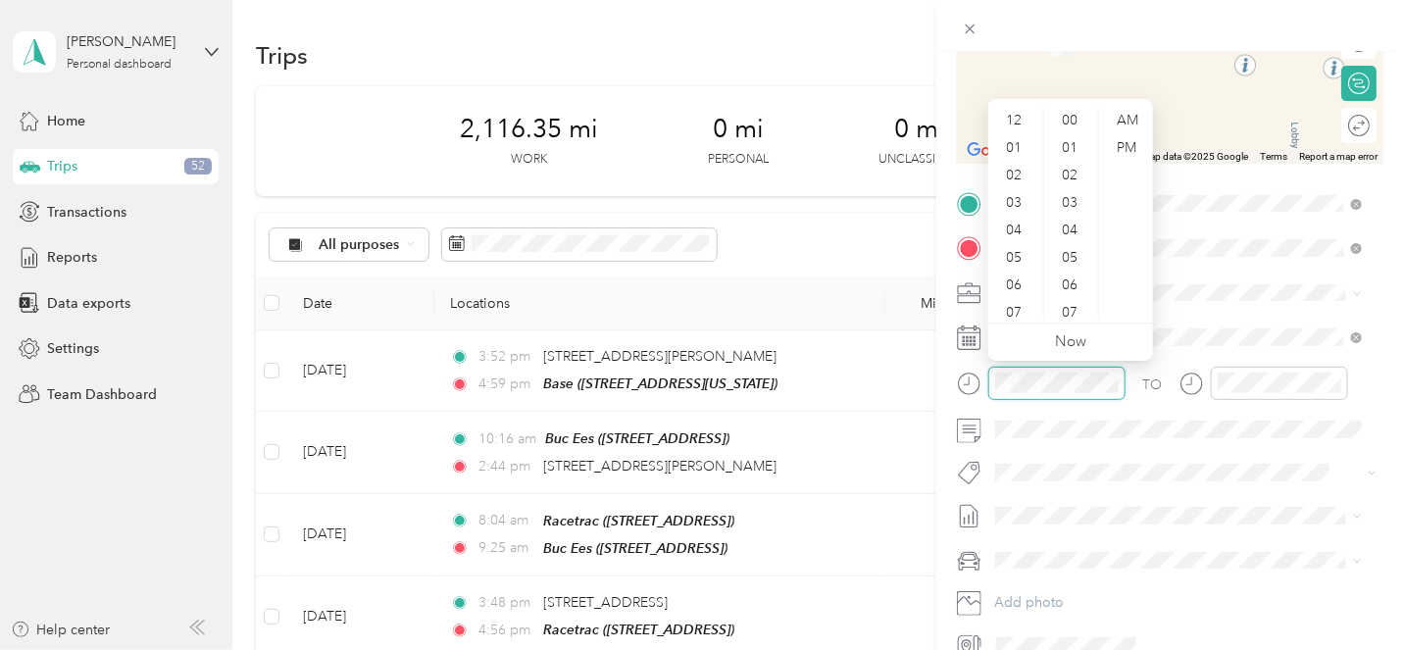
scroll to position [576, 0]
click at [1017, 255] on div "05" at bounding box center [1015, 257] width 47 height 27
drag, startPoint x: 1064, startPoint y: 252, endPoint x: 1105, endPoint y: 182, distance: 80.9
click at [1064, 250] on div "42" at bounding box center [1071, 251] width 47 height 27
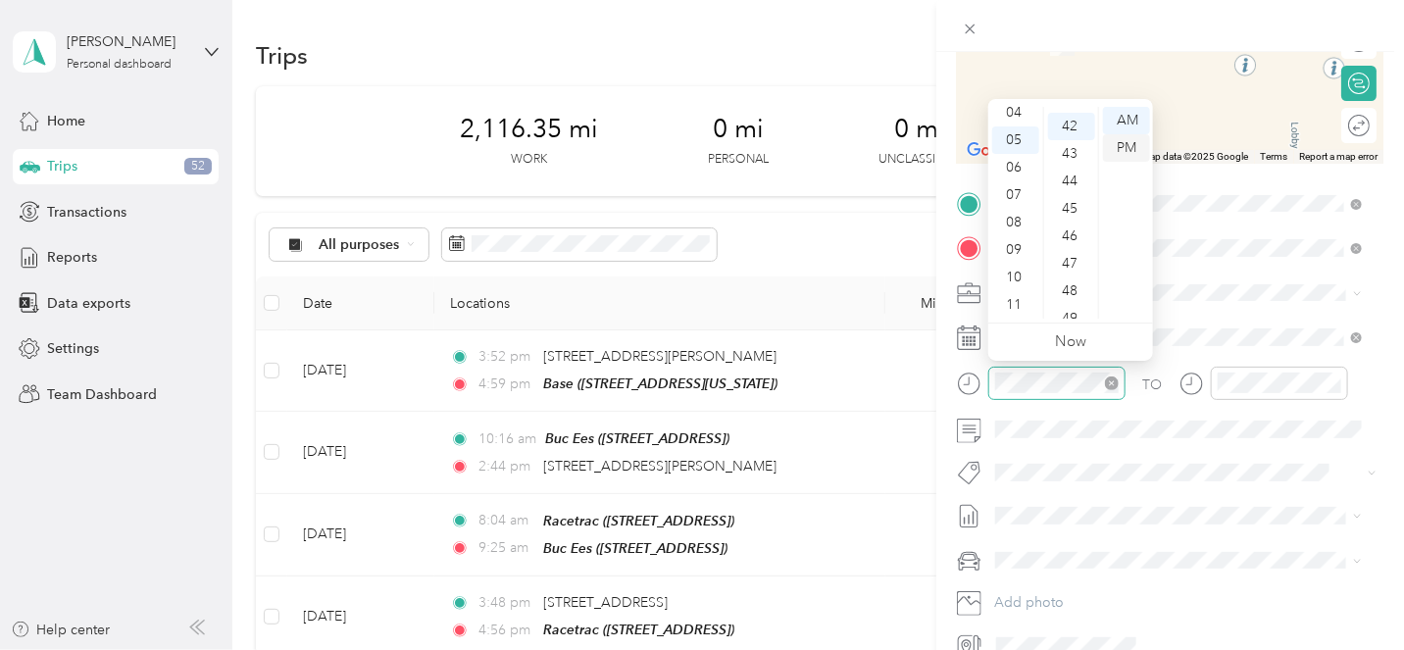
scroll to position [1152, 0]
click at [1124, 146] on div "PM" at bounding box center [1126, 147] width 47 height 27
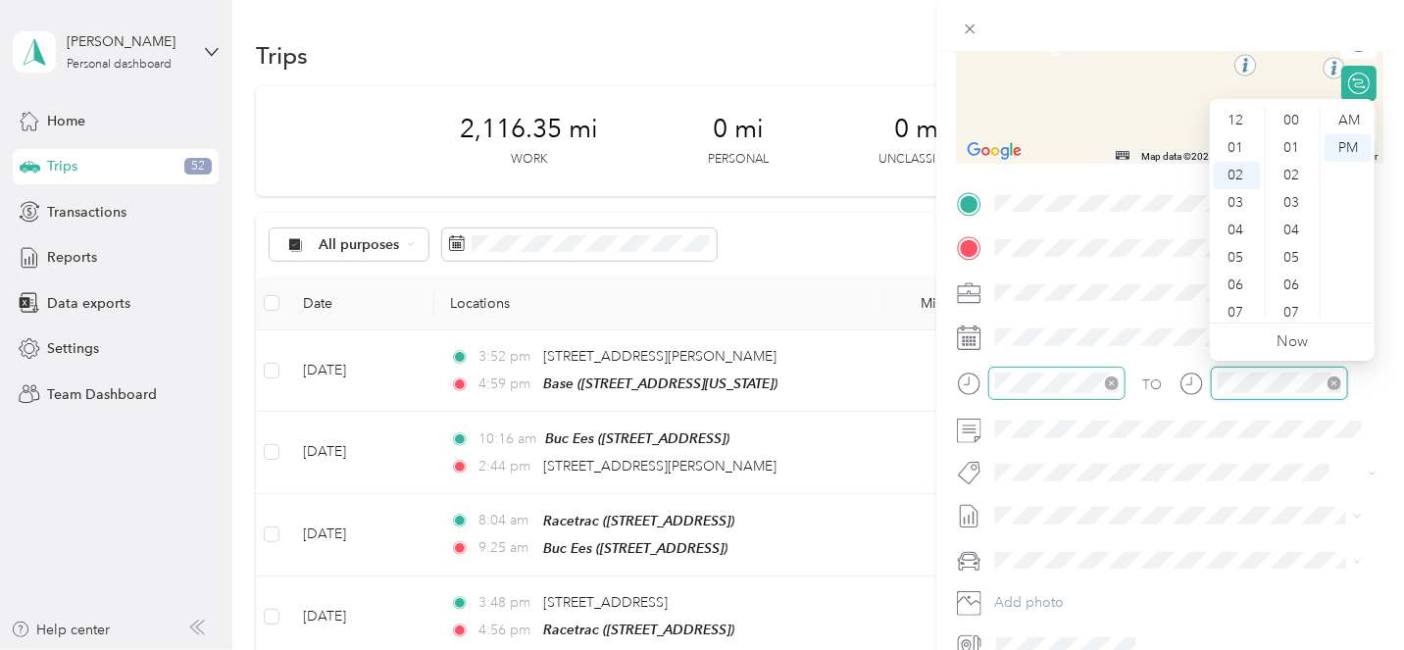
scroll to position [54, 0]
click at [1235, 203] on div "05" at bounding box center [1237, 203] width 47 height 27
click at [1293, 266] on div "49" at bounding box center [1293, 270] width 47 height 27
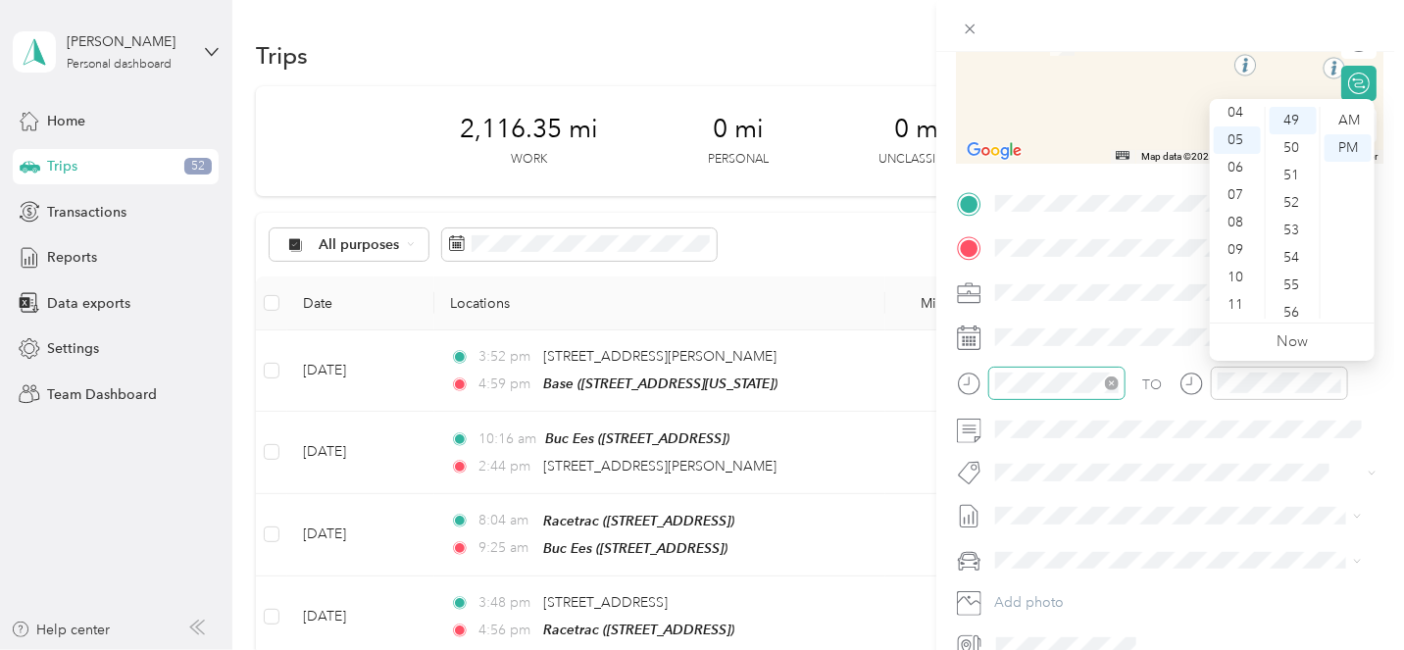
click at [1372, 387] on form "New Trip Save This trip cannot be edited because it is either under review, app…" at bounding box center [1170, 211] width 468 height 901
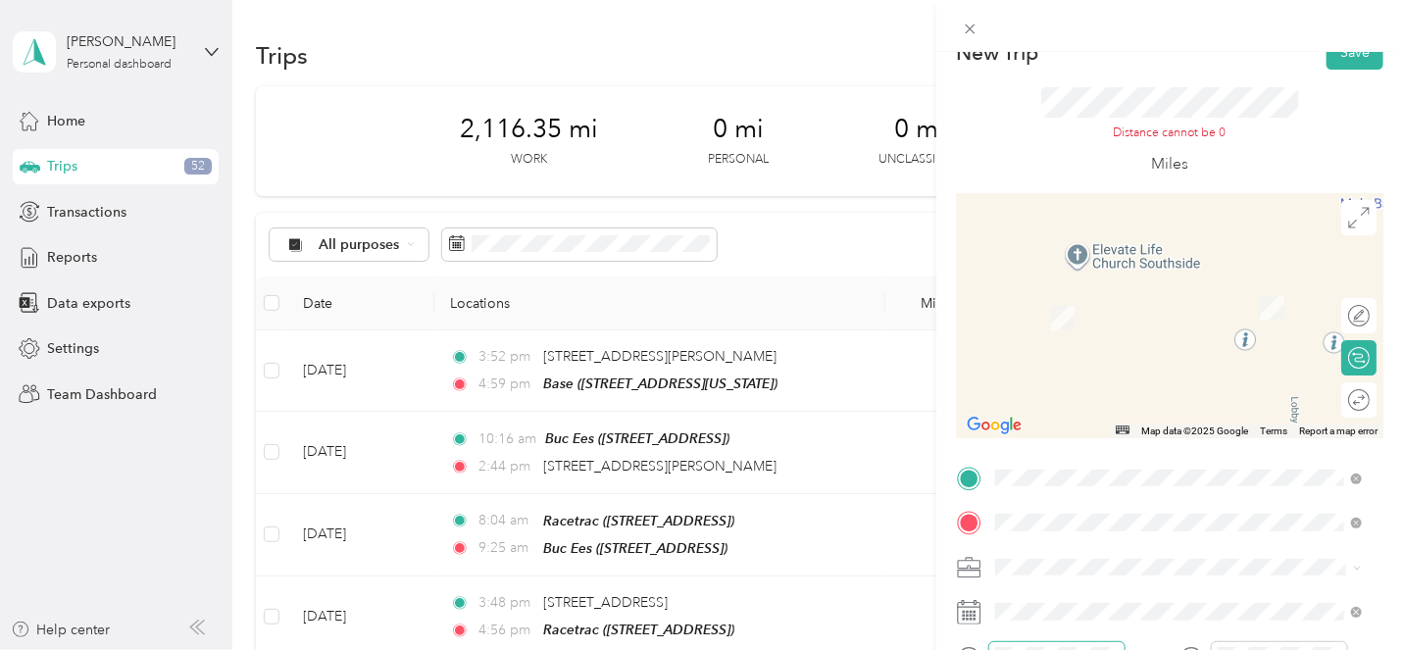
scroll to position [0, 0]
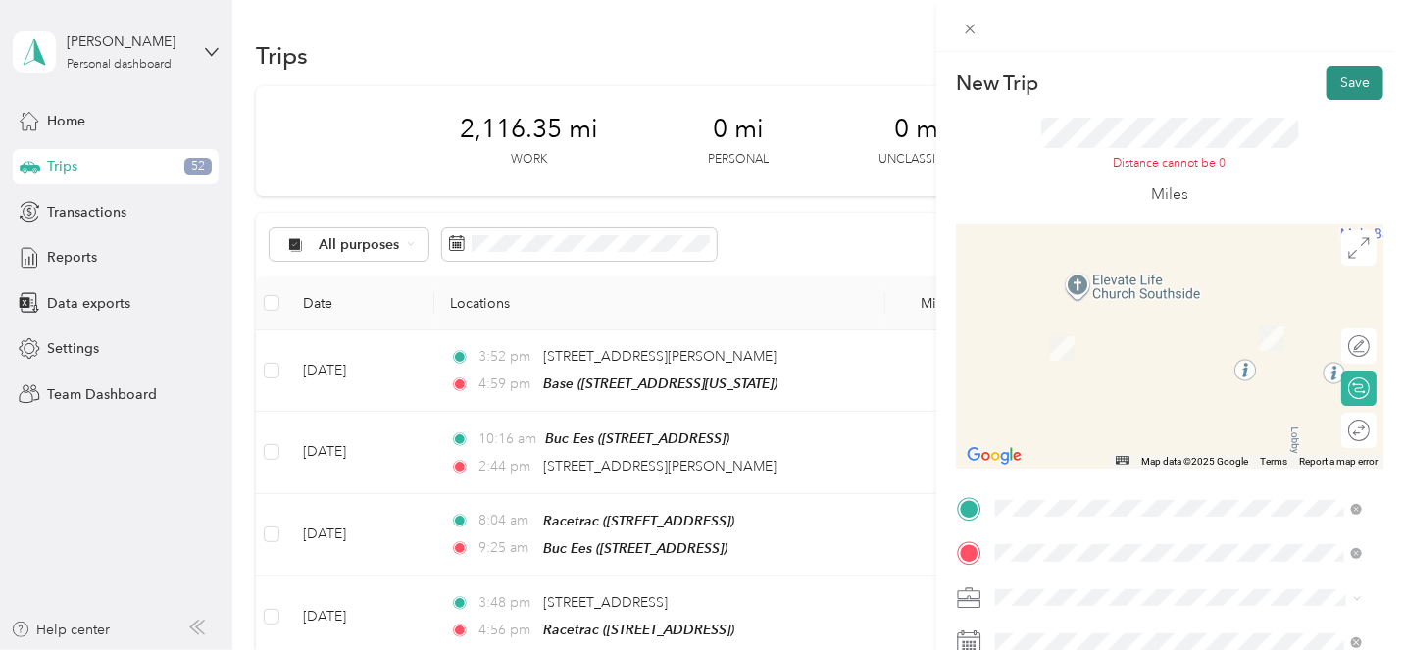
click at [1333, 75] on button "Save" at bounding box center [1355, 83] width 57 height 34
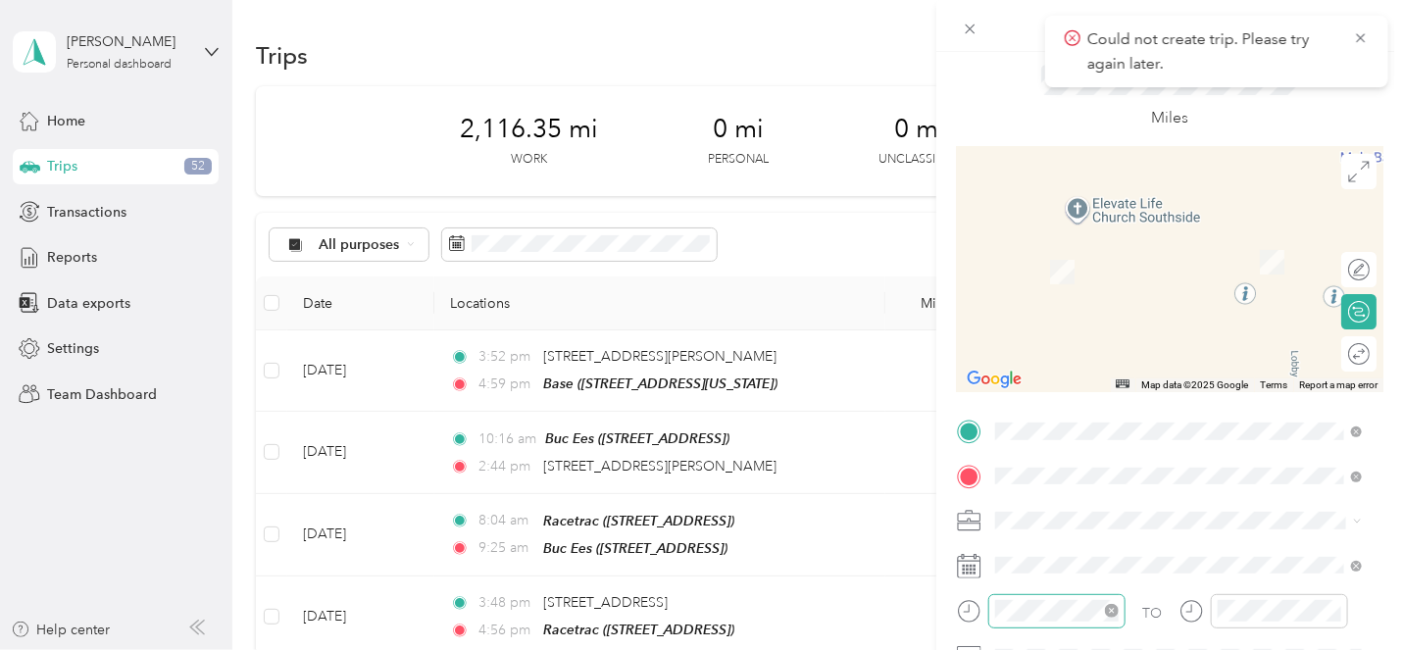
scroll to position [5, 0]
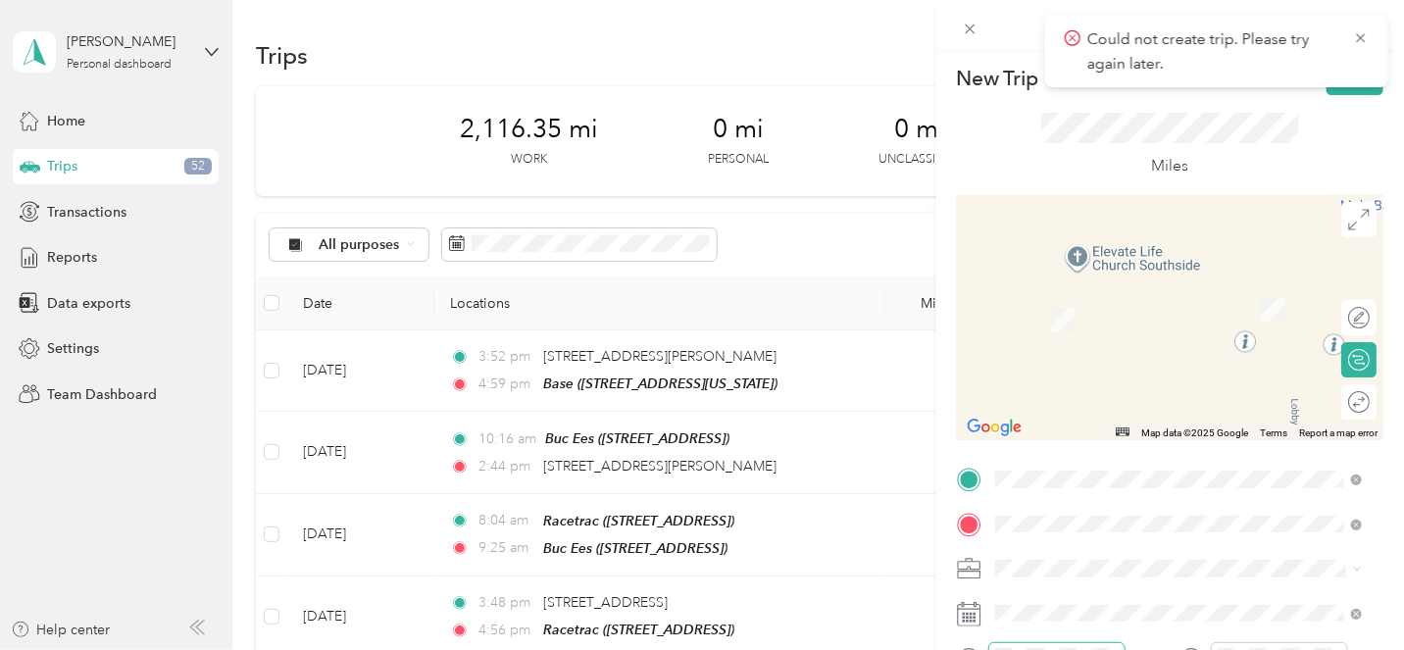
click at [1363, 38] on icon at bounding box center [1361, 38] width 16 height 18
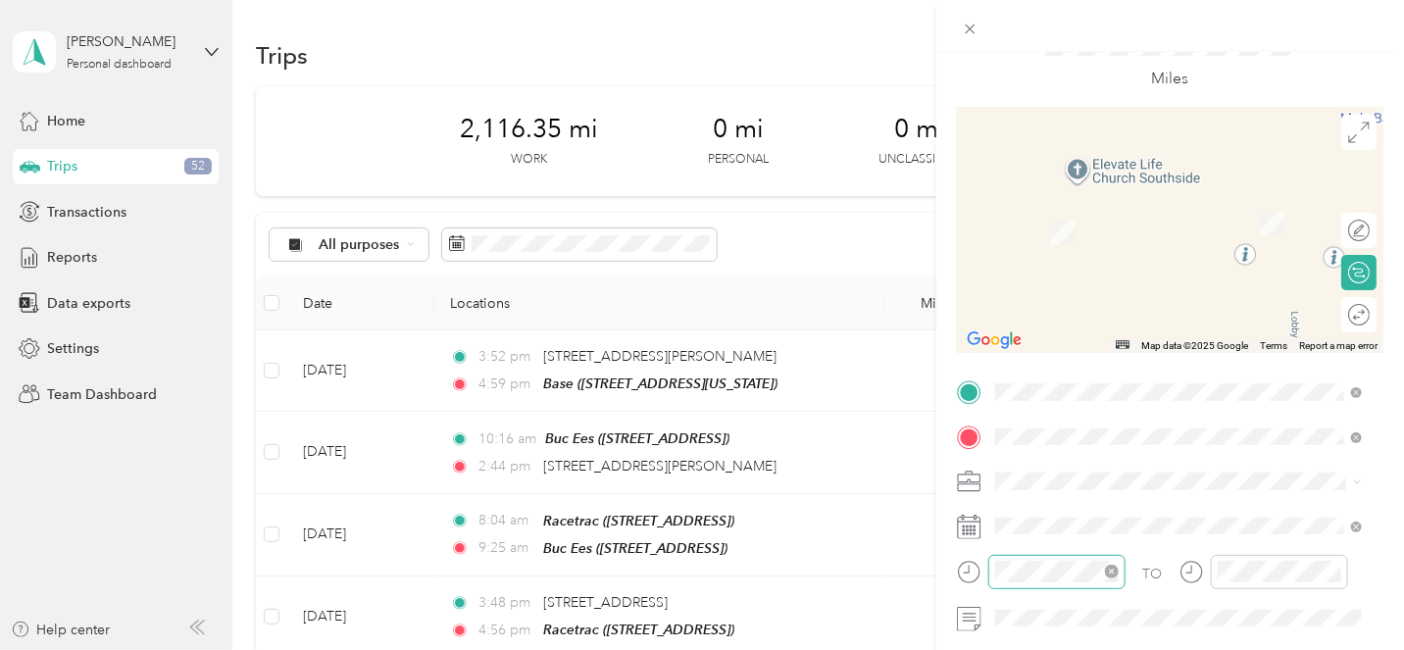
scroll to position [150, 0]
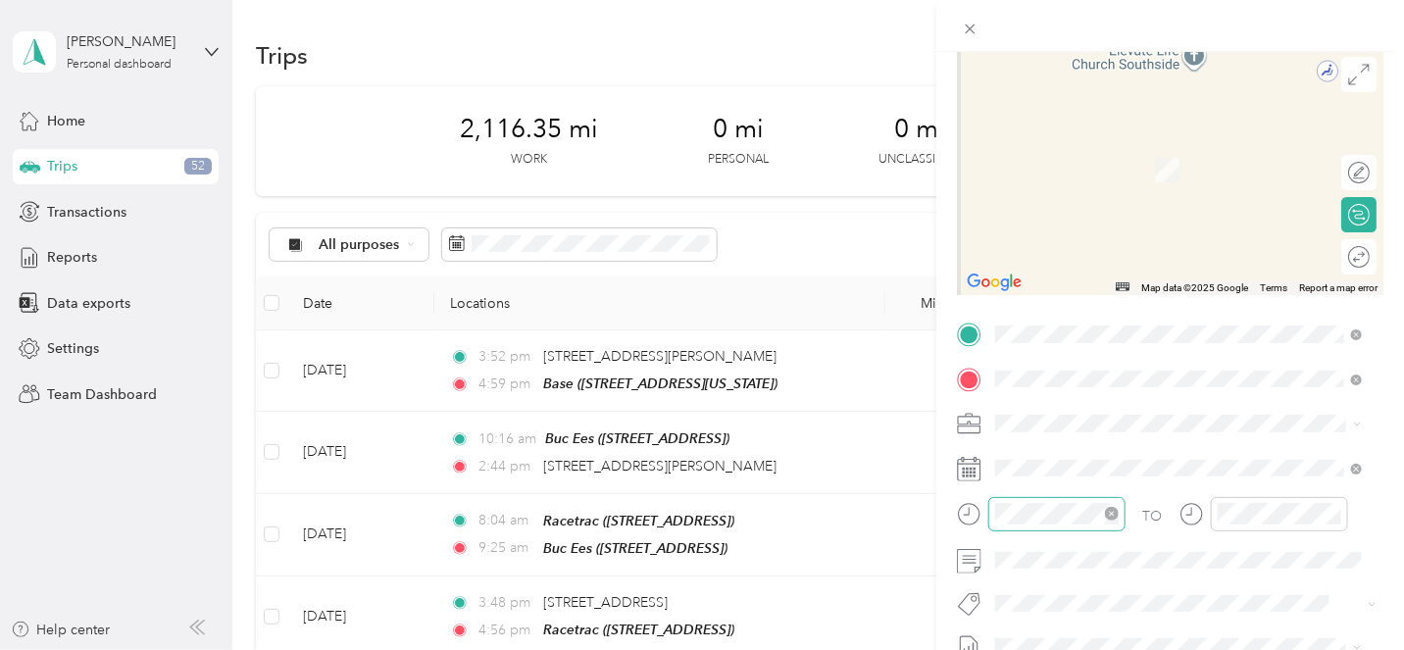
click at [1136, 178] on div "Sheraton JAX [GEOGRAPHIC_DATA], [STREET_ADDRESS][GEOGRAPHIC_DATA], [GEOGRAPHIC_…" at bounding box center [1194, 168] width 324 height 62
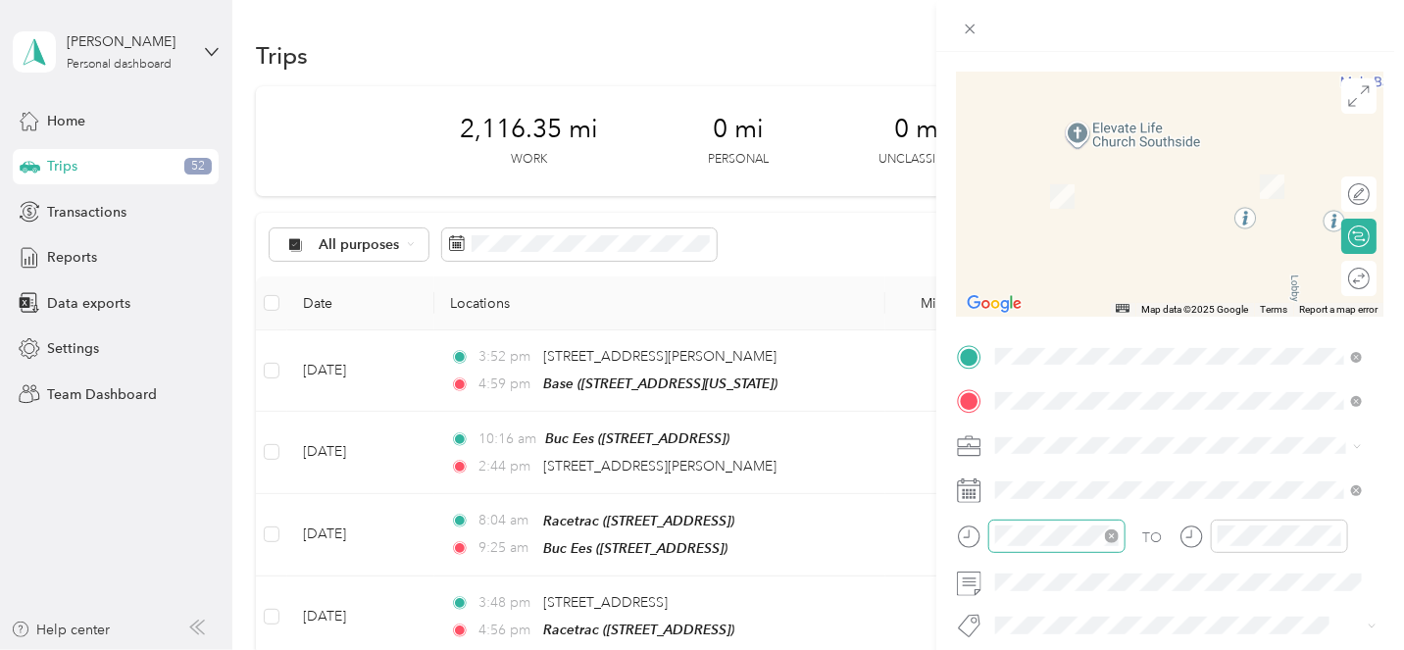
scroll to position [173, 0]
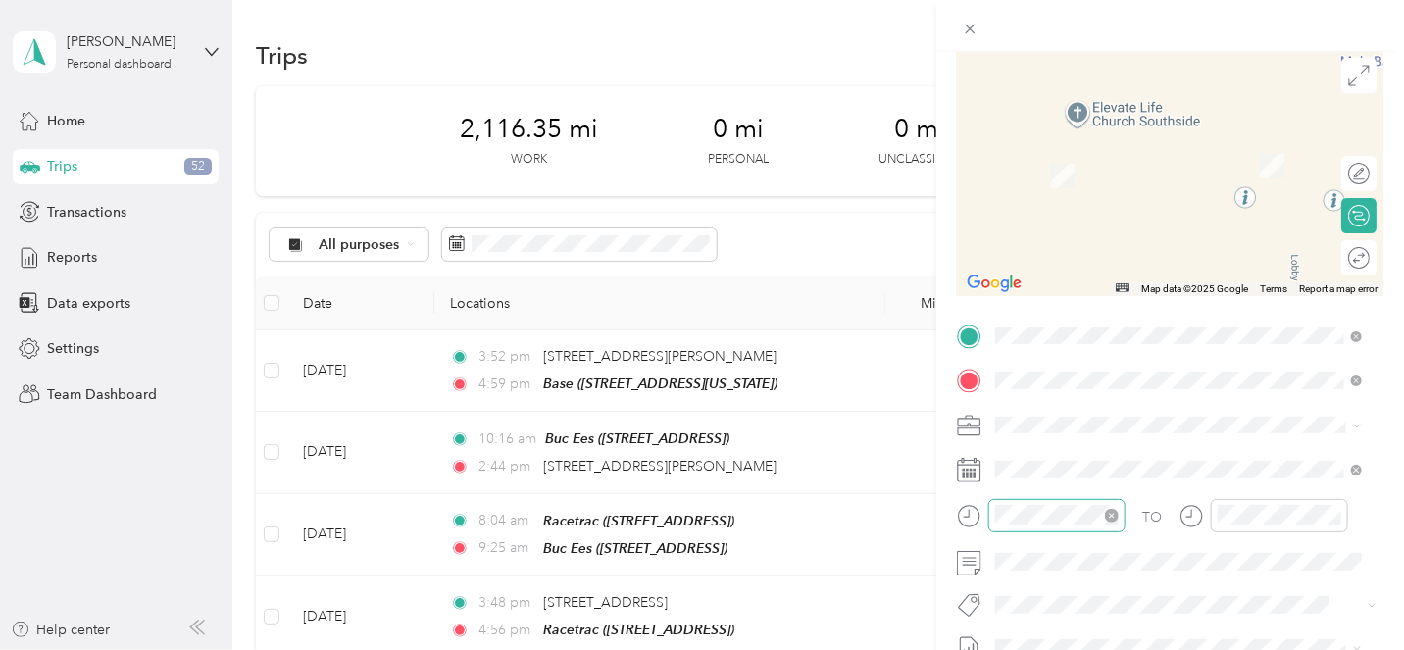
click at [1134, 538] on span "[STREET_ADDRESS][US_STATE]" at bounding box center [1130, 530] width 196 height 18
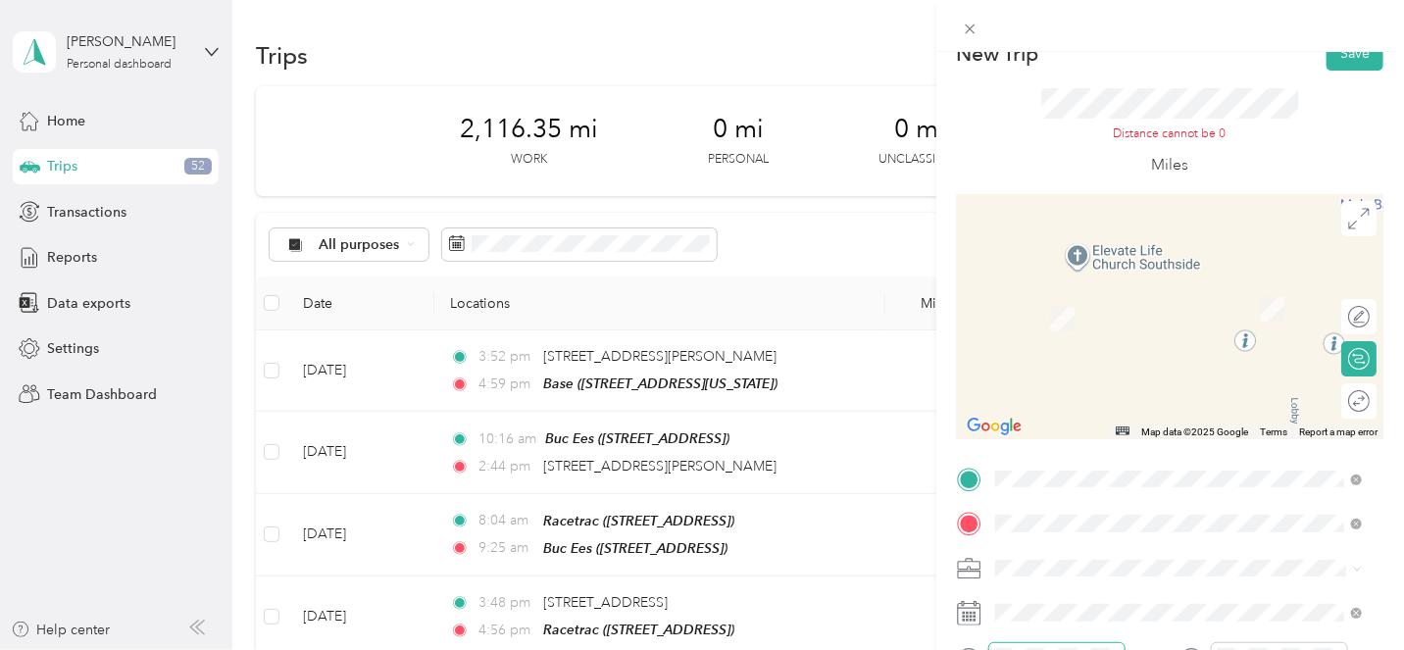
scroll to position [0, 0]
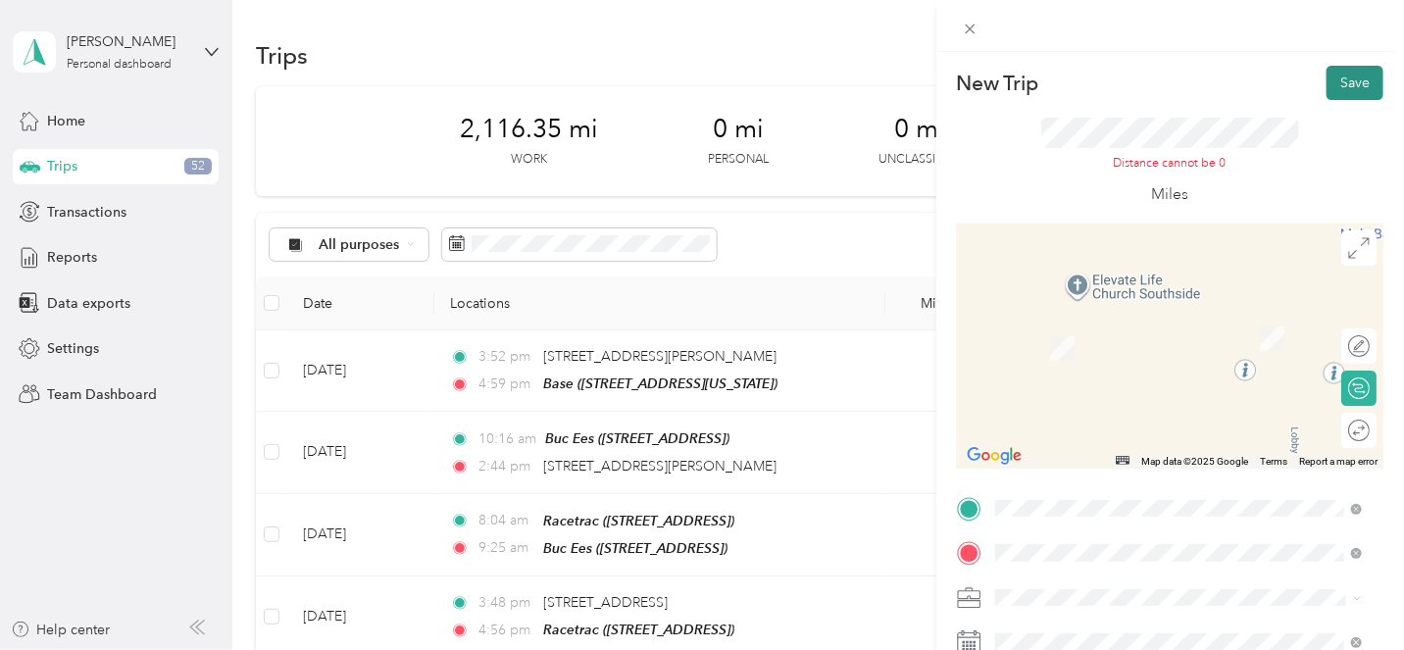
click at [1354, 74] on button "Save" at bounding box center [1355, 83] width 57 height 34
click at [967, 27] on icon at bounding box center [970, 29] width 17 height 17
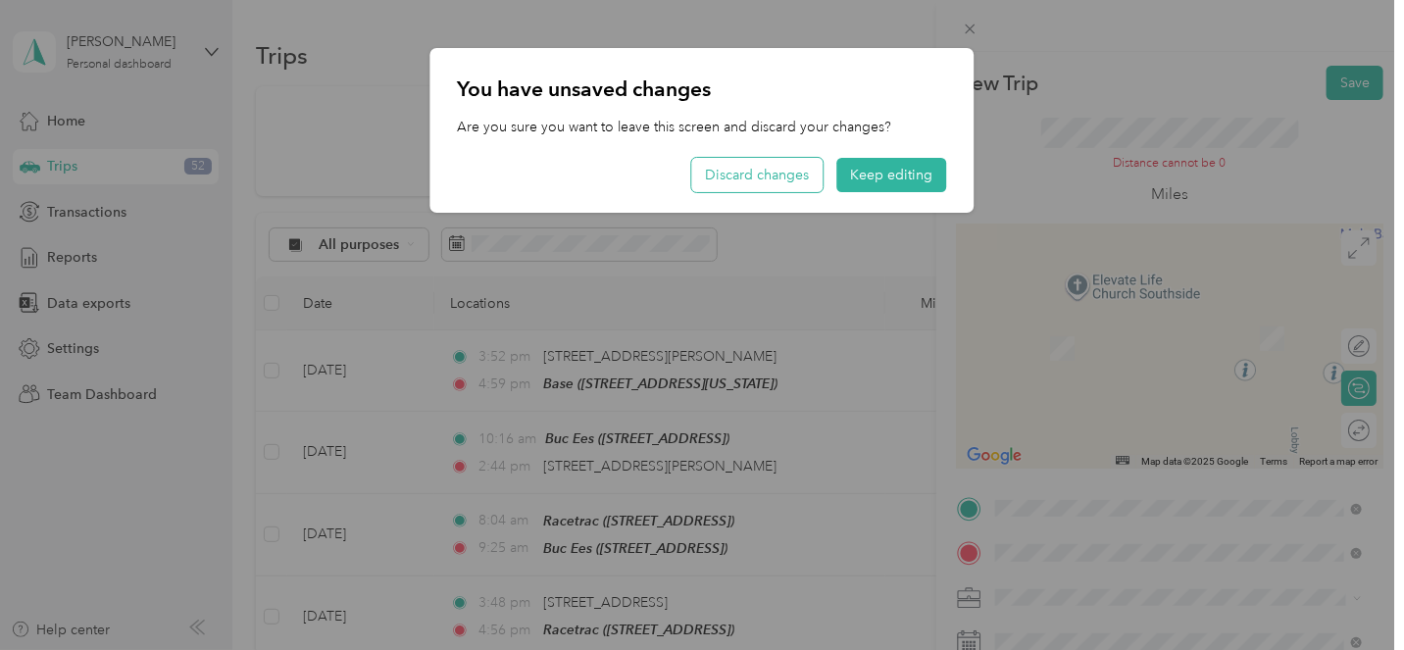
click at [777, 166] on button "Discard changes" at bounding box center [757, 175] width 131 height 34
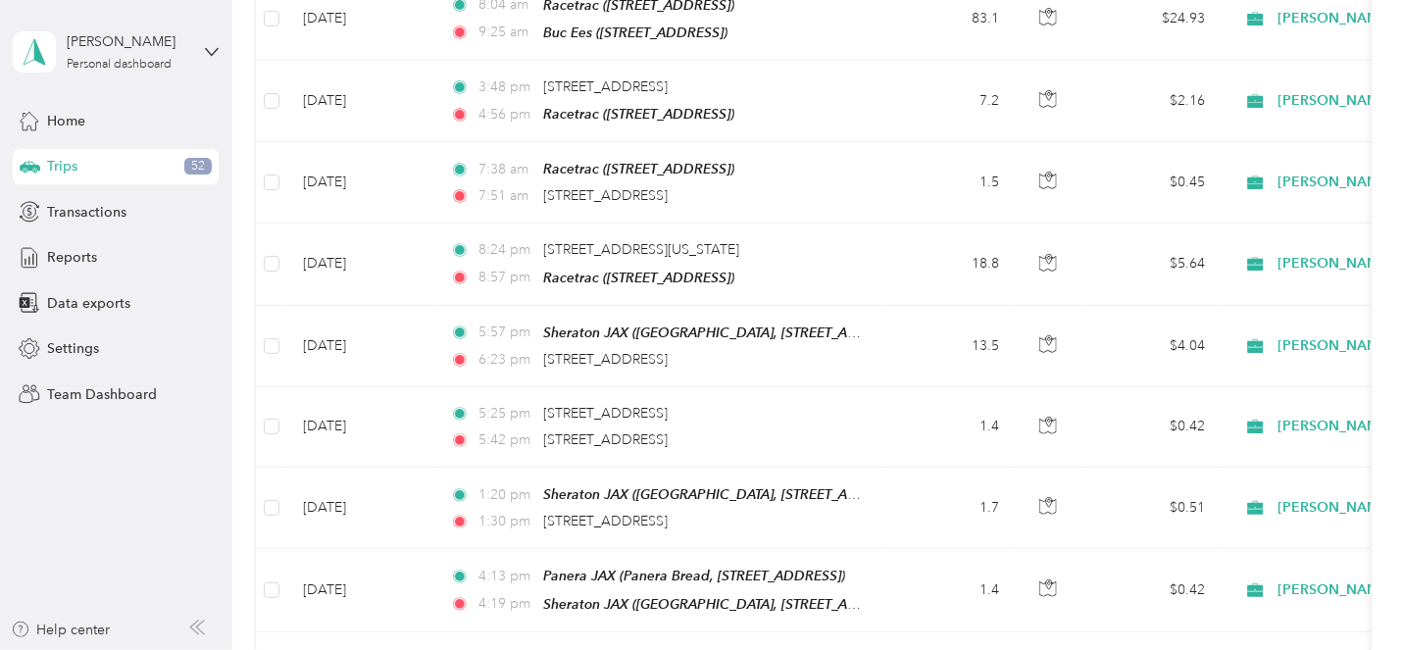
scroll to position [519, 0]
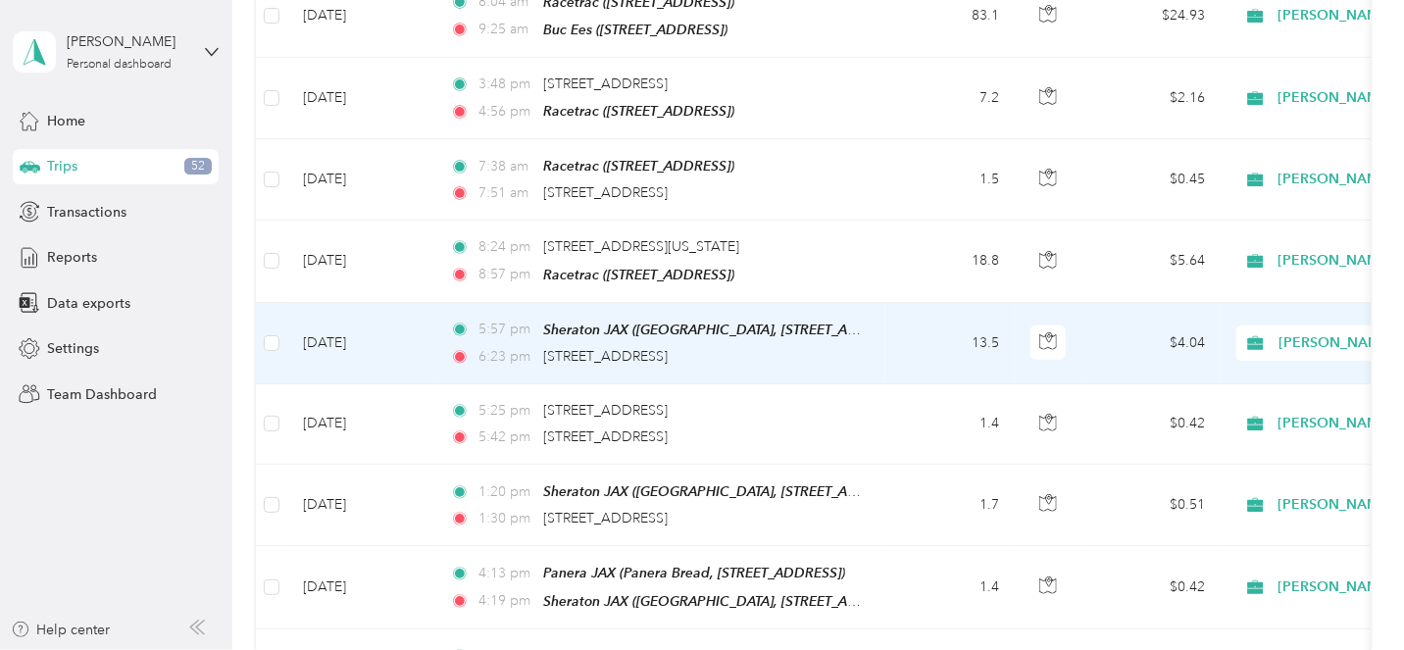
click at [859, 334] on div "5:57 pm Sheraton JAX ([GEOGRAPHIC_DATA][STREET_ADDRESS]) 6:23 pm [STREET_ADDRES…" at bounding box center [656, 343] width 412 height 49
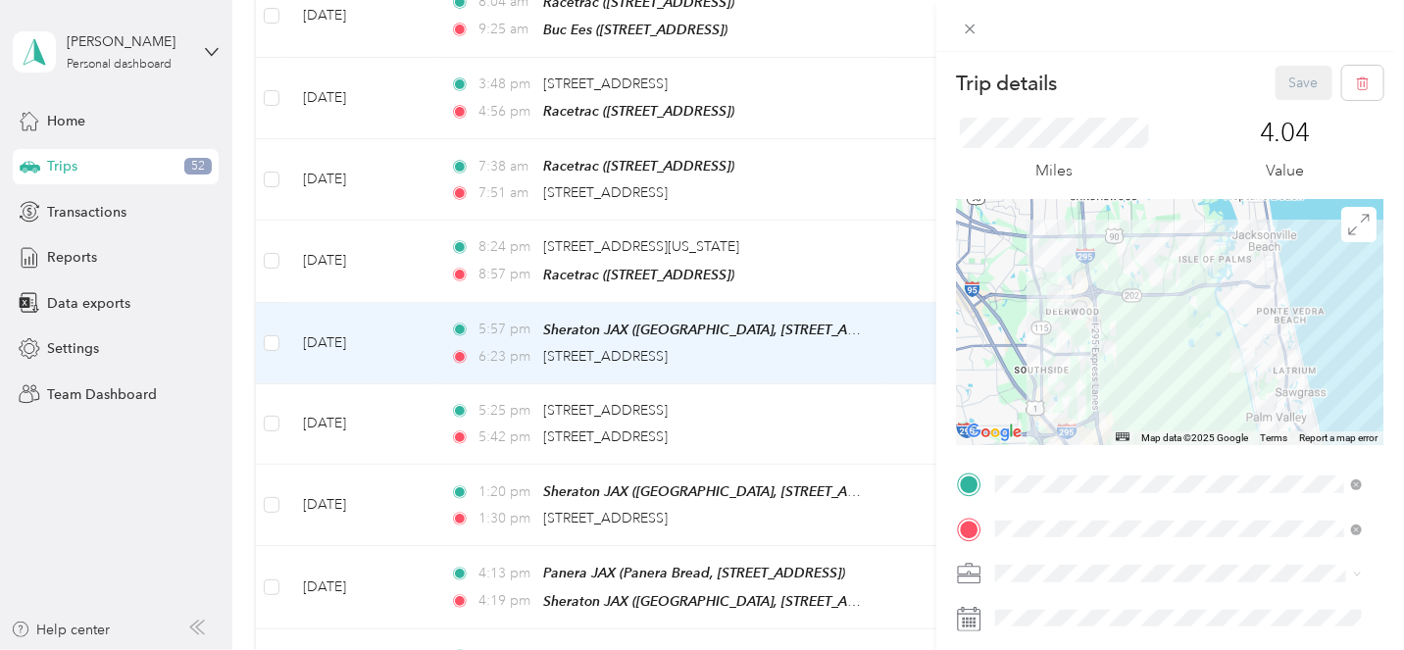
click at [1106, 328] on div at bounding box center [1170, 322] width 427 height 245
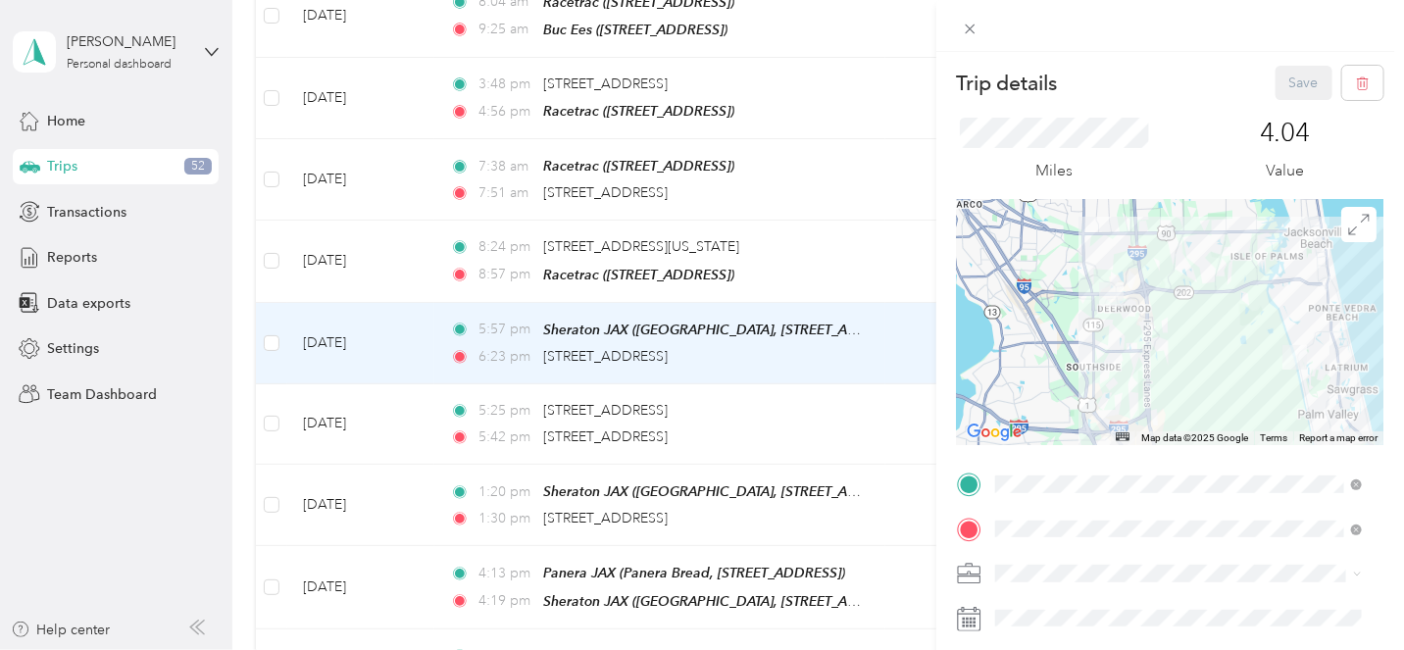
drag, startPoint x: 1061, startPoint y: 332, endPoint x: 1121, endPoint y: 329, distance: 59.9
click at [1121, 329] on div at bounding box center [1170, 322] width 427 height 245
click at [1121, 330] on div at bounding box center [1170, 322] width 427 height 245
click at [1120, 330] on div at bounding box center [1170, 322] width 427 height 245
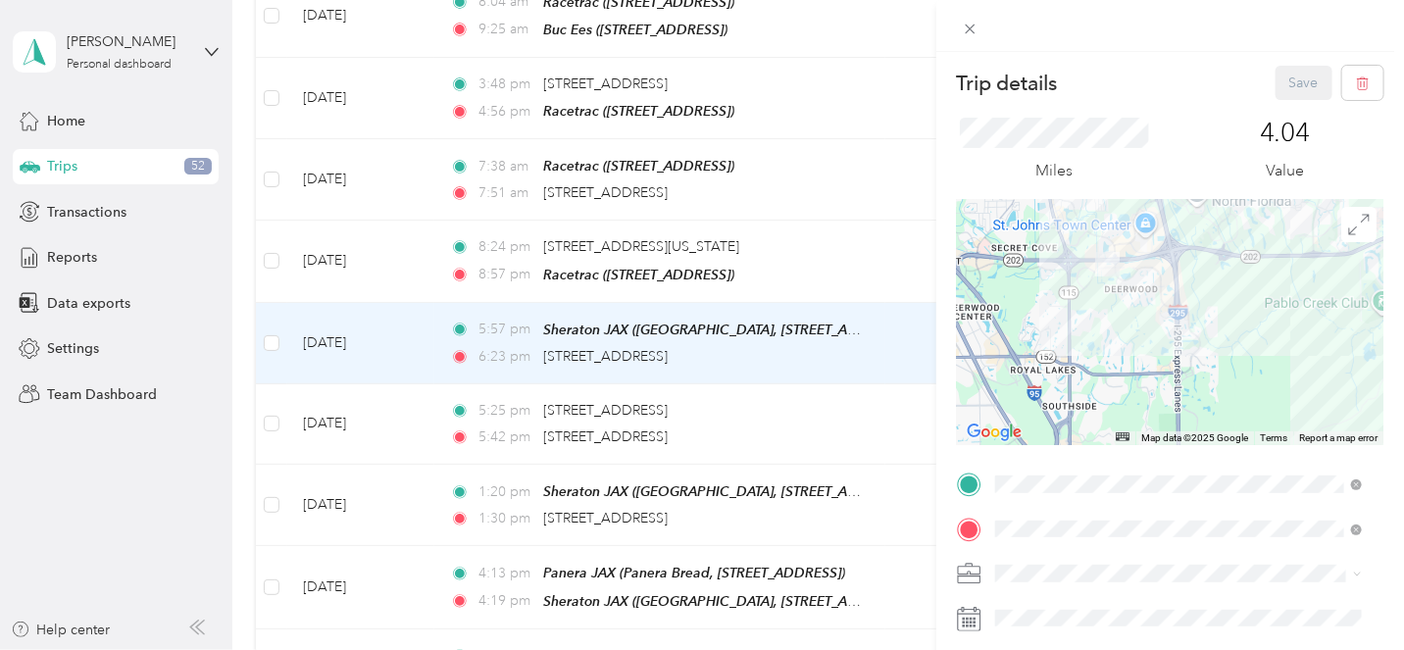
click at [1120, 330] on div at bounding box center [1170, 322] width 427 height 245
click at [1110, 326] on div at bounding box center [1170, 322] width 427 height 245
click at [1109, 326] on div at bounding box center [1170, 322] width 427 height 245
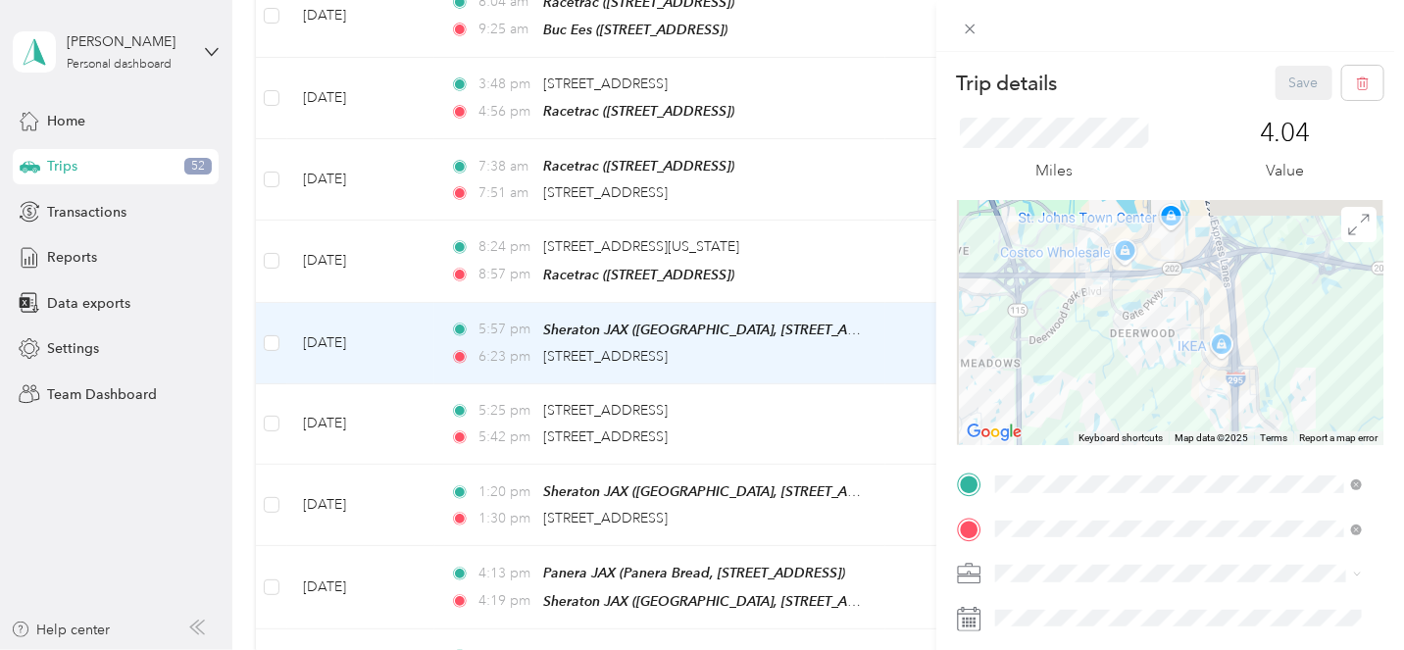
drag, startPoint x: 1129, startPoint y: 275, endPoint x: 1125, endPoint y: 360, distance: 85.4
click at [1125, 359] on div at bounding box center [1170, 322] width 427 height 245
click at [1106, 354] on div at bounding box center [1170, 322] width 427 height 245
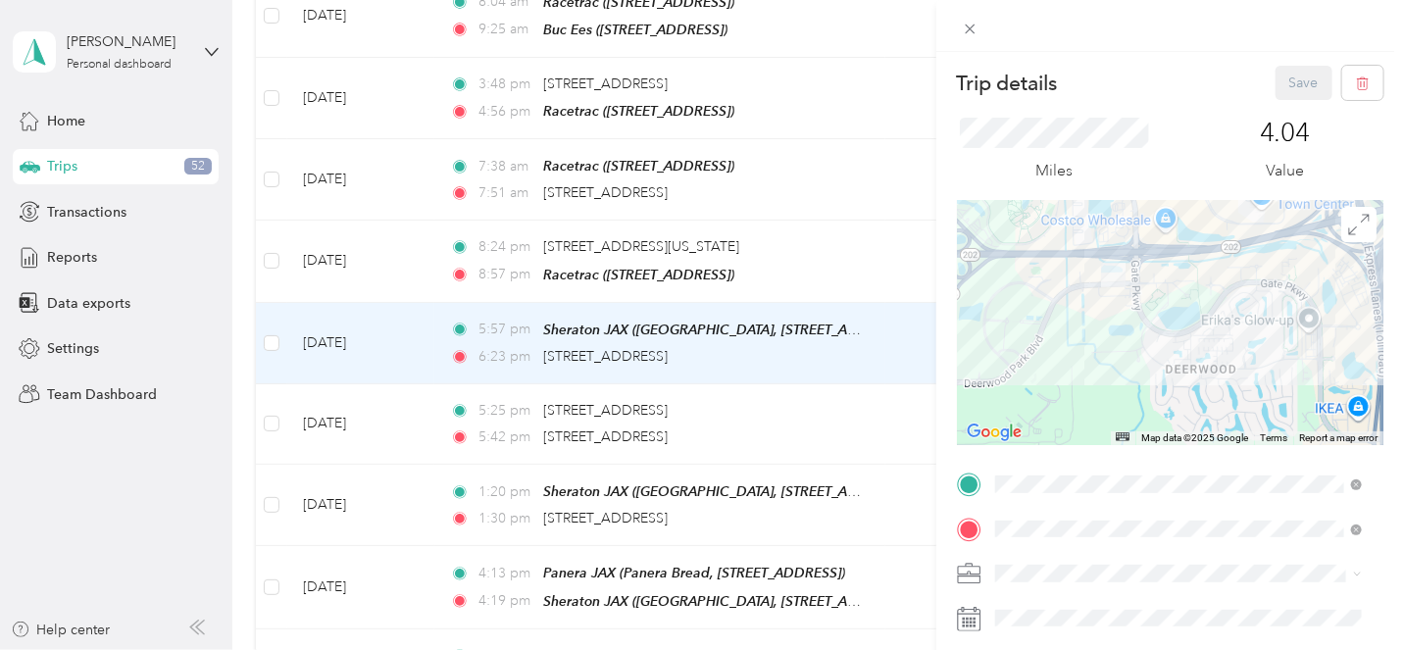
drag, startPoint x: 1067, startPoint y: 319, endPoint x: 1094, endPoint y: 375, distance: 62.3
click at [1094, 375] on div at bounding box center [1170, 322] width 427 height 245
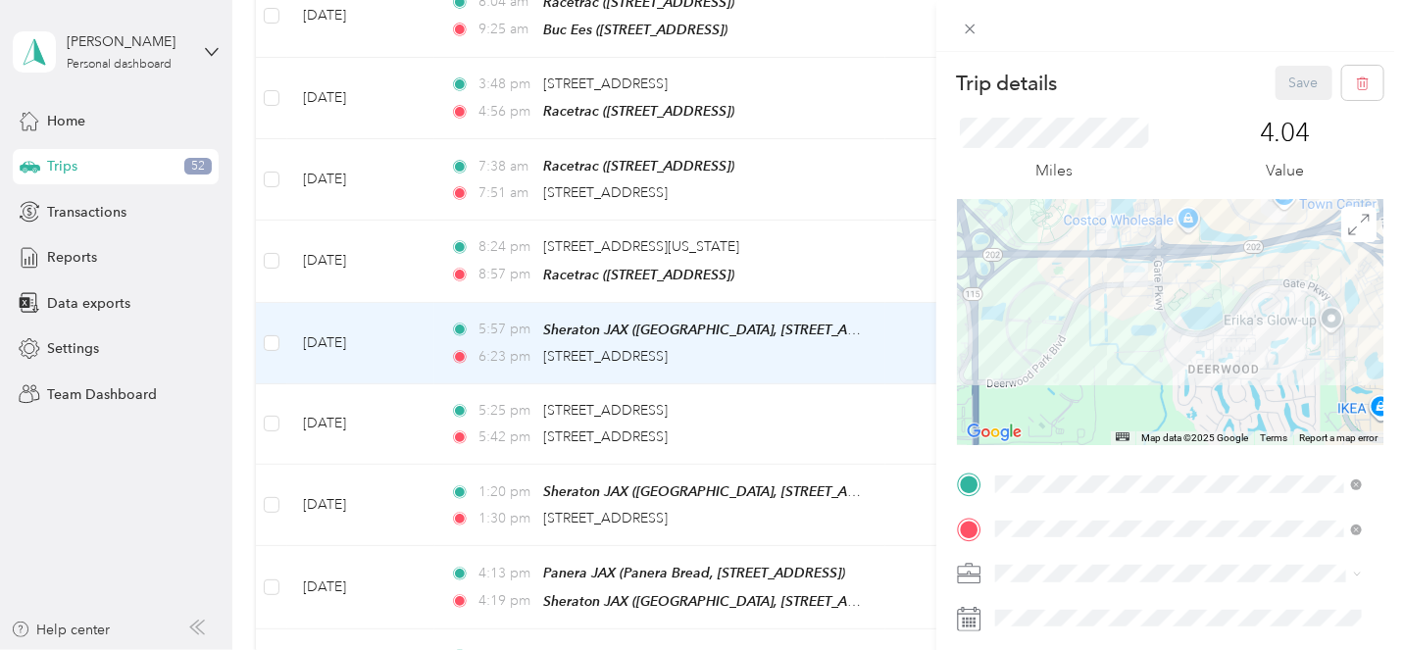
drag, startPoint x: 1094, startPoint y: 375, endPoint x: 1119, endPoint y: 375, distance: 24.5
click at [1119, 375] on div at bounding box center [1170, 322] width 427 height 245
click at [836, 414] on div "Trip details Save This trip cannot be edited because it is either under review,…" at bounding box center [702, 325] width 1404 height 650
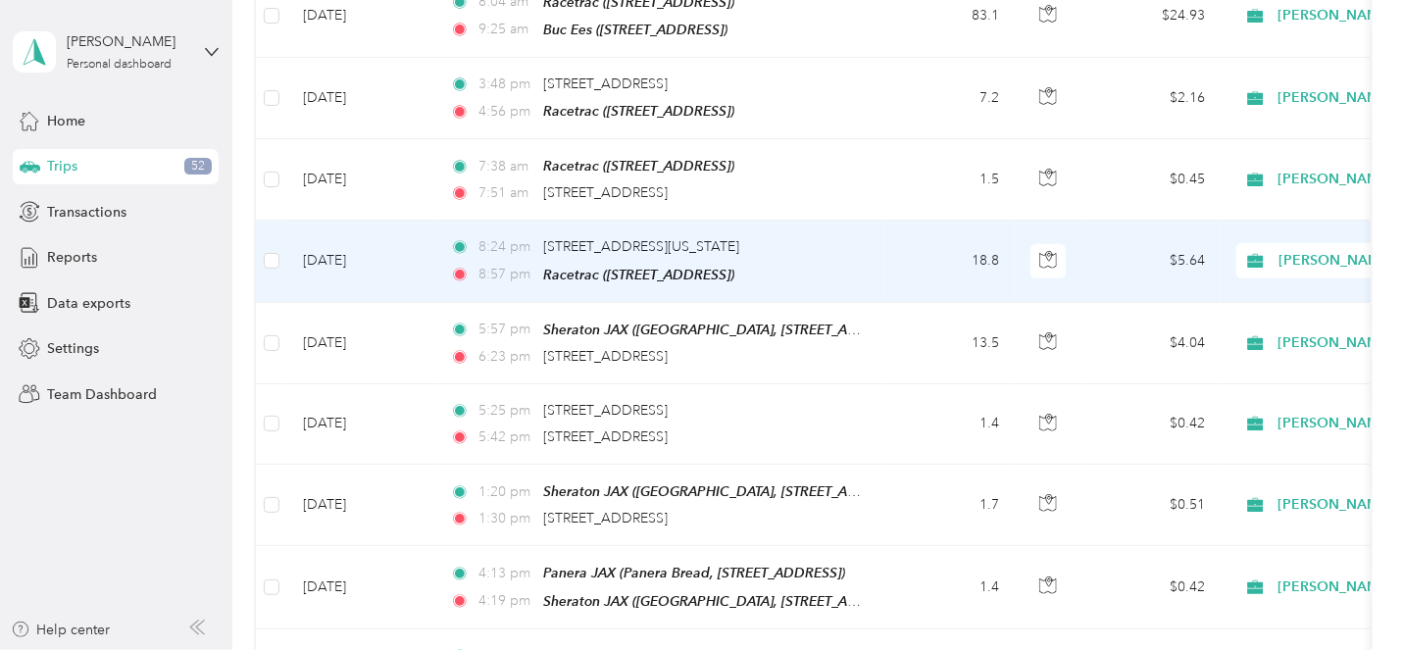
click at [901, 256] on td "18.8" at bounding box center [949, 261] width 129 height 81
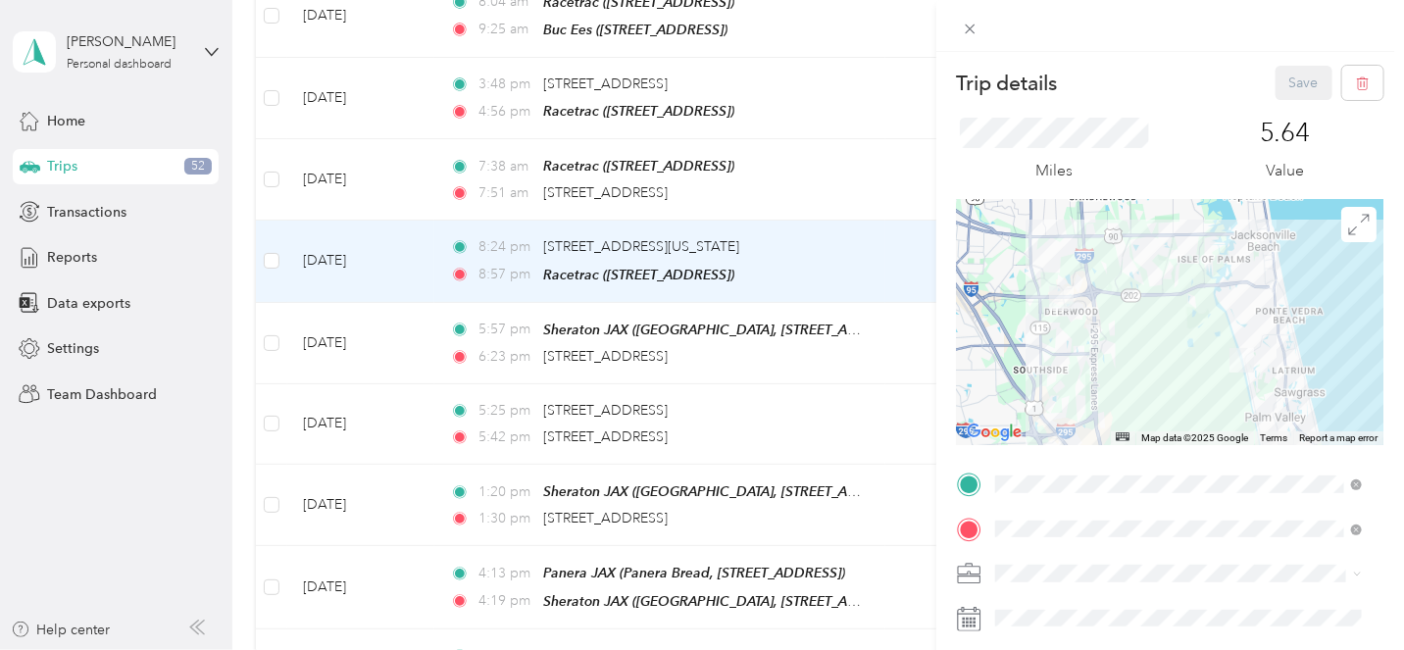
click at [881, 335] on div "Trip details Save This trip cannot be edited because it is either under review,…" at bounding box center [702, 325] width 1404 height 650
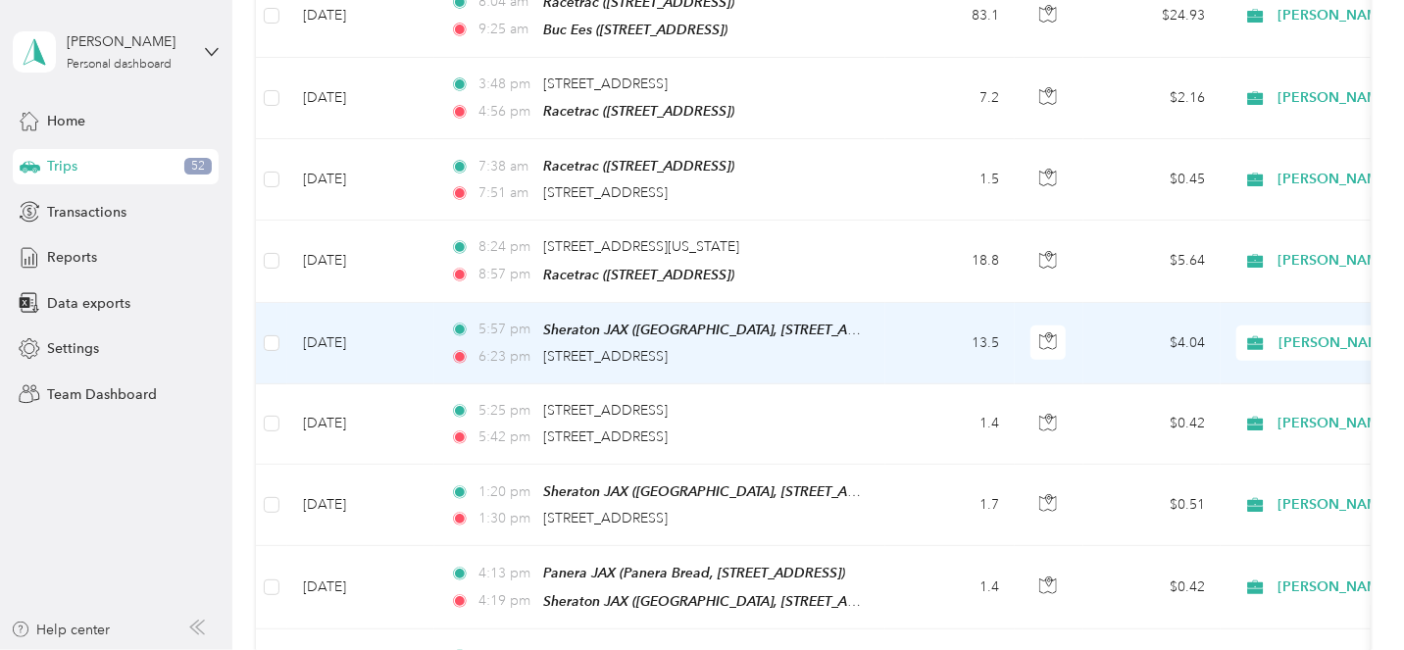
click at [881, 335] on td "5:57 pm Sheraton JAX ([GEOGRAPHIC_DATA][STREET_ADDRESS]) 6:23 pm [STREET_ADDRES…" at bounding box center [659, 343] width 451 height 81
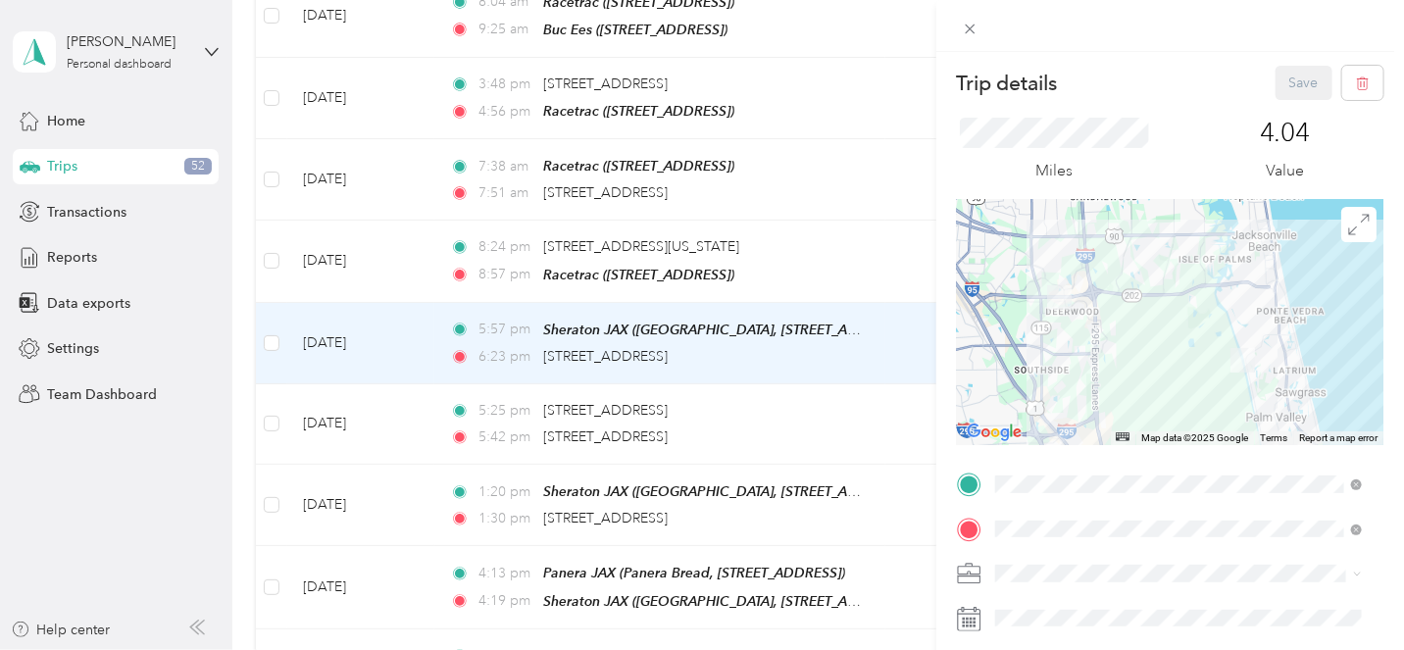
click at [876, 413] on div "Trip details Save This trip cannot be edited because it is either under review,…" at bounding box center [702, 325] width 1404 height 650
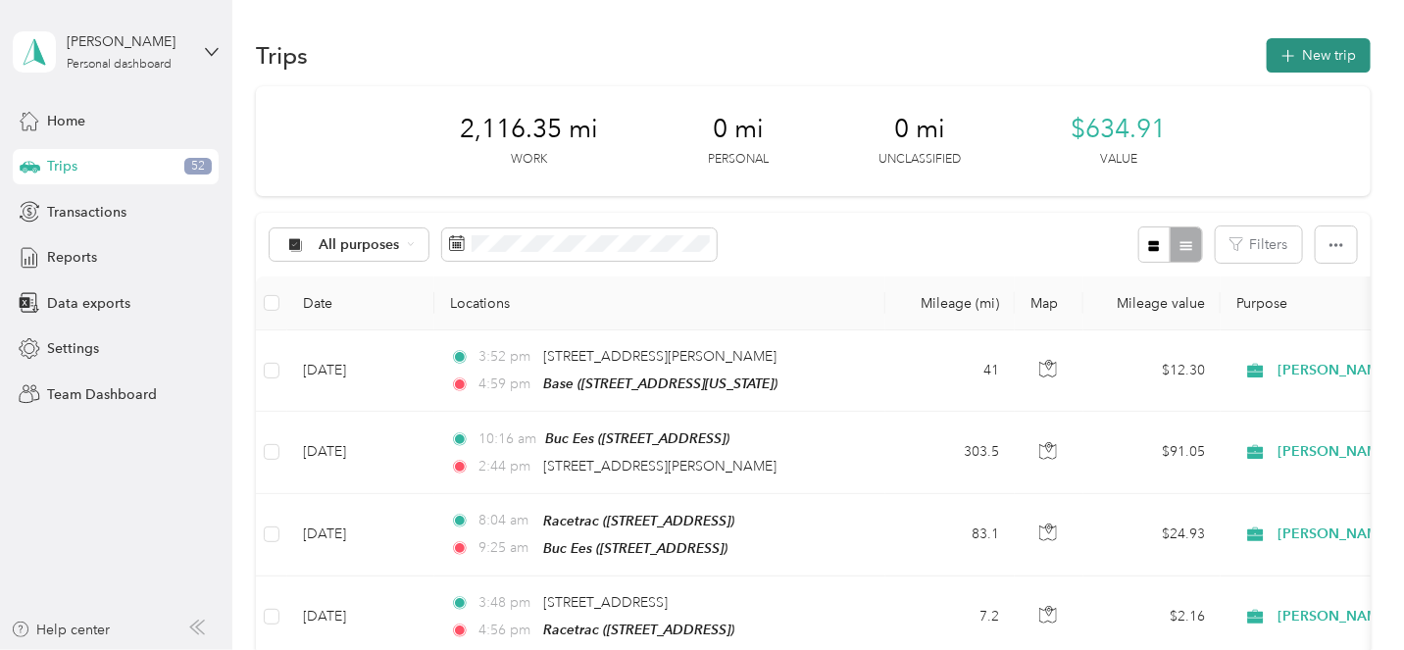
click at [1296, 64] on button "New trip" at bounding box center [1319, 55] width 104 height 34
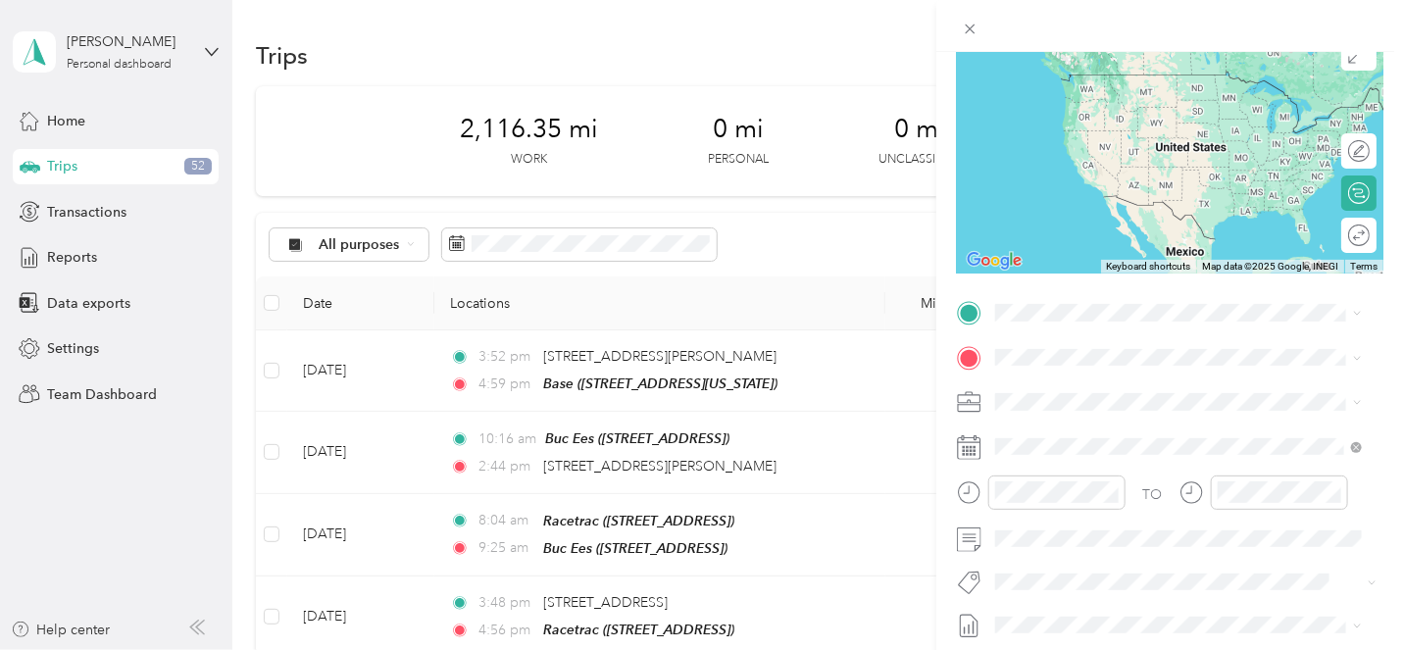
scroll to position [174, 0]
click at [1124, 510] on span "[STREET_ADDRESS][US_STATE]" at bounding box center [1130, 501] width 196 height 18
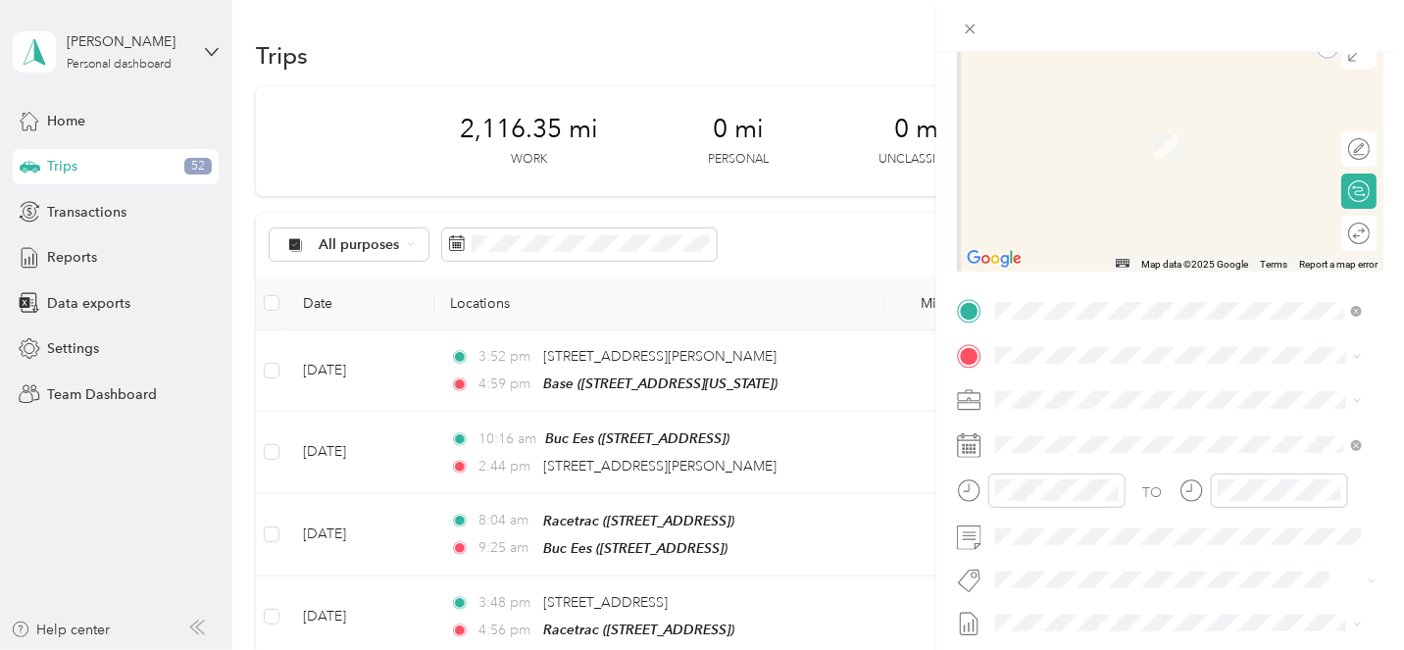
click at [1089, 456] on div "Sheraton JAX [GEOGRAPHIC_DATA], [STREET_ADDRESS][GEOGRAPHIC_DATA], [GEOGRAPHIC_…" at bounding box center [1194, 446] width 324 height 62
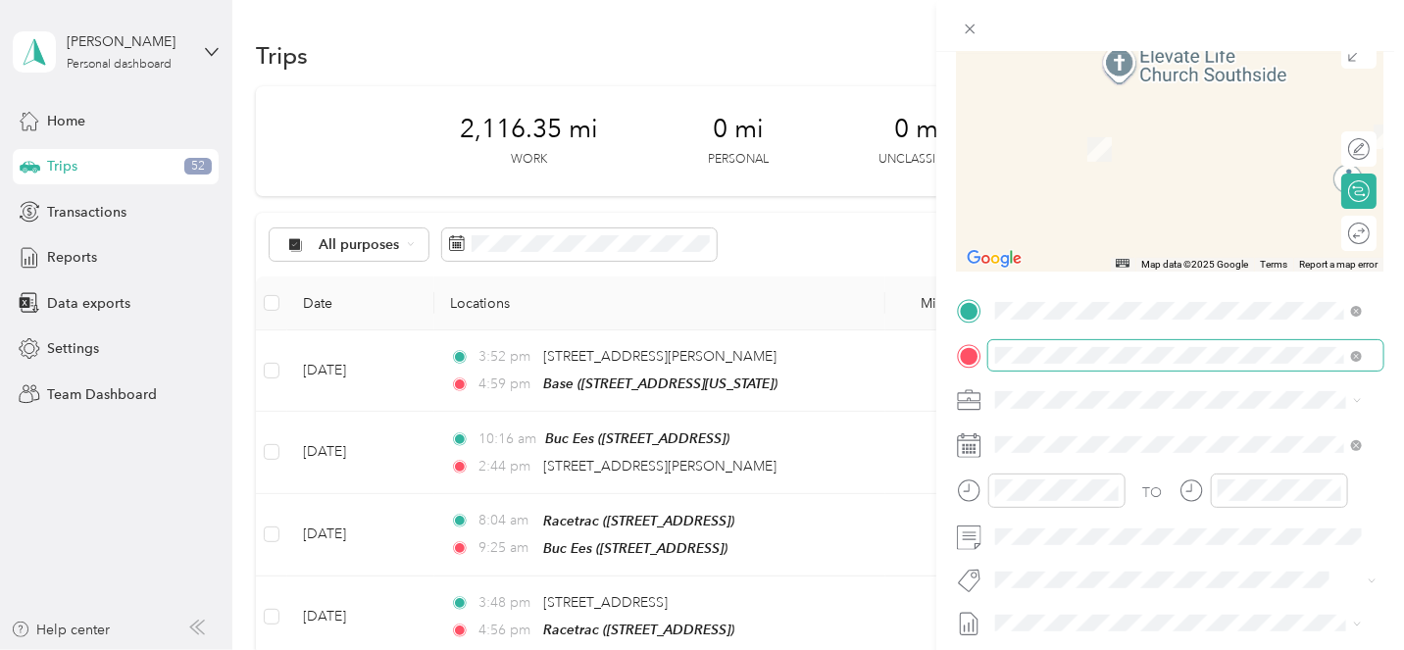
scroll to position [197, 0]
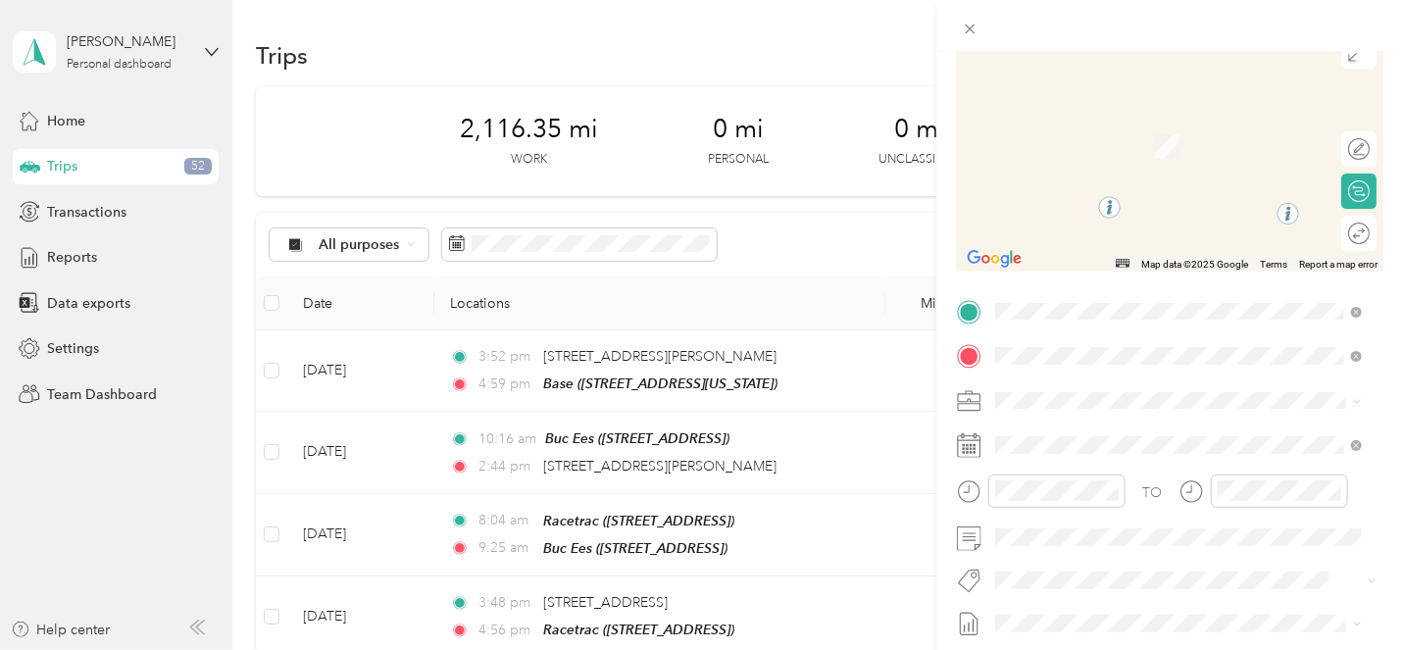
click at [1120, 346] on span "From your Favorite places" at bounding box center [1085, 349] width 166 height 18
click at [1157, 296] on span at bounding box center [1185, 311] width 395 height 31
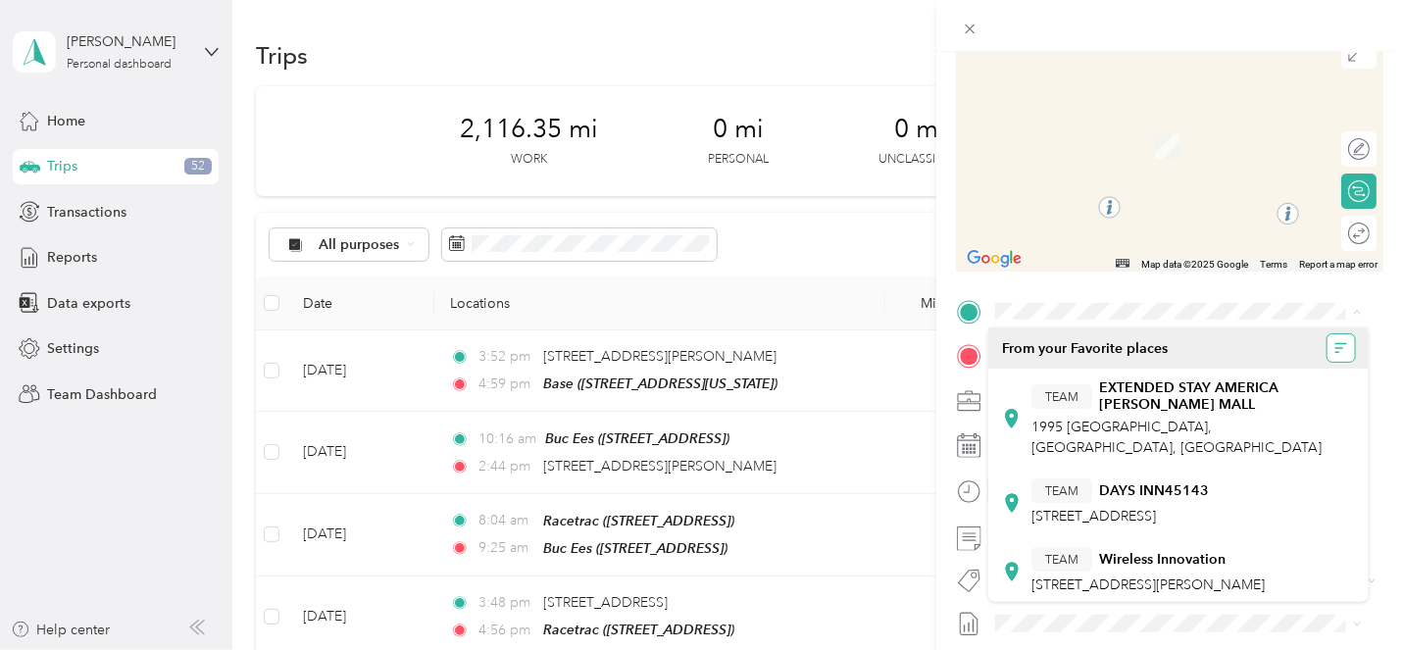
click at [1335, 350] on icon "button" at bounding box center [1342, 348] width 14 height 14
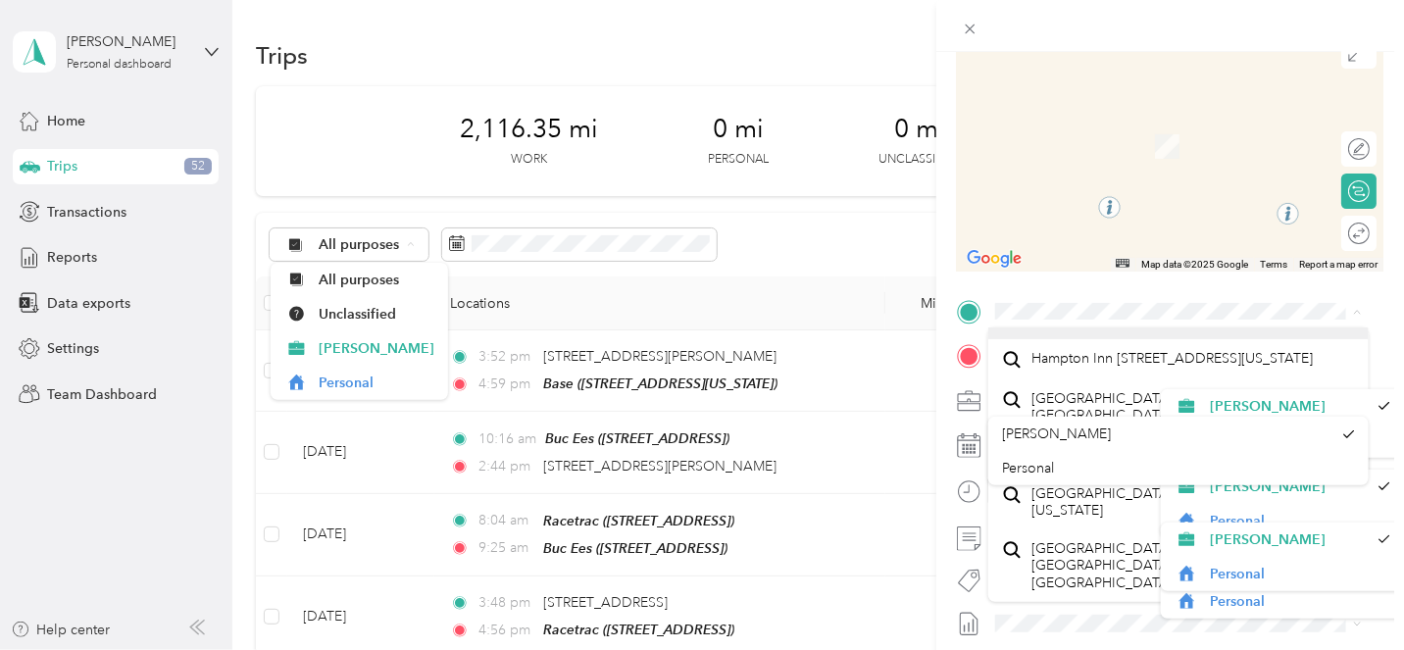
scroll to position [0, 0]
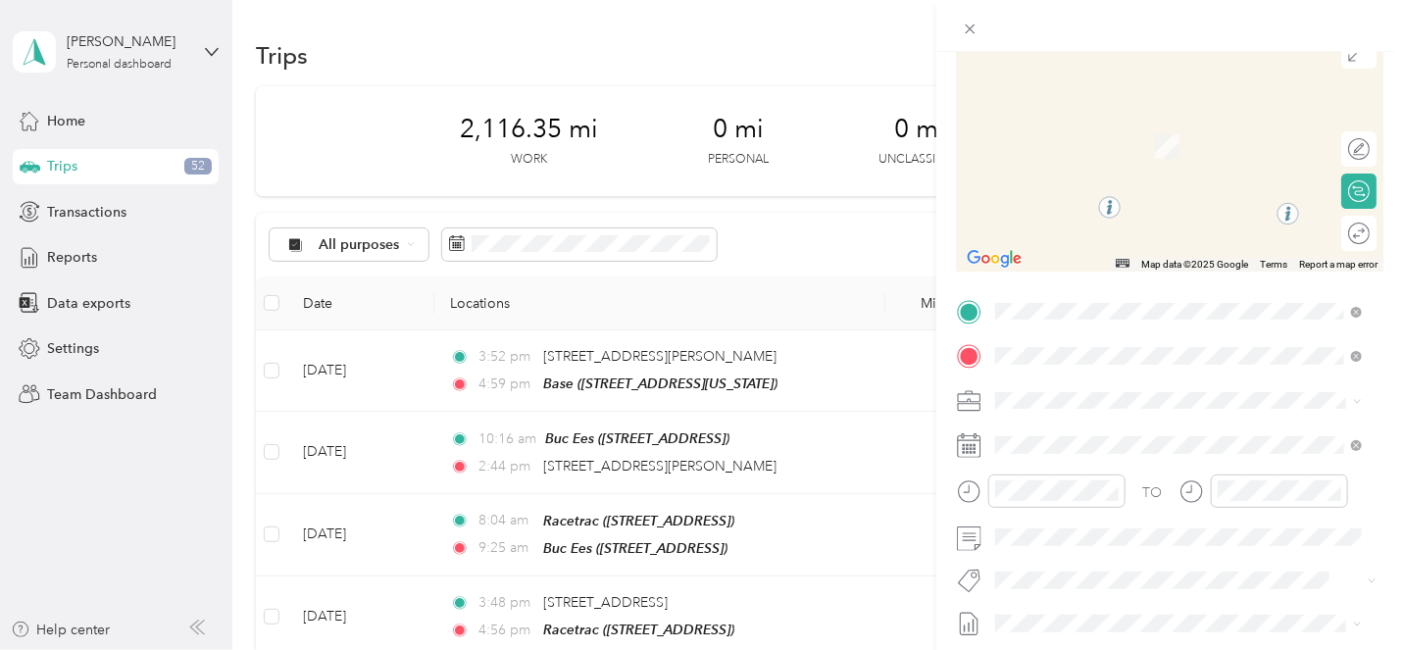
drag, startPoint x: 1048, startPoint y: 437, endPoint x: 1102, endPoint y: 407, distance: 61.9
click at [1048, 437] on div "[PERSON_NAME]" at bounding box center [1167, 433] width 330 height 21
click at [1151, 410] on span "[STREET_ADDRESS]" at bounding box center [1094, 410] width 125 height 17
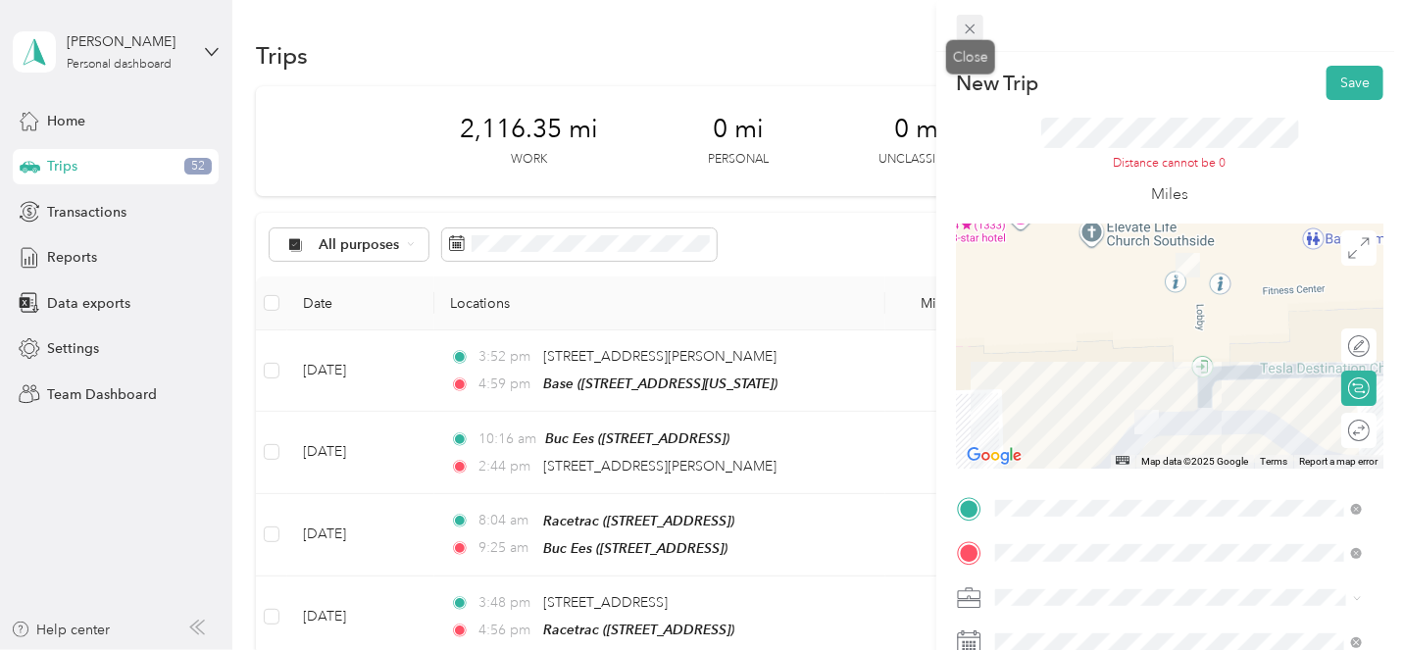
click at [971, 27] on icon at bounding box center [970, 30] width 10 height 10
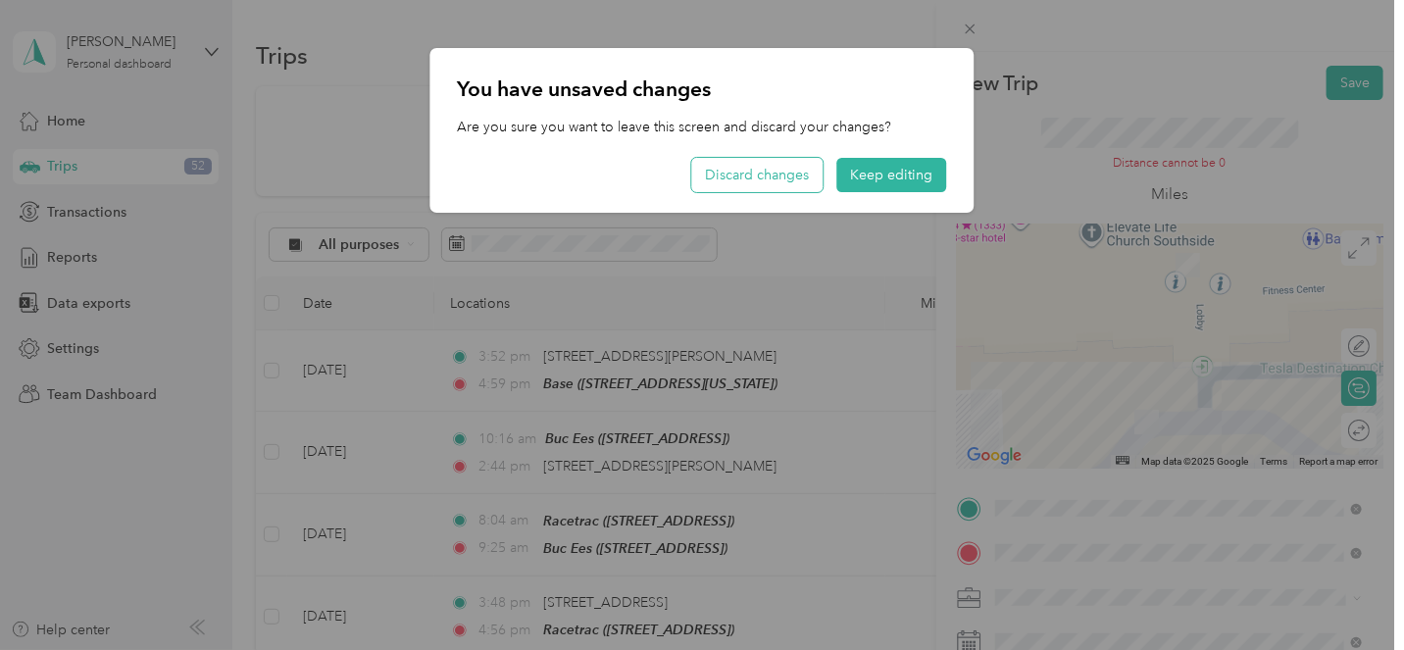
drag, startPoint x: 782, startPoint y: 174, endPoint x: 792, endPoint y: 178, distance: 11.0
click at [782, 172] on button "Discard changes" at bounding box center [757, 175] width 131 height 34
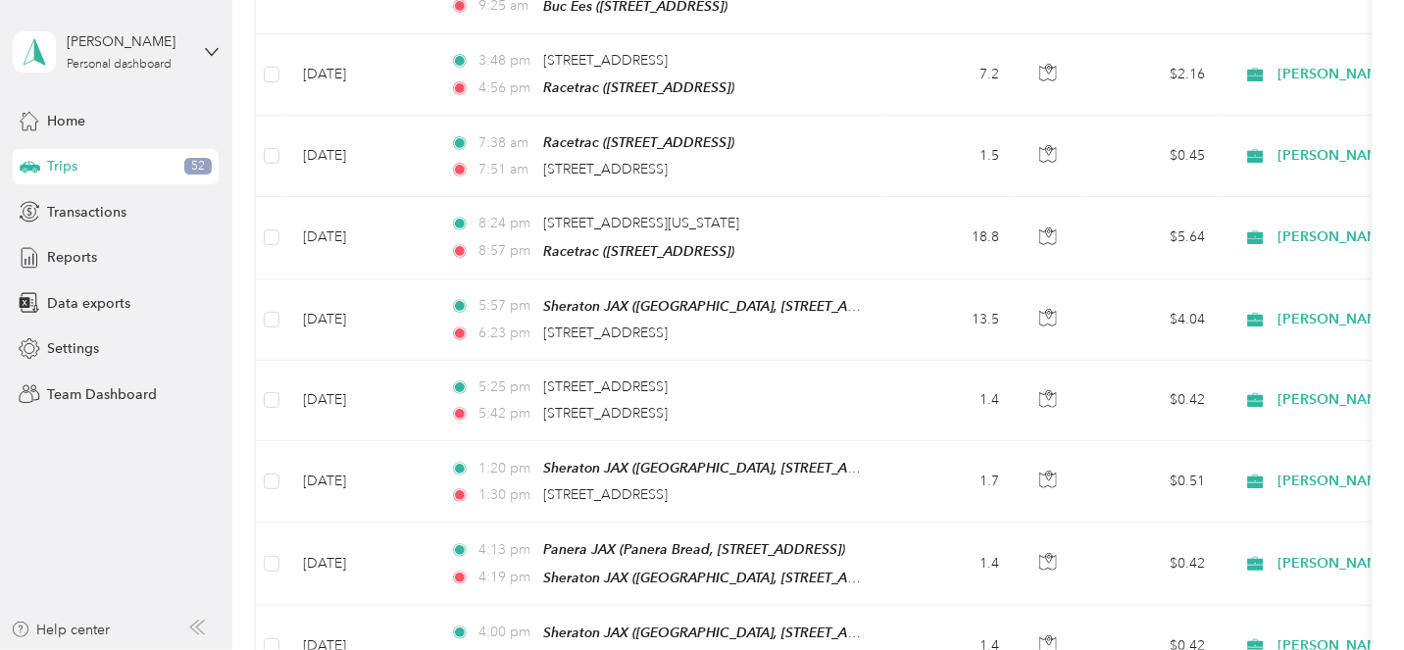
scroll to position [532, 0]
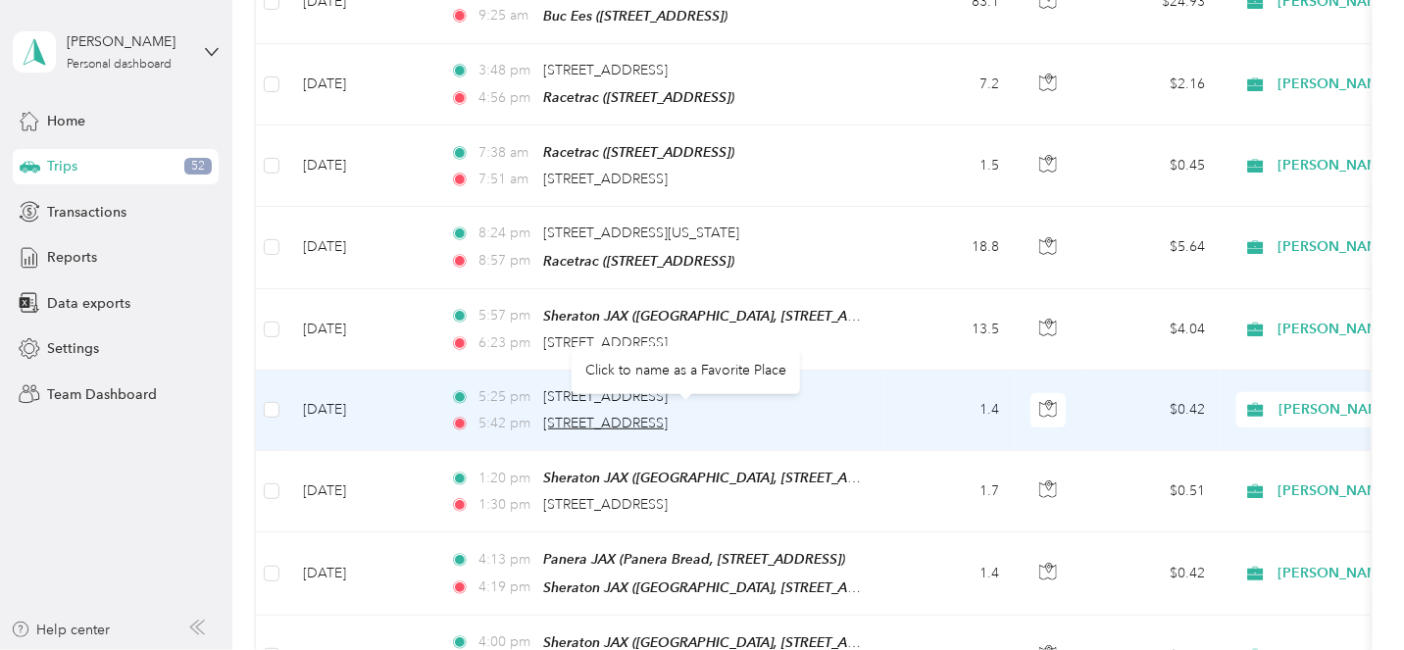
click at [668, 415] on span "[STREET_ADDRESS]" at bounding box center [605, 423] width 125 height 17
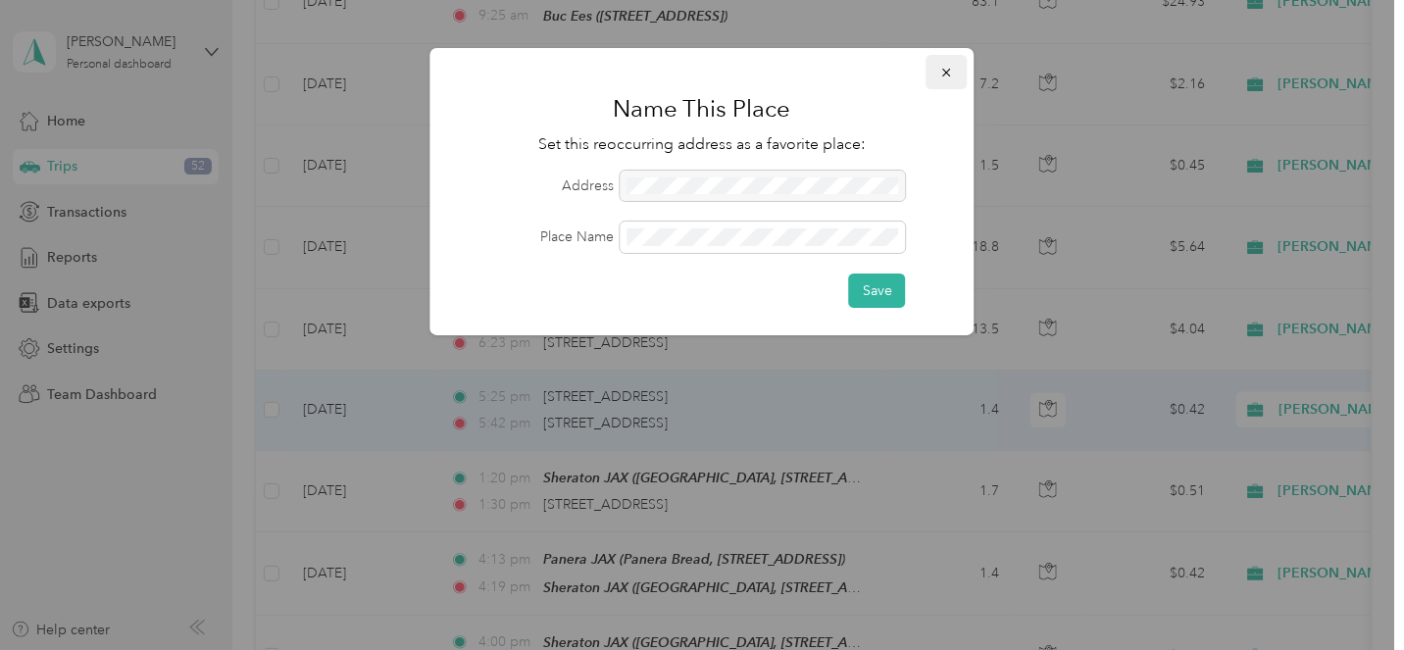
click at [943, 67] on icon "button" at bounding box center [947, 73] width 14 height 14
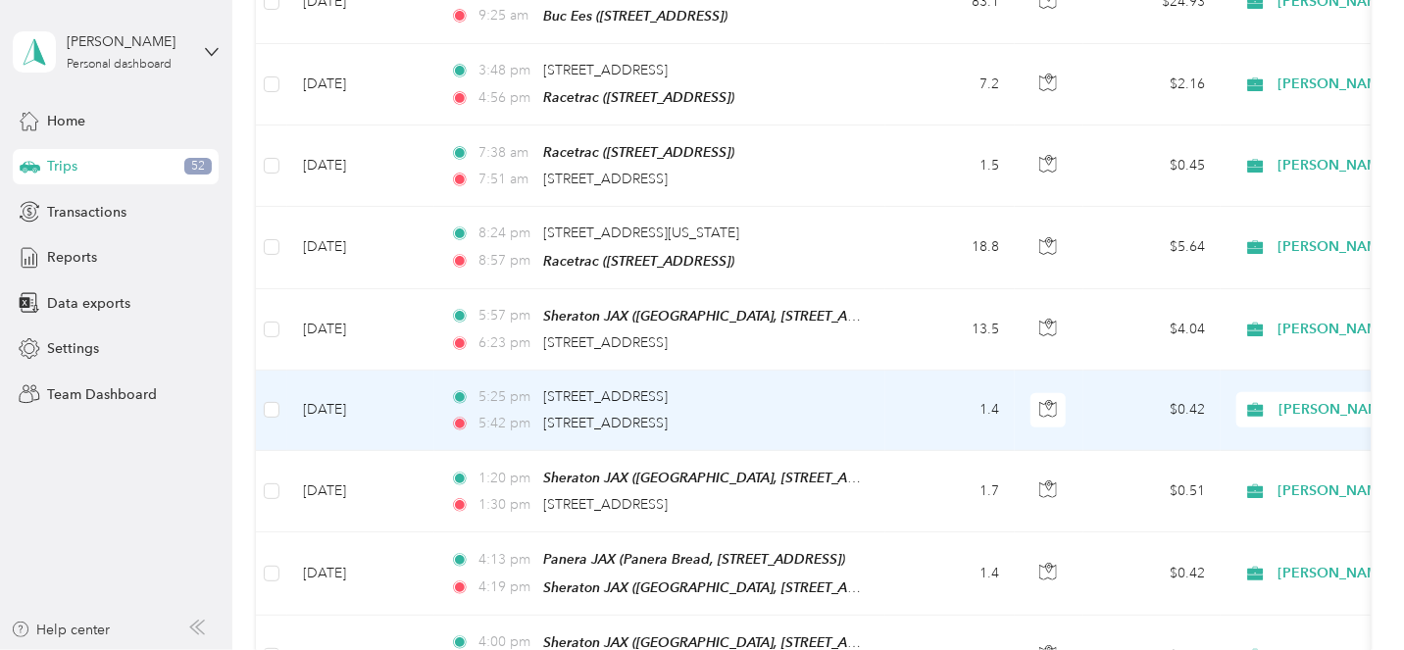
click at [904, 396] on td "1.4" at bounding box center [949, 411] width 129 height 80
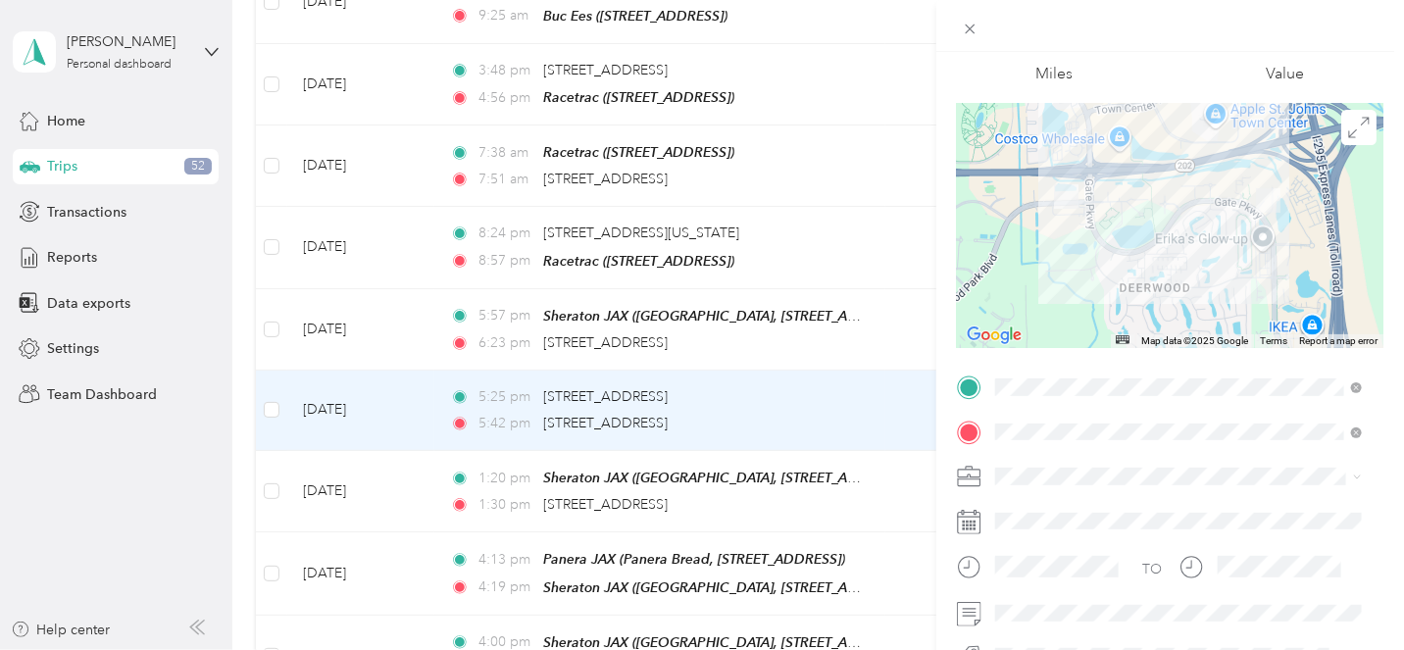
scroll to position [105, 0]
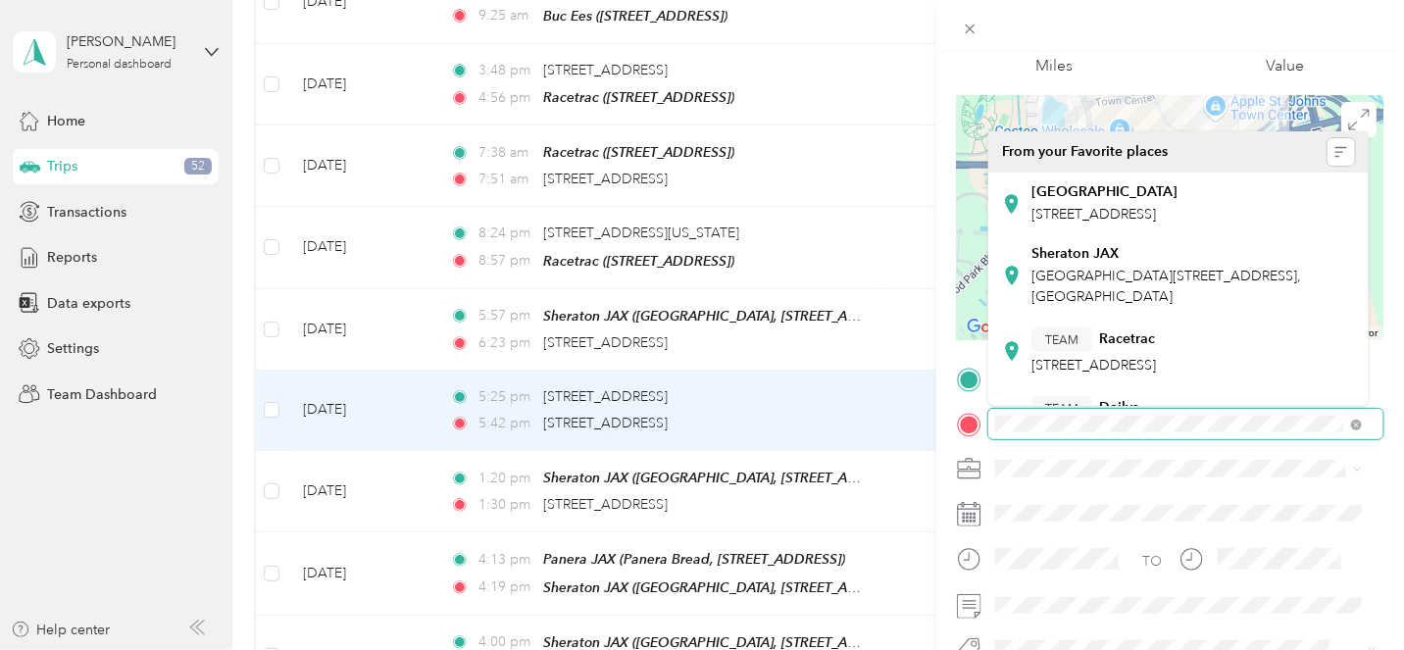
click at [988, 424] on span at bounding box center [1185, 424] width 395 height 31
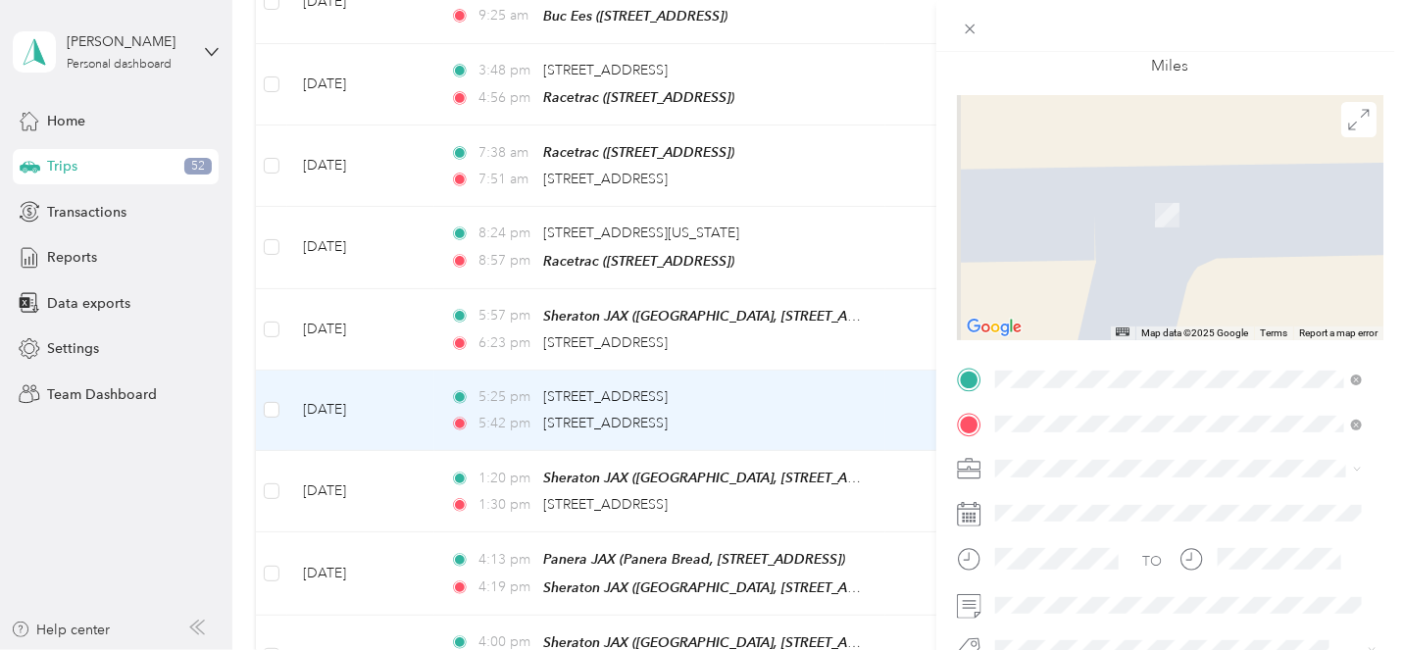
click at [1079, 256] on span "[GEOGRAPHIC_DATA][STREET_ADDRESS], [GEOGRAPHIC_DATA]" at bounding box center [1167, 265] width 270 height 37
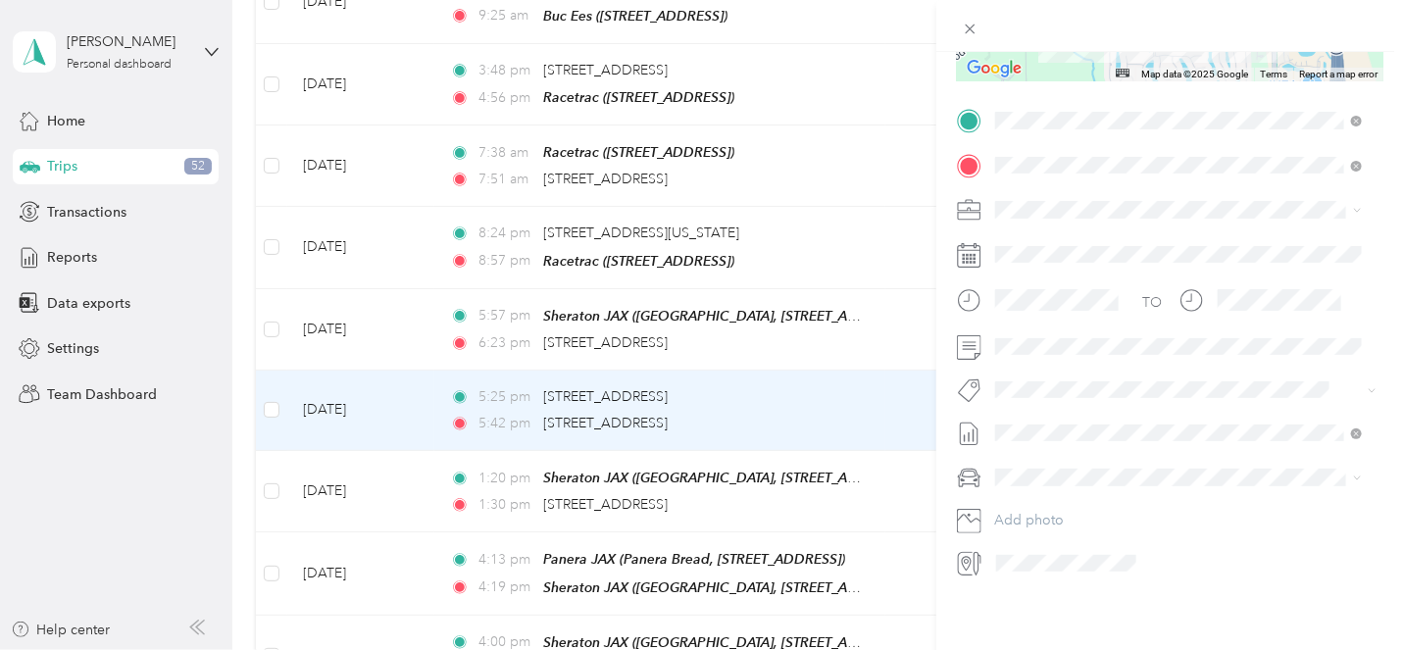
scroll to position [0, 0]
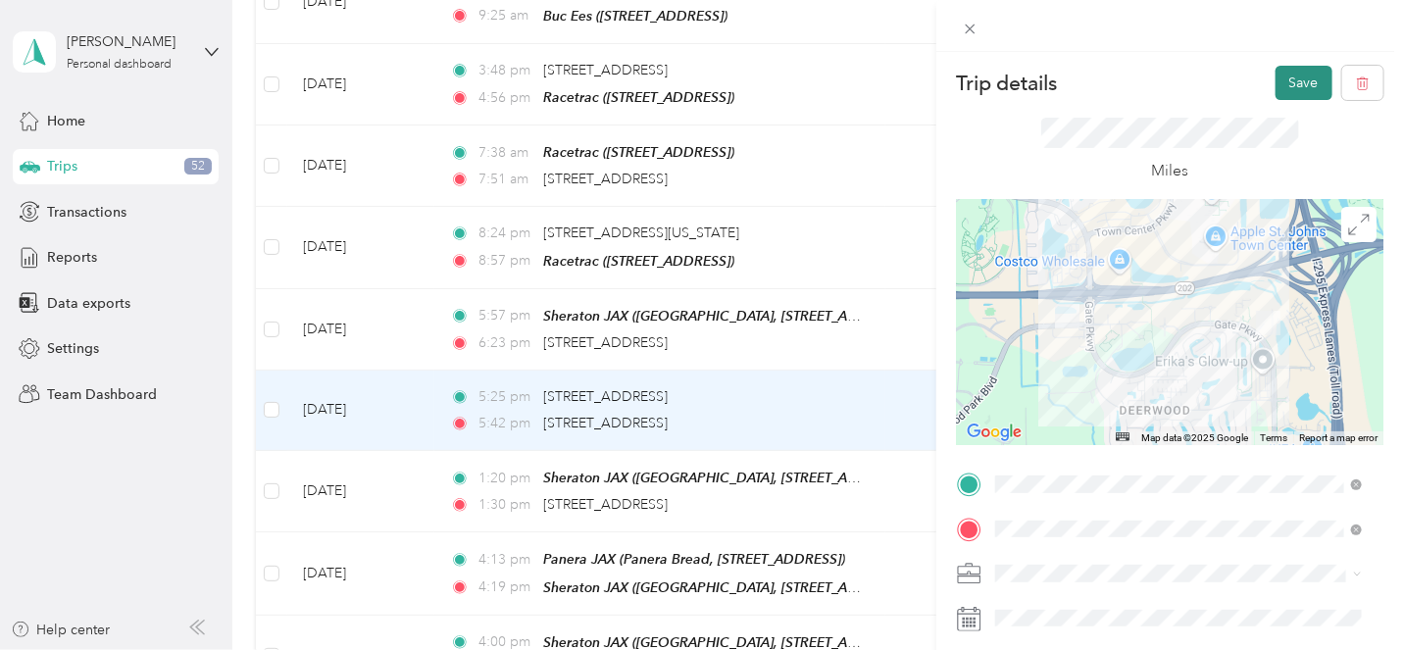
click at [1293, 81] on button "Save" at bounding box center [1304, 83] width 57 height 34
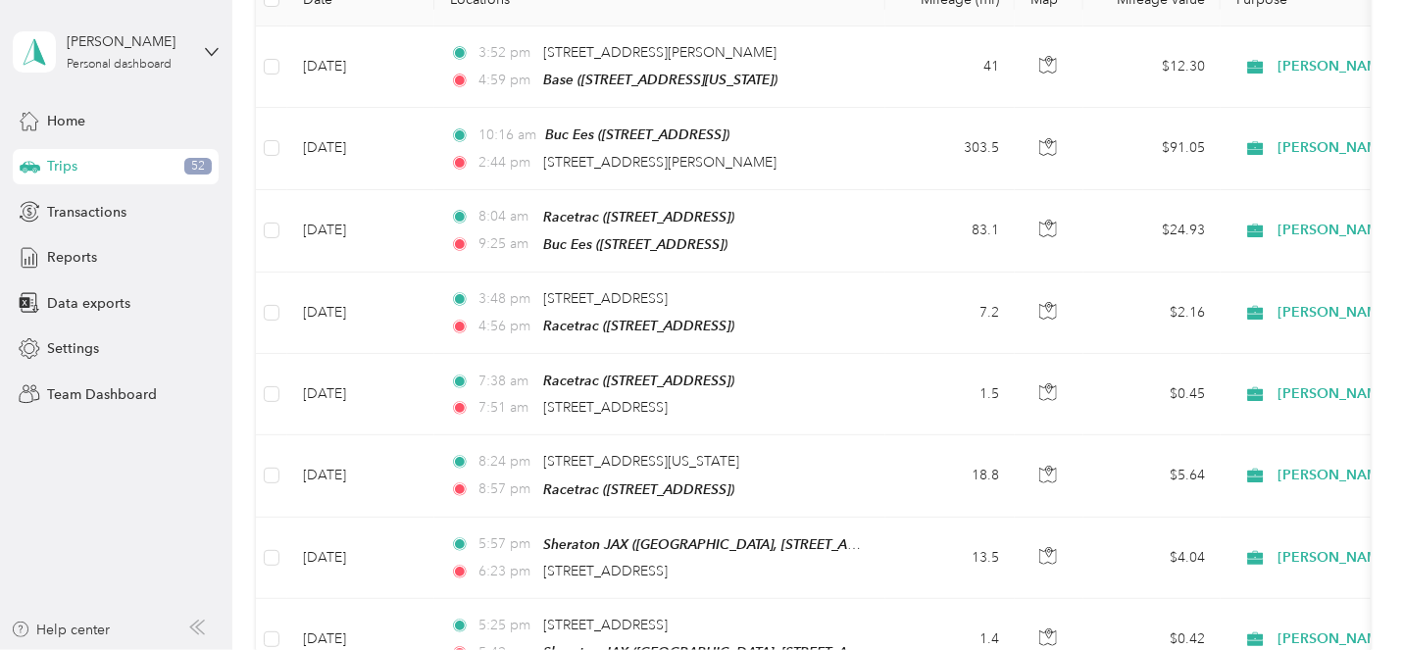
scroll to position [321, 0]
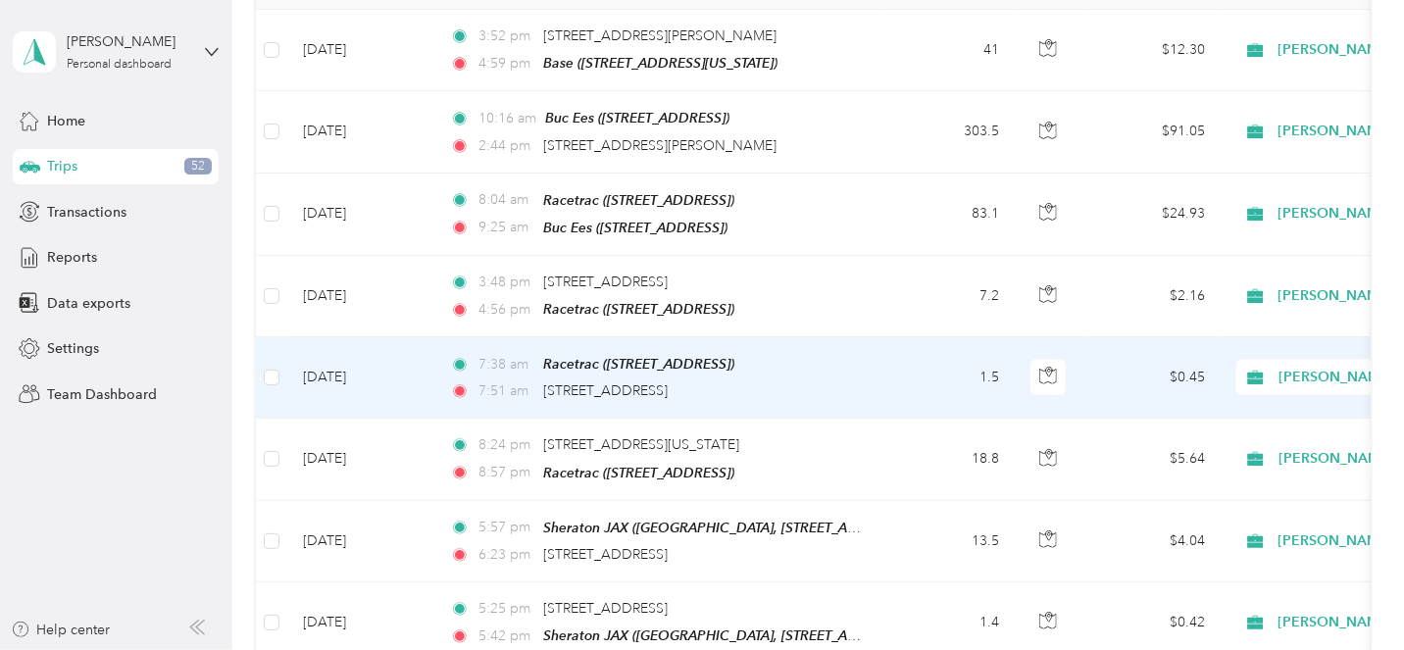
click at [933, 368] on td "1.5" at bounding box center [949, 377] width 129 height 81
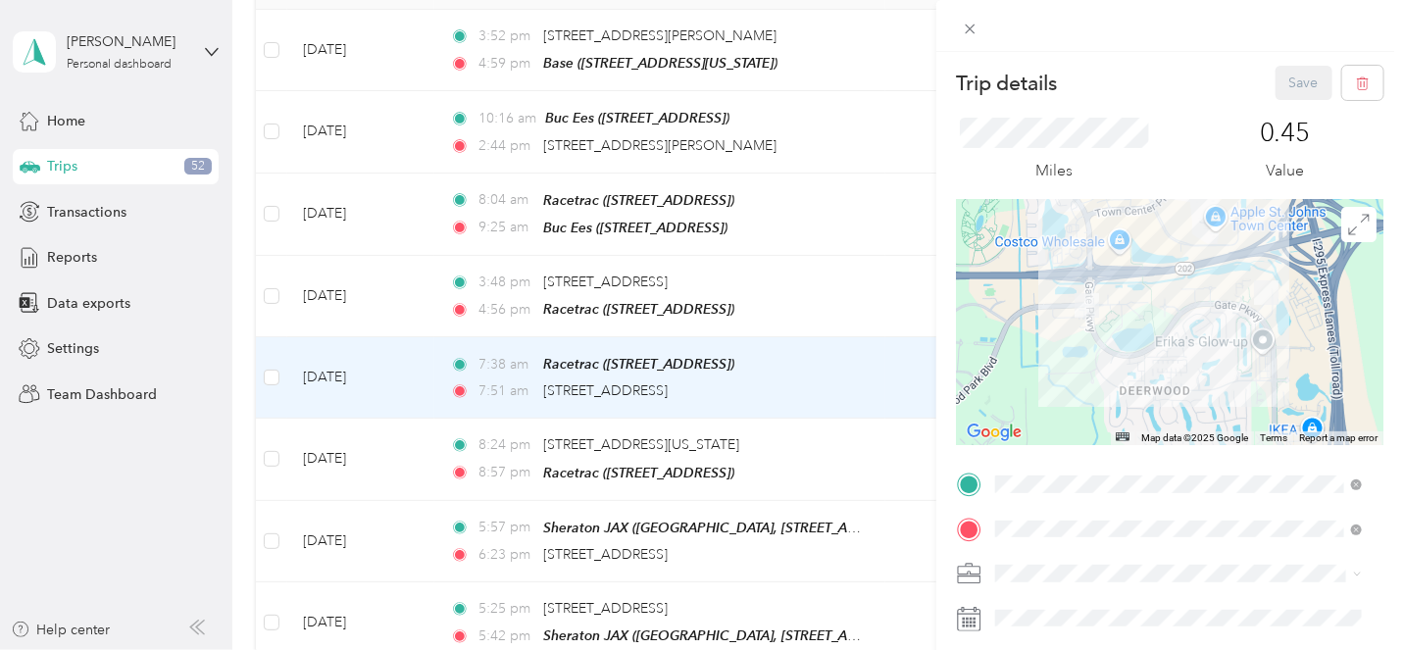
click at [1163, 363] on span "[GEOGRAPHIC_DATA][STREET_ADDRESS], [GEOGRAPHIC_DATA]" at bounding box center [1167, 344] width 270 height 37
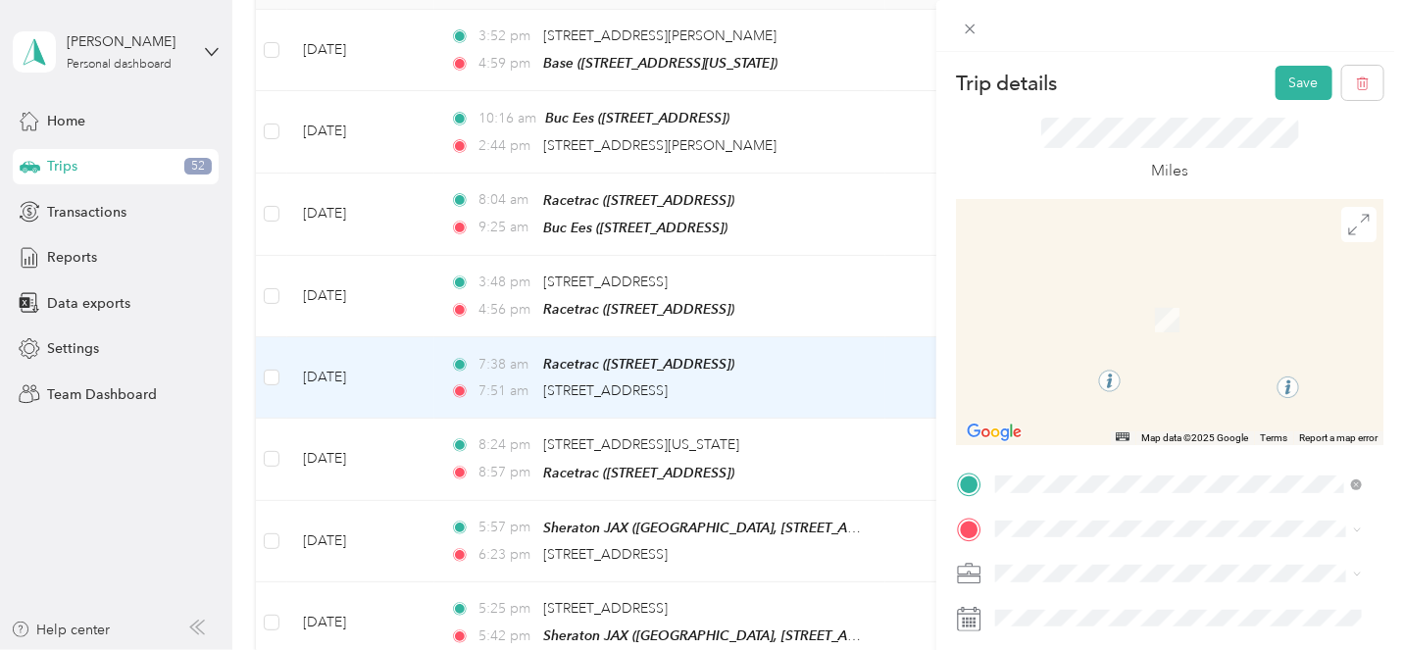
click at [1109, 292] on span "[STREET_ADDRESS][US_STATE]" at bounding box center [1130, 284] width 196 height 18
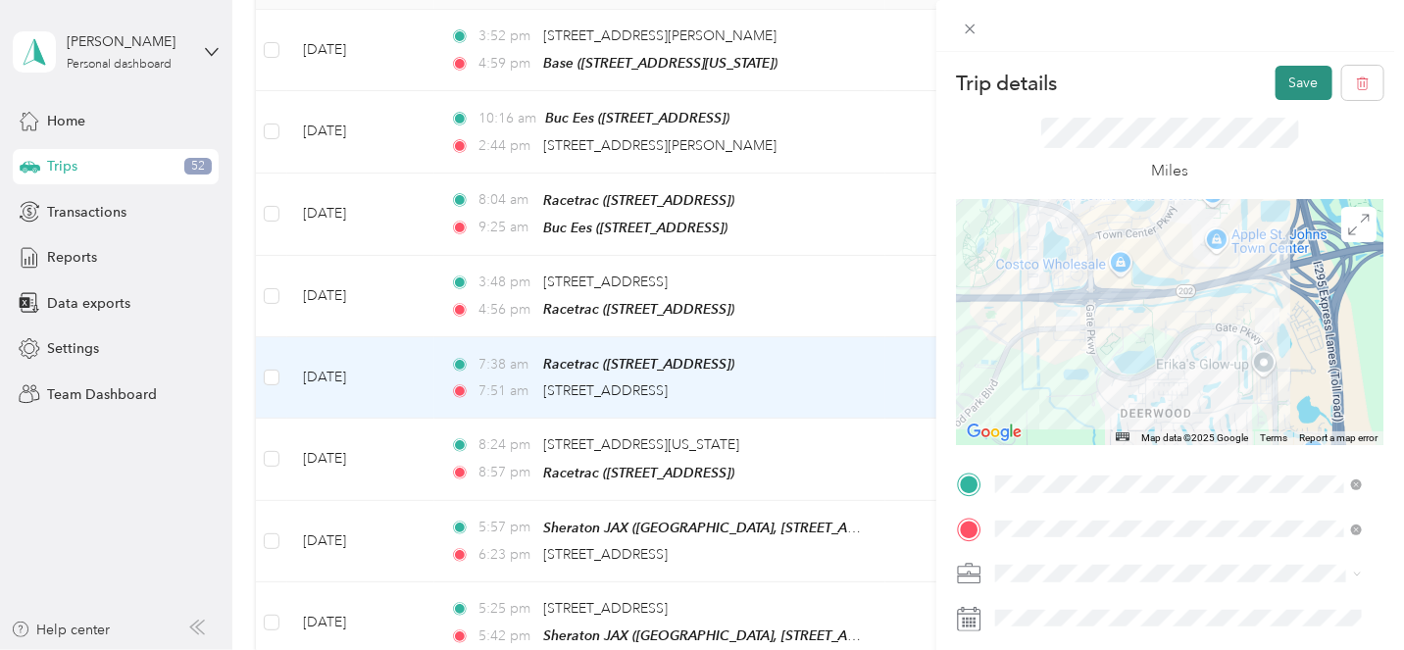
click at [1282, 86] on button "Save" at bounding box center [1304, 83] width 57 height 34
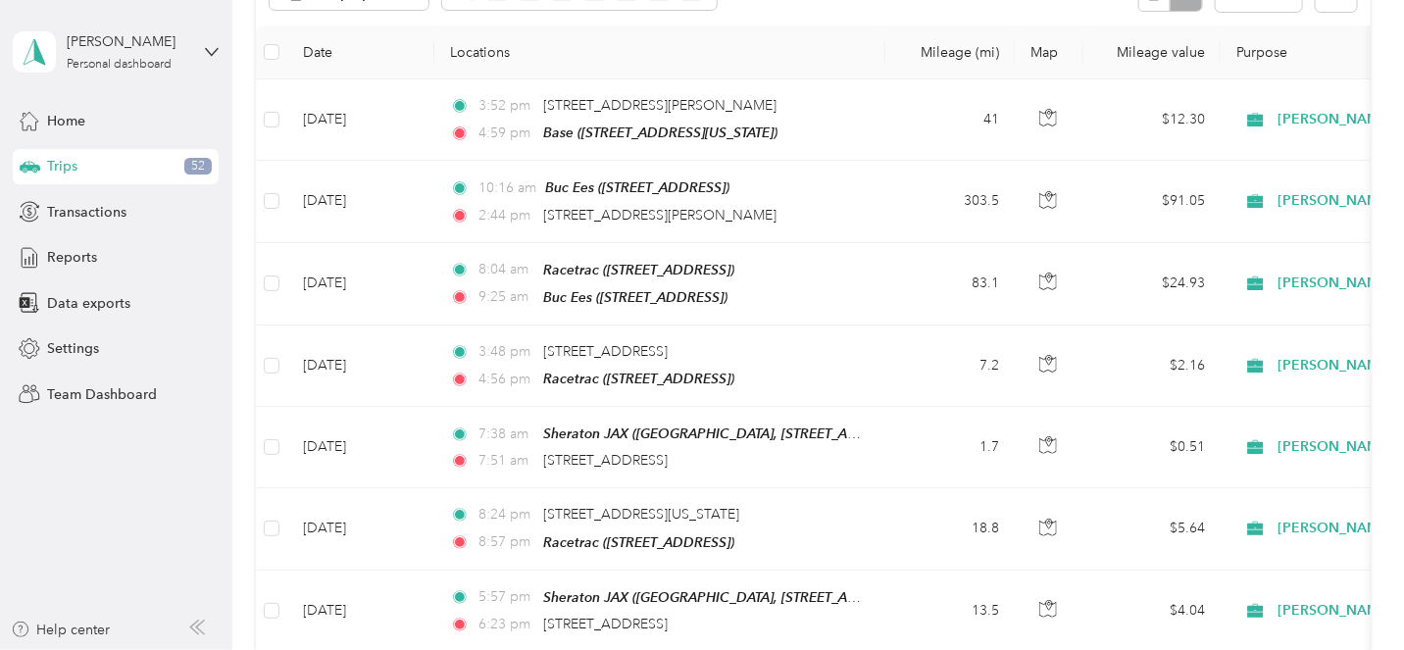
scroll to position [222, 0]
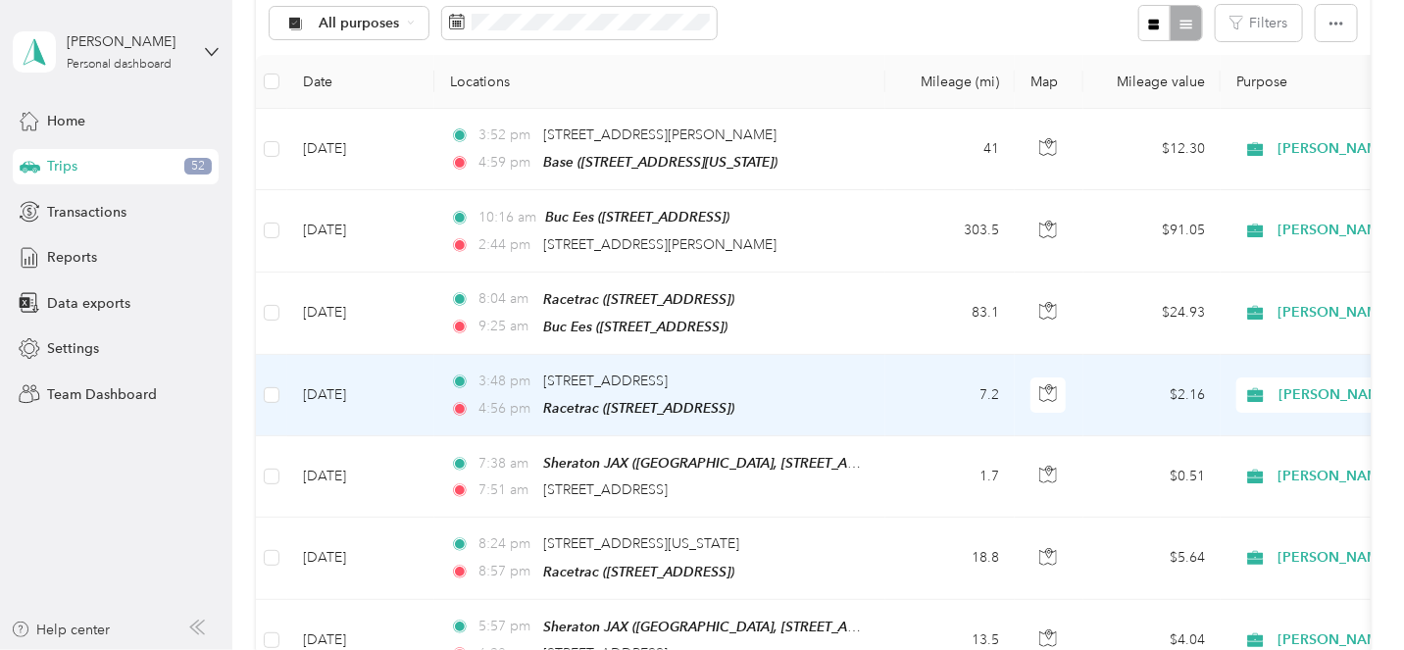
click at [885, 391] on td "7.2" at bounding box center [949, 395] width 129 height 81
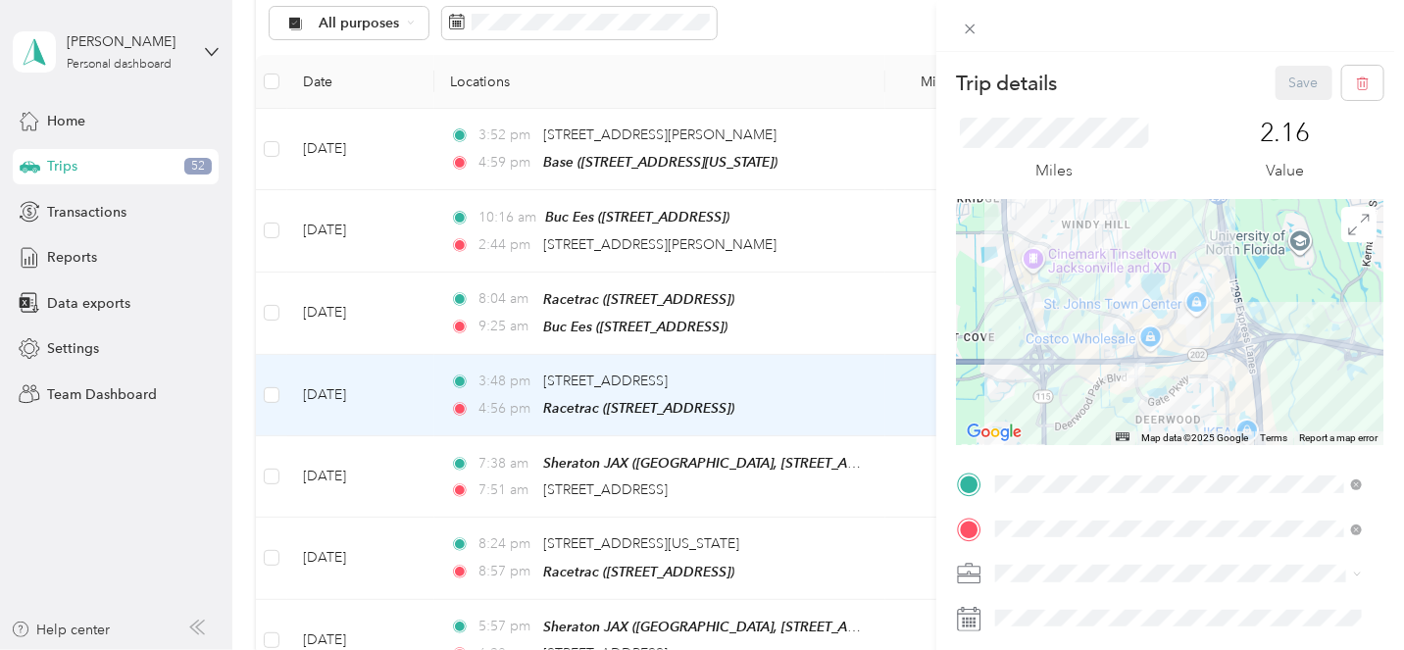
click at [838, 26] on div "Trip details Save This trip cannot be edited because it is either under review,…" at bounding box center [702, 325] width 1404 height 650
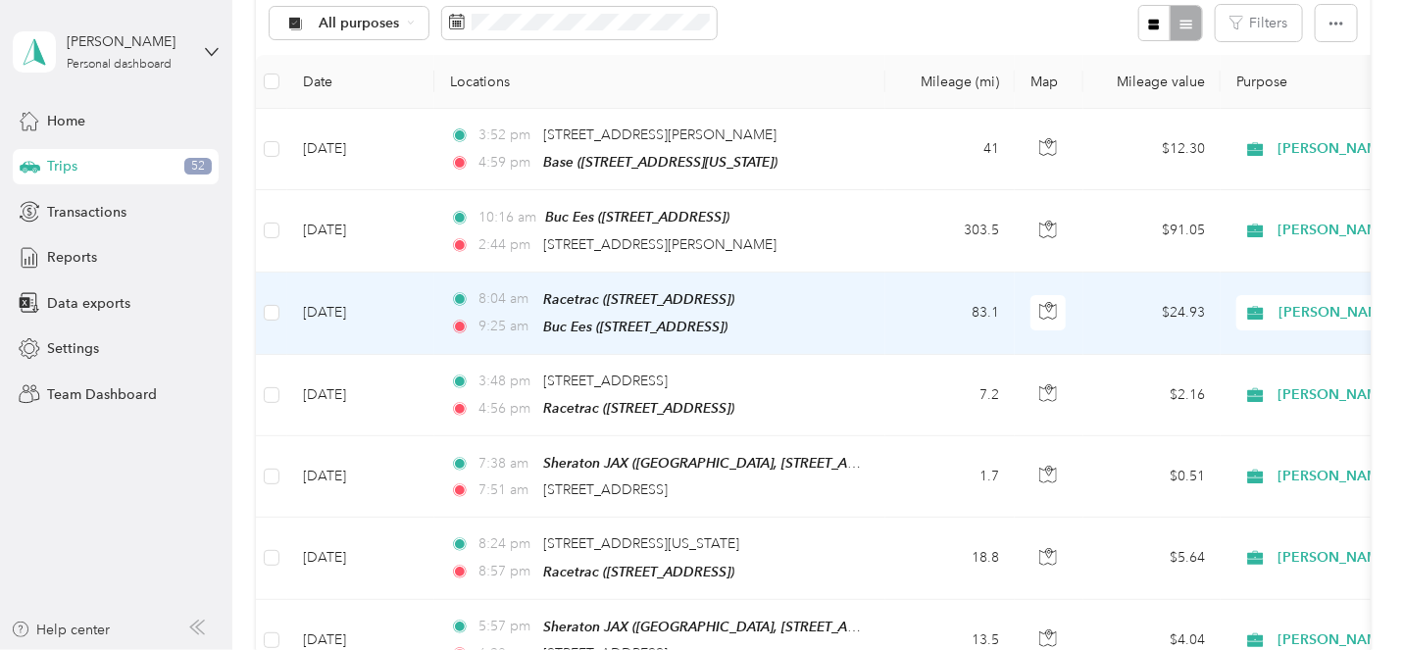
click at [904, 304] on td "83.1" at bounding box center [949, 314] width 129 height 82
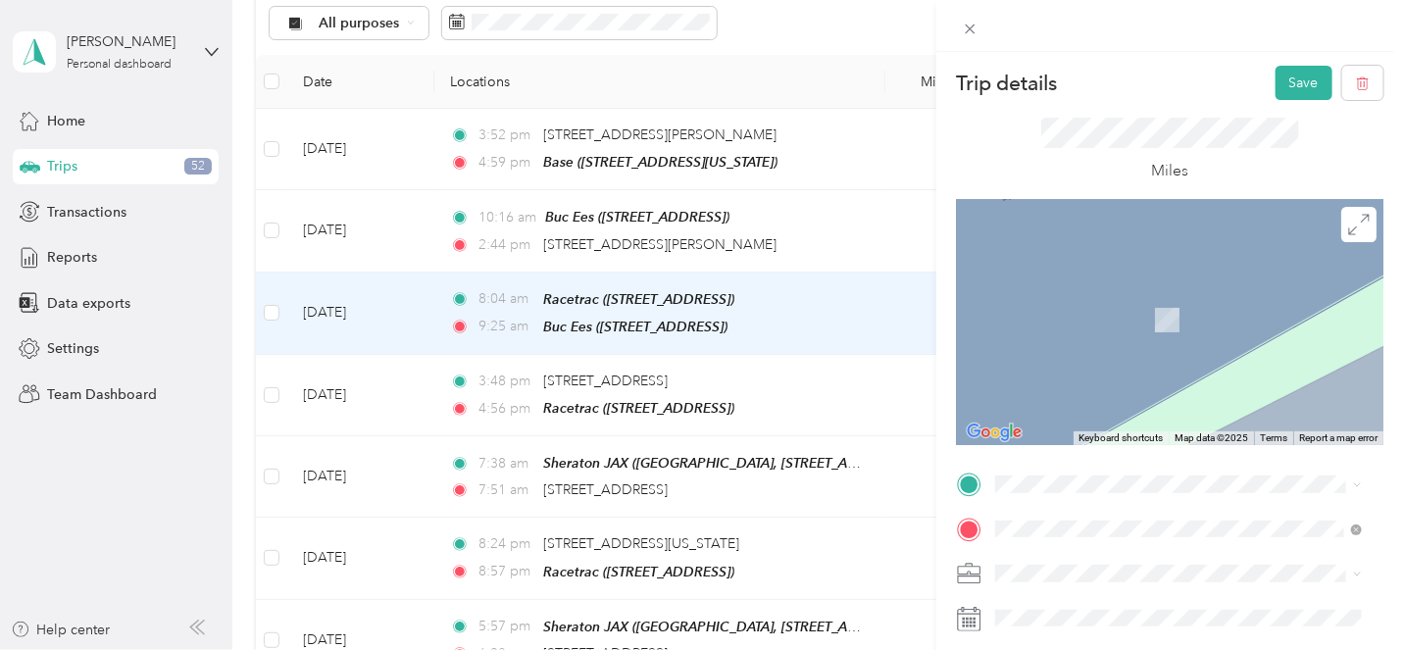
click at [1116, 292] on span "[GEOGRAPHIC_DATA][STREET_ADDRESS], [GEOGRAPHIC_DATA]" at bounding box center [1167, 279] width 270 height 37
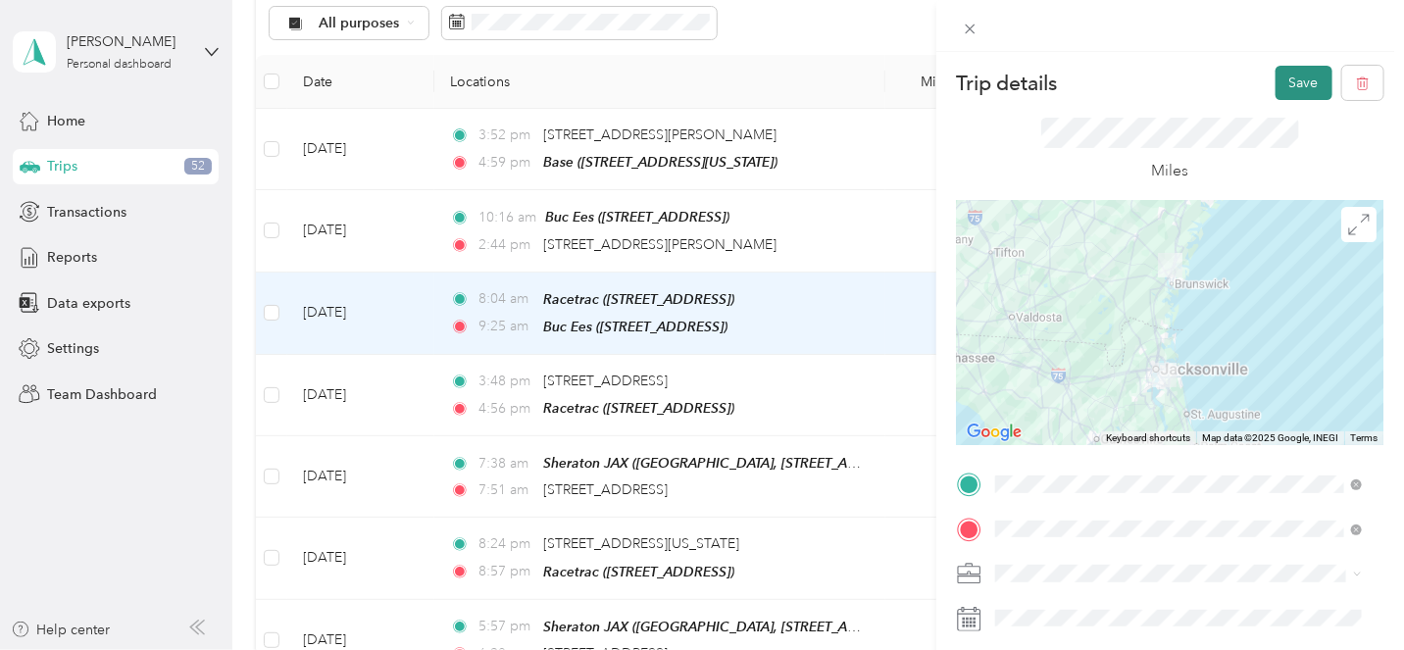
click at [1288, 78] on button "Save" at bounding box center [1304, 83] width 57 height 34
